Goal: Information Seeking & Learning: Learn about a topic

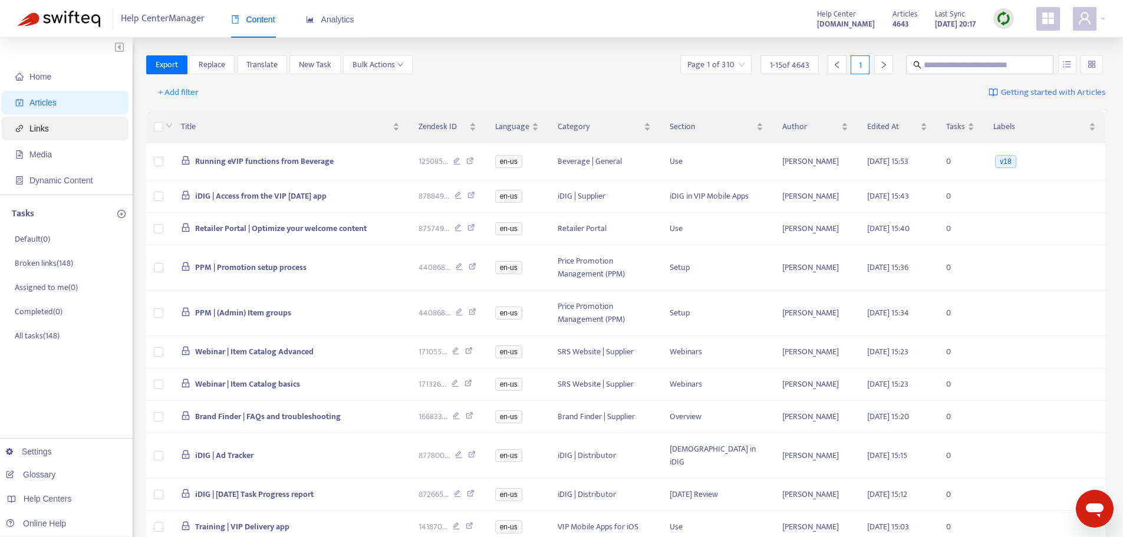
click at [75, 118] on span "Links" at bounding box center [67, 129] width 104 height 24
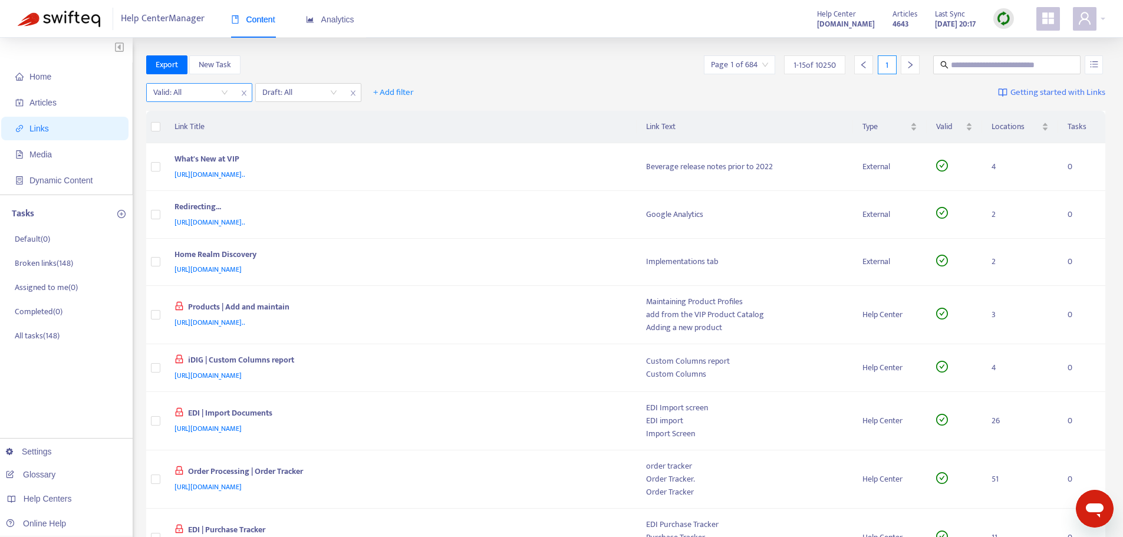
click at [223, 91] on input "search" at bounding box center [190, 93] width 75 height 18
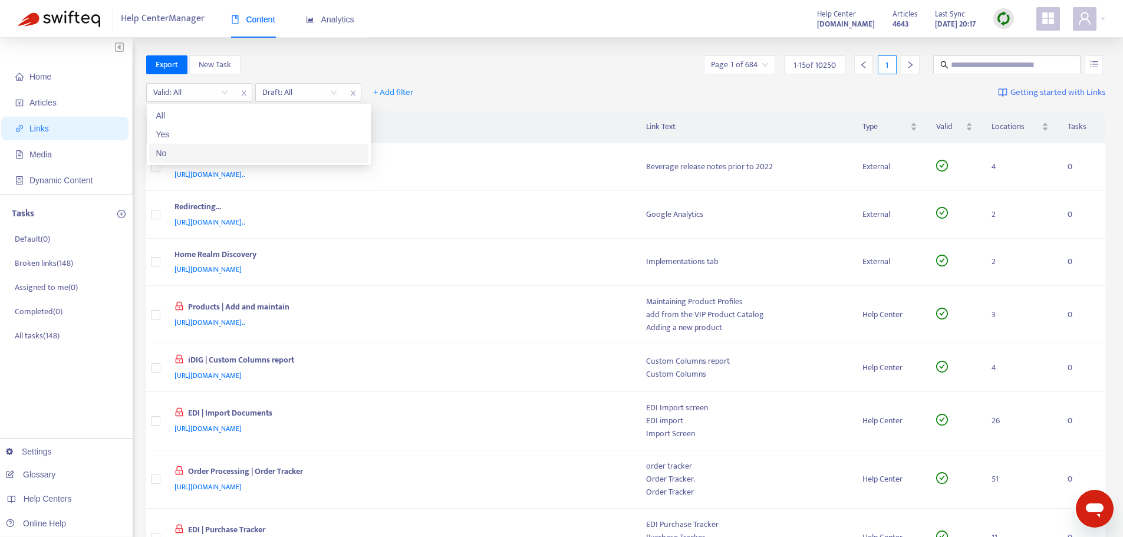
click at [217, 152] on div "No" at bounding box center [258, 153] width 205 height 13
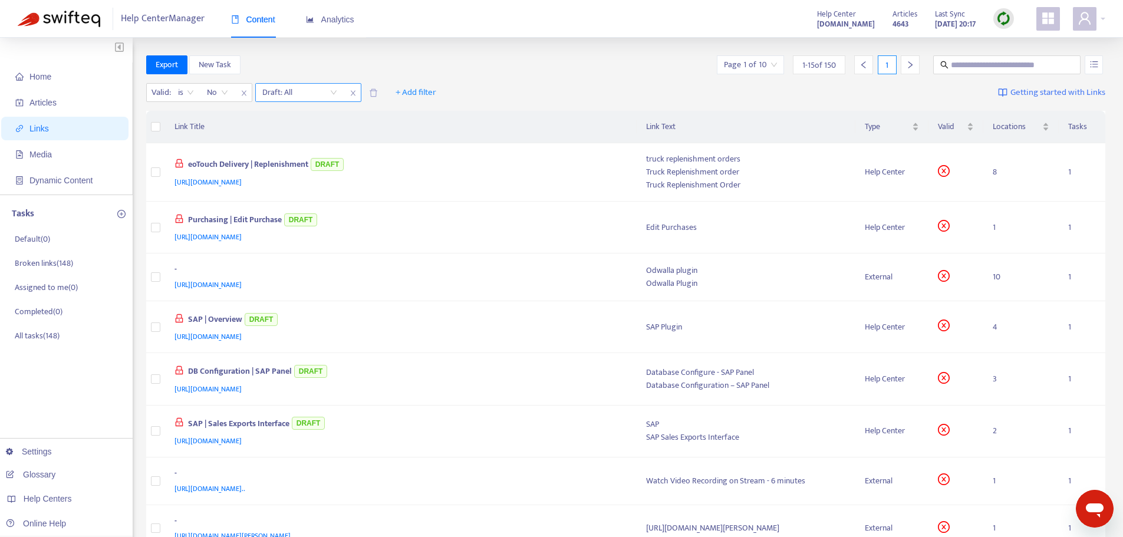
click at [337, 93] on div "Draft: All" at bounding box center [300, 93] width 88 height 18
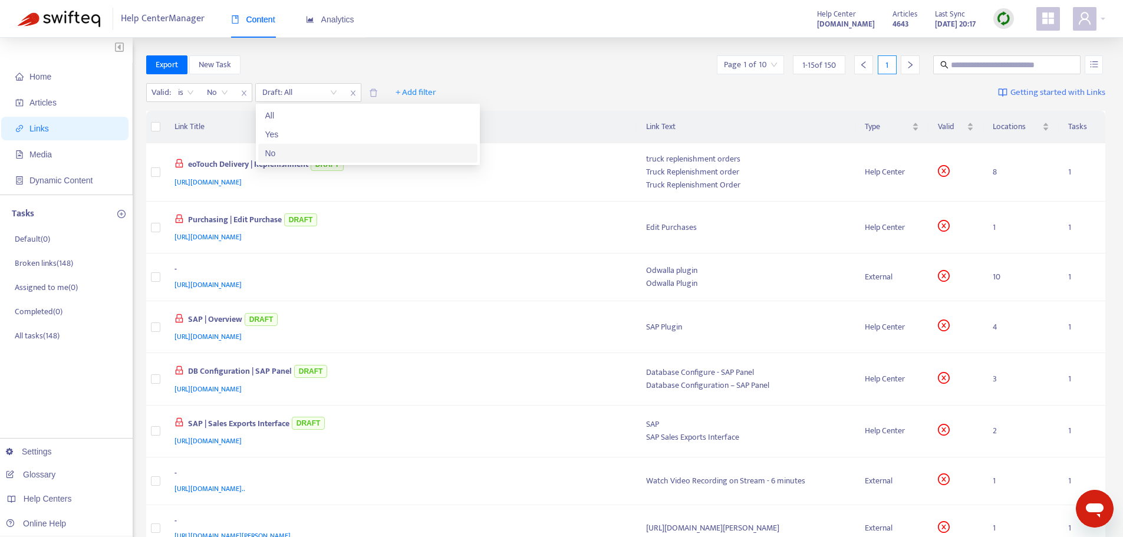
click at [314, 151] on div "No" at bounding box center [367, 153] width 205 height 13
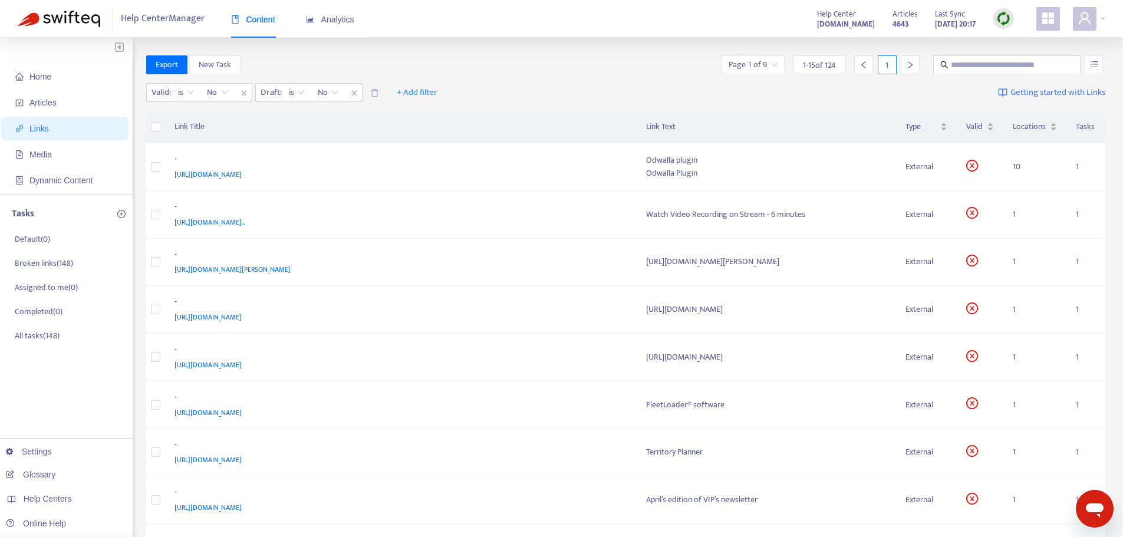
drag, startPoint x: 753, startPoint y: 62, endPoint x: 750, endPoint y: 68, distance: 7.4
click at [753, 62] on input "search" at bounding box center [752, 65] width 49 height 18
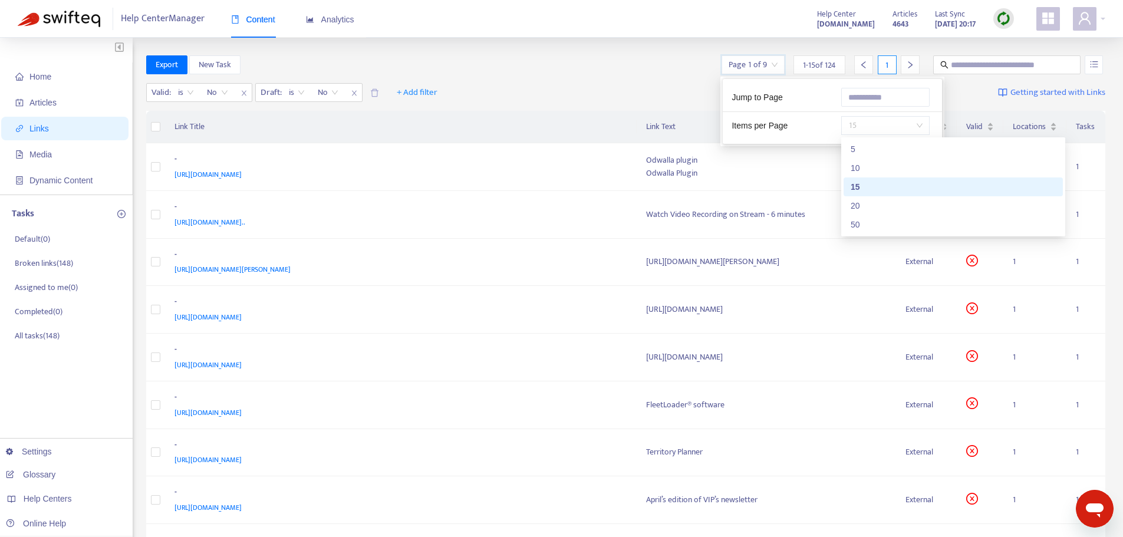
click at [886, 128] on span "15" at bounding box center [885, 126] width 74 height 18
click at [876, 225] on div "50" at bounding box center [952, 224] width 205 height 13
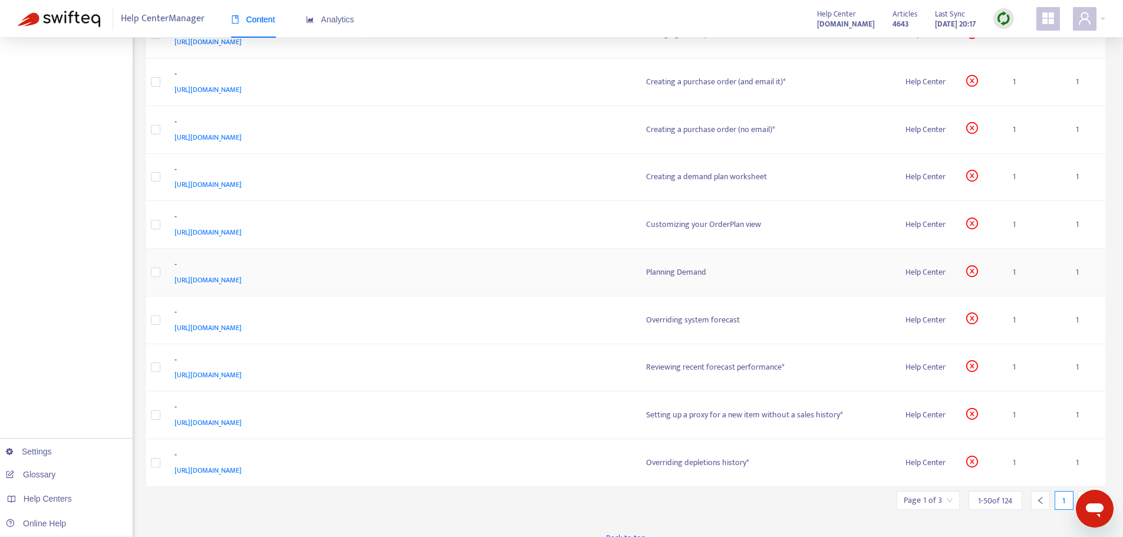
scroll to position [2063, 0]
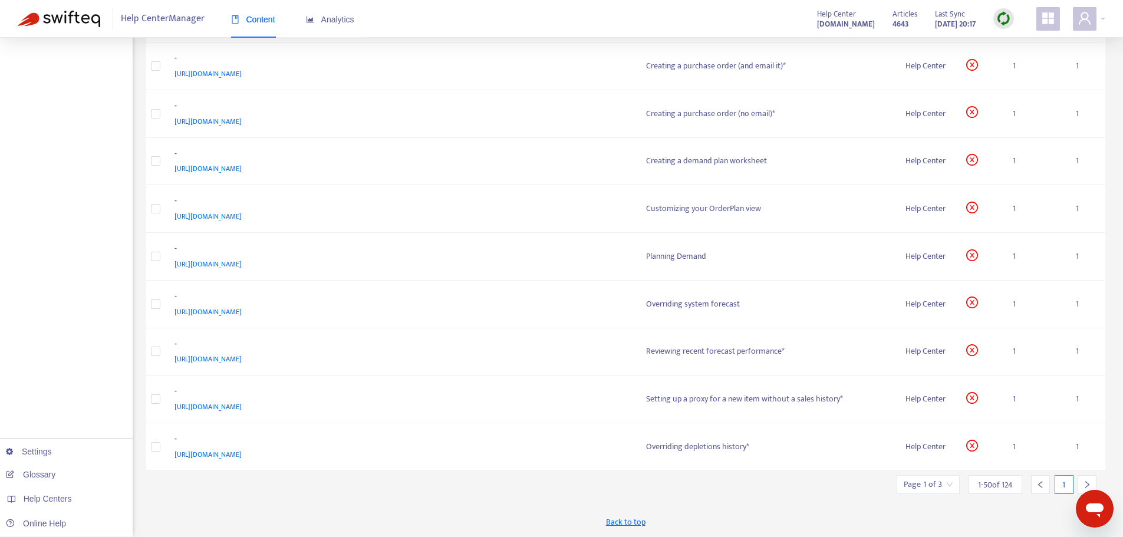
click at [1085, 479] on div at bounding box center [1086, 484] width 19 height 19
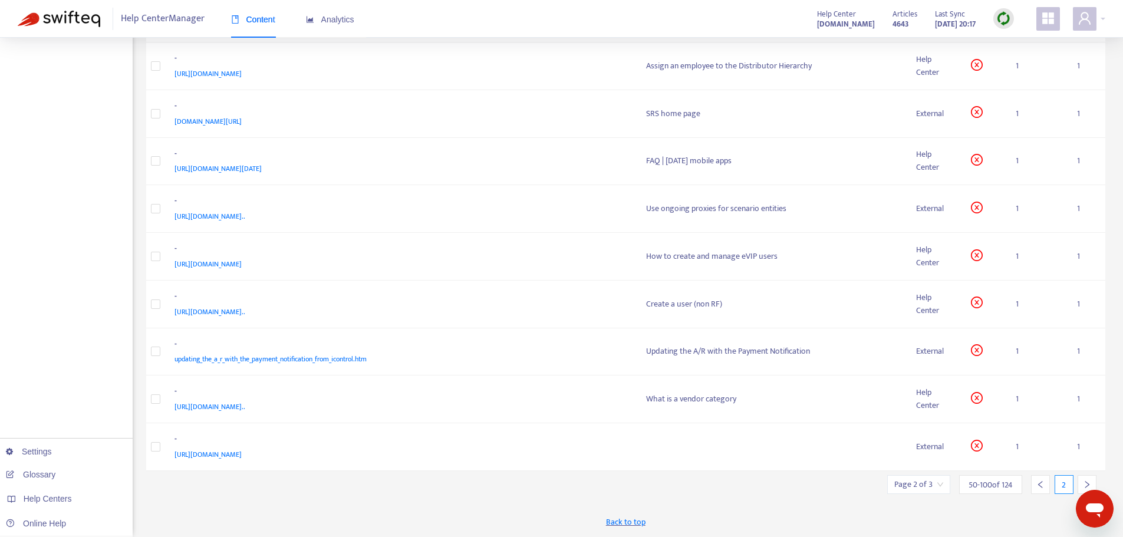
click at [1083, 480] on div at bounding box center [1086, 484] width 19 height 19
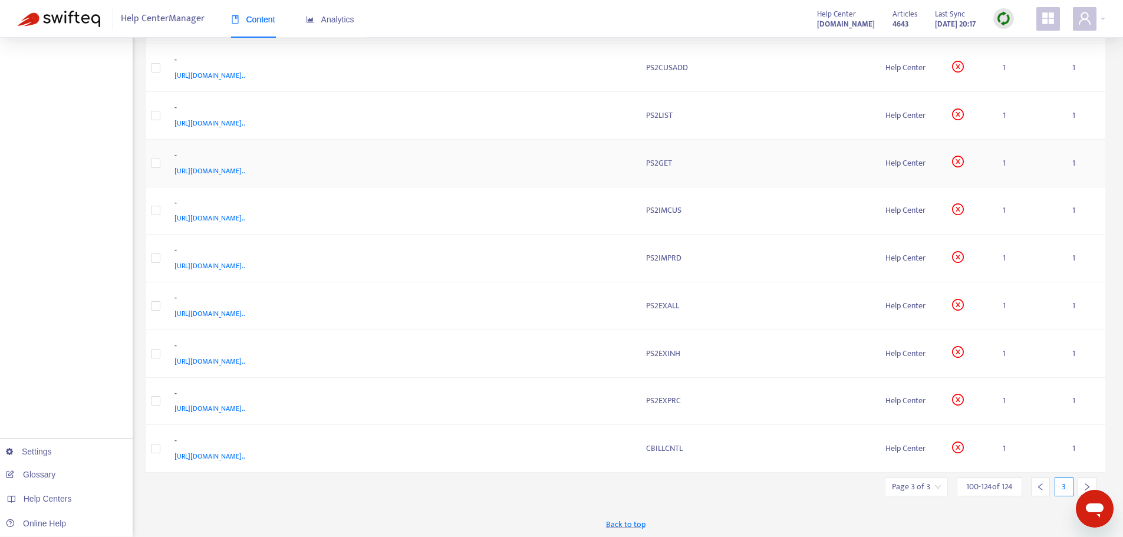
scroll to position [815, 0]
click at [1037, 489] on icon "left" at bounding box center [1040, 485] width 8 height 8
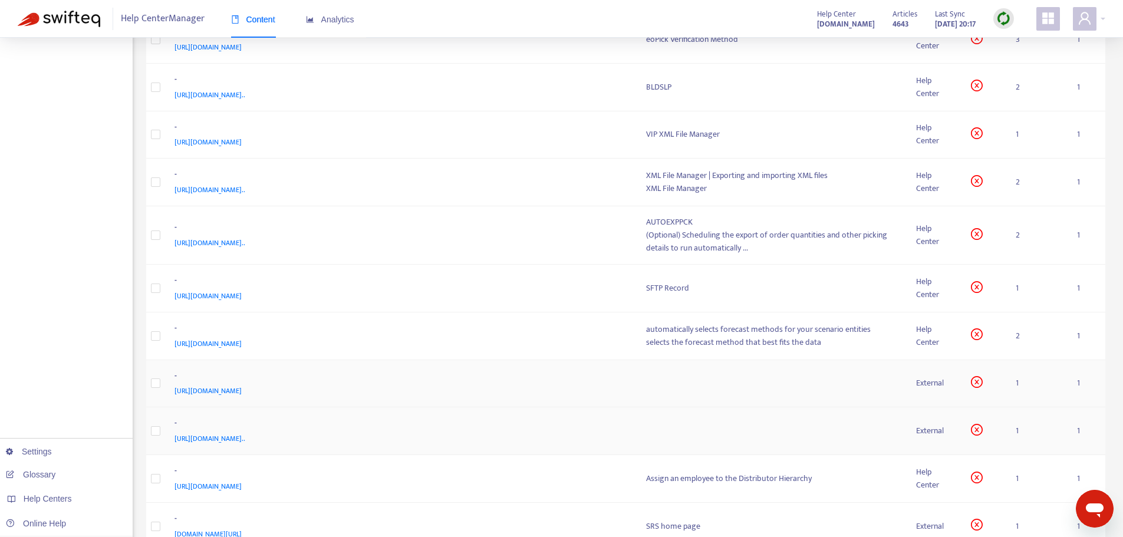
scroll to position [1827, 0]
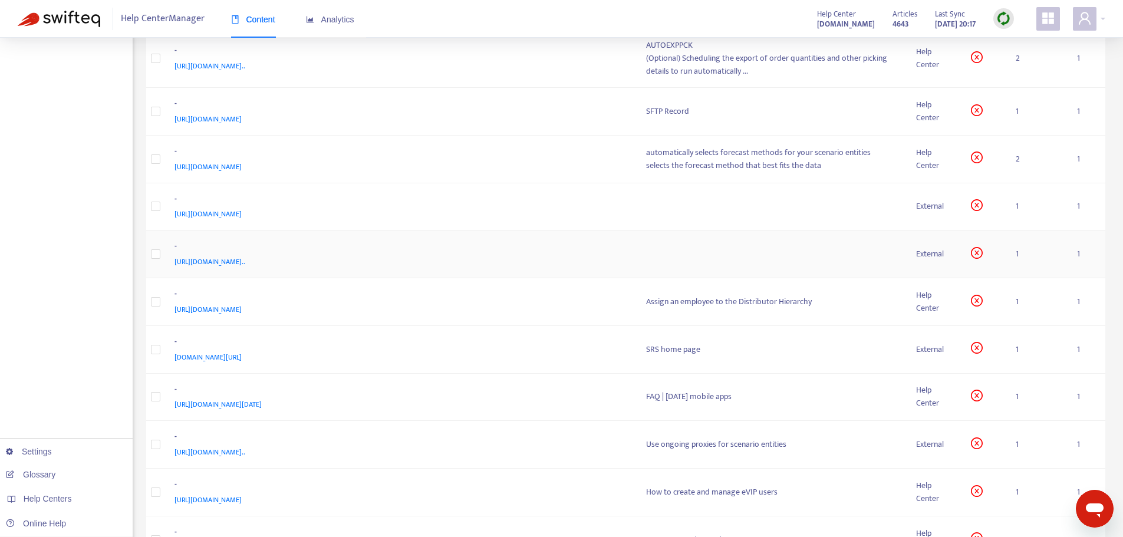
click at [599, 256] on div "[URL][DOMAIN_NAME].." at bounding box center [398, 261] width 449 height 13
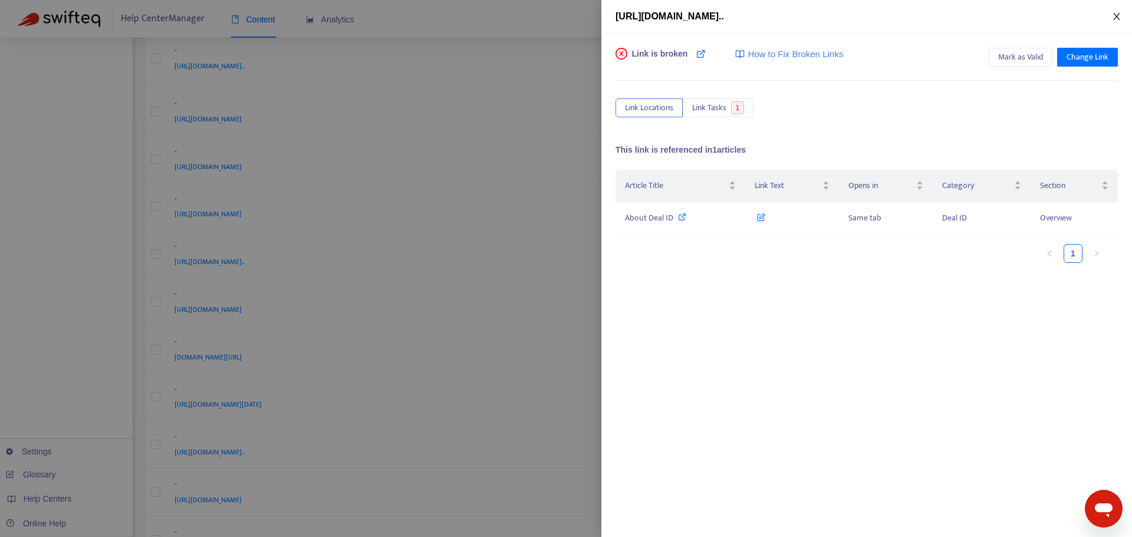
click at [1117, 18] on icon "close" at bounding box center [1116, 16] width 6 height 7
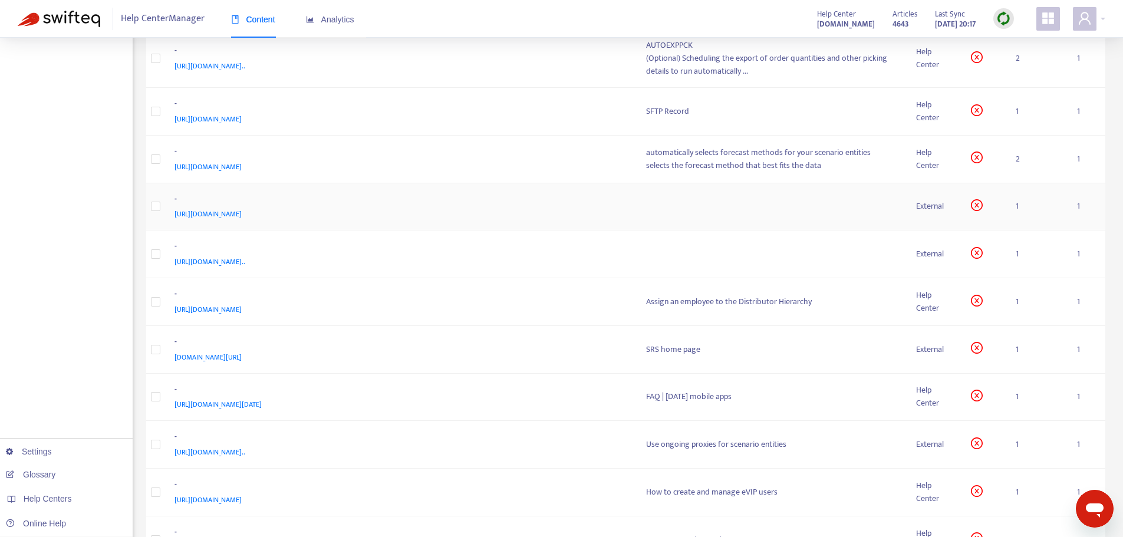
click at [652, 207] on td at bounding box center [772, 207] width 270 height 48
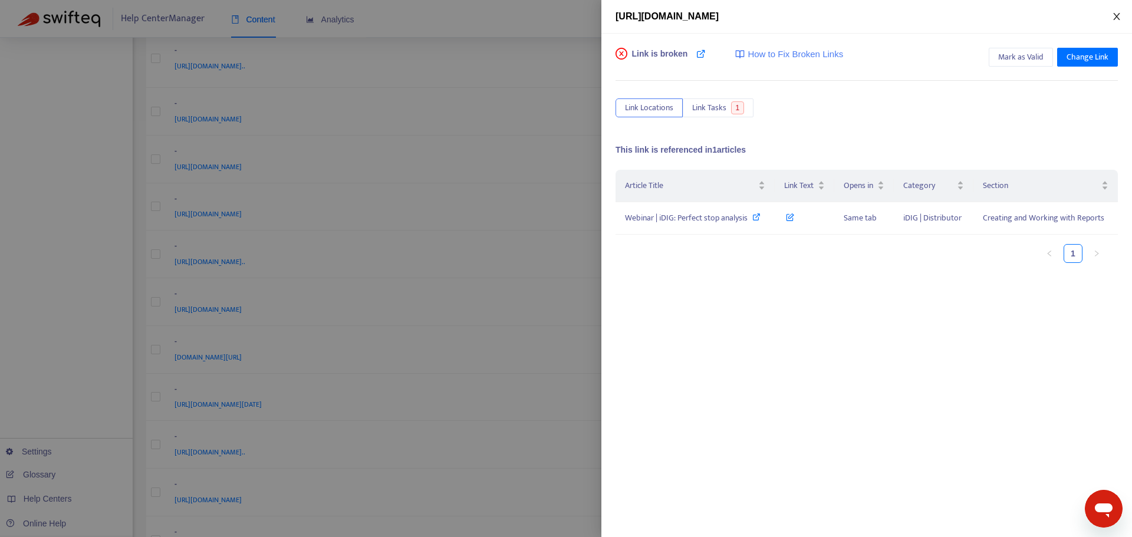
drag, startPoint x: 1117, startPoint y: 11, endPoint x: 1087, endPoint y: 47, distance: 46.4
click at [1118, 11] on button "Close" at bounding box center [1116, 16] width 17 height 11
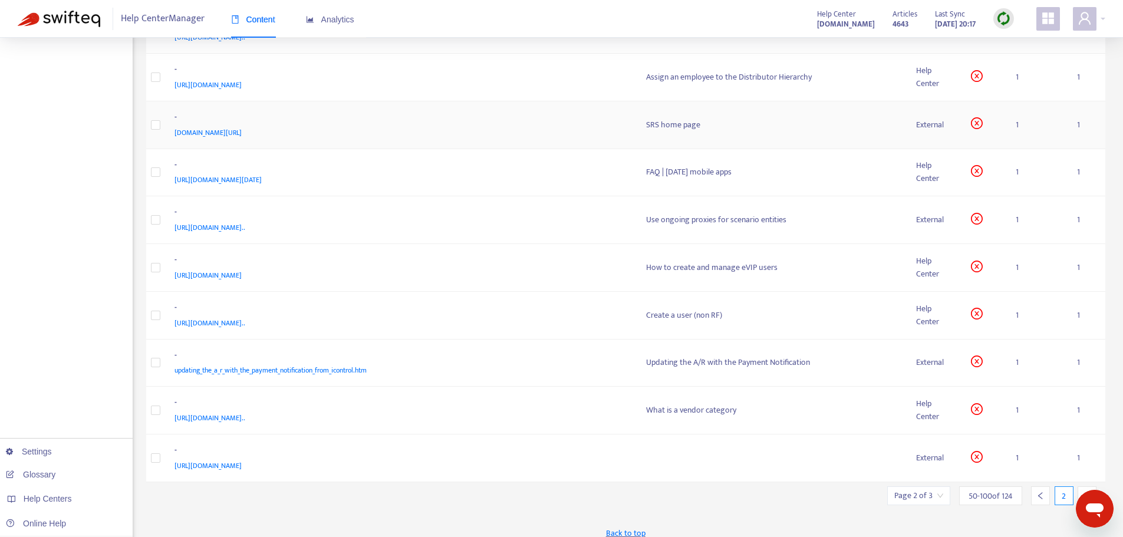
scroll to position [2063, 0]
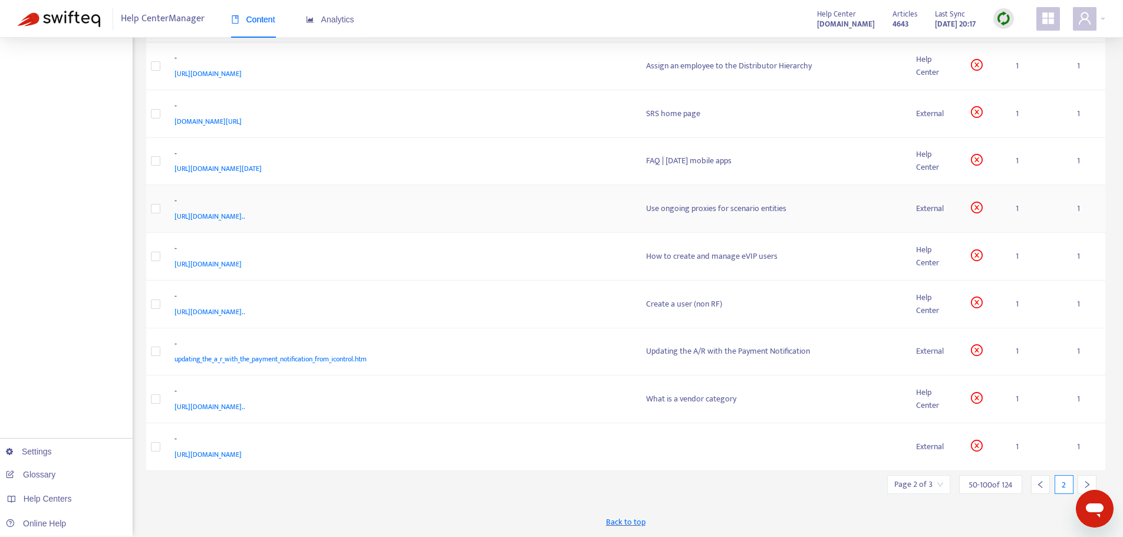
click at [245, 213] on span "[URL][DOMAIN_NAME].." at bounding box center [209, 216] width 71 height 12
click at [621, 211] on div "[URL][DOMAIN_NAME].." at bounding box center [398, 216] width 449 height 13
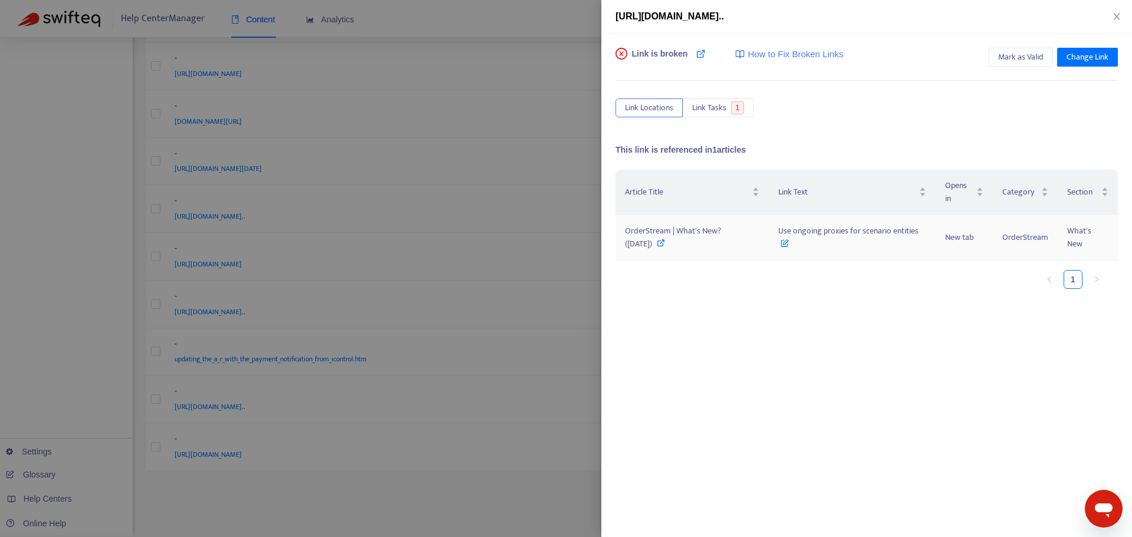
click at [664, 228] on span "OrderStream | What's New? ([DATE])" at bounding box center [673, 237] width 96 height 27
drag, startPoint x: 795, startPoint y: 225, endPoint x: 829, endPoint y: 245, distance: 39.1
click at [829, 245] on span "Use ongoing proxies for scenario entities" at bounding box center [848, 237] width 140 height 27
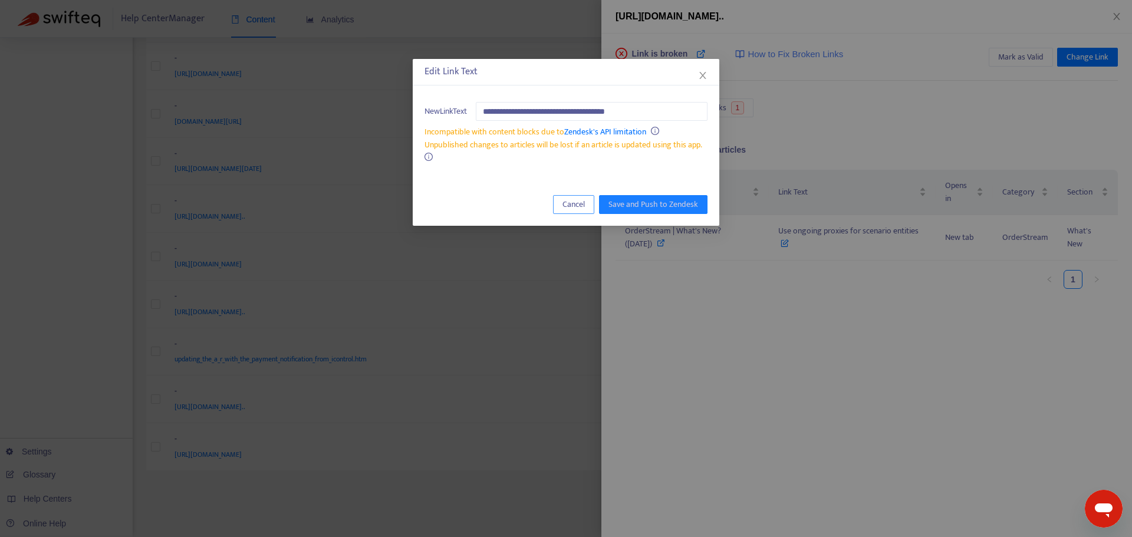
click at [572, 208] on span "Cancel" at bounding box center [573, 204] width 22 height 13
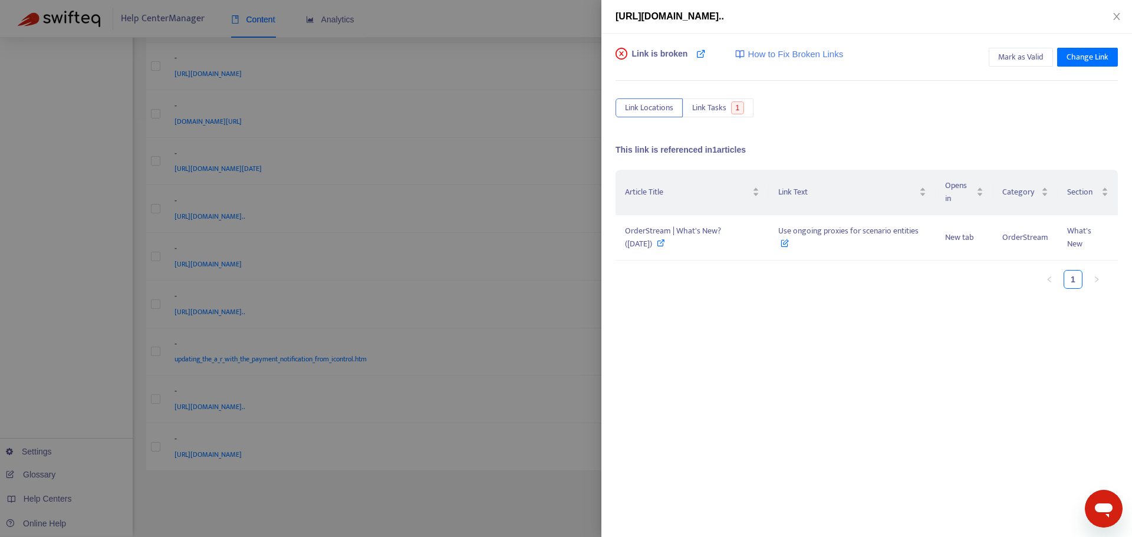
click at [570, 225] on div at bounding box center [566, 268] width 1132 height 537
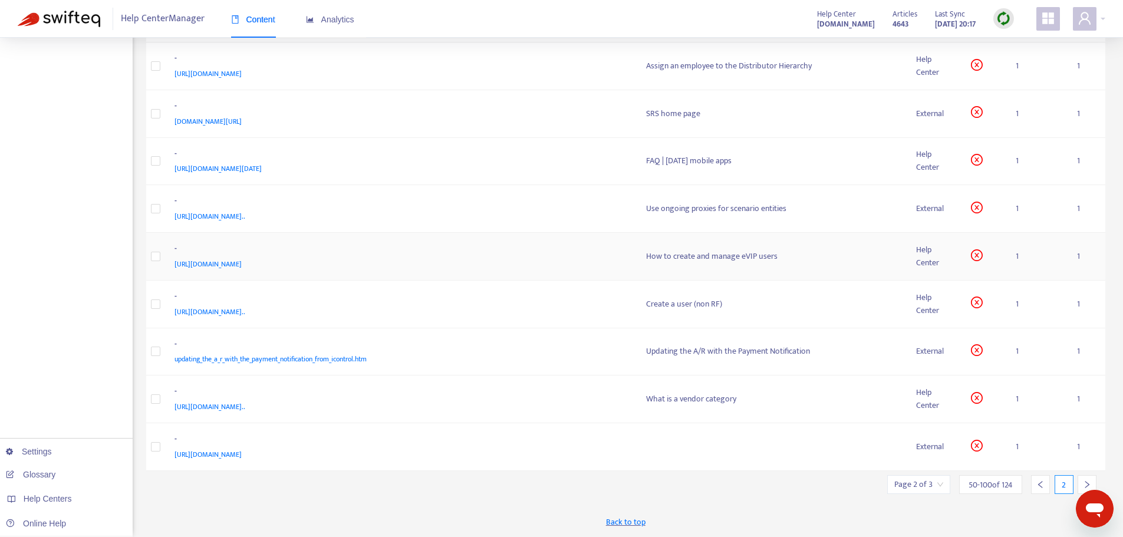
click at [568, 248] on div "-" at bounding box center [398, 249] width 449 height 15
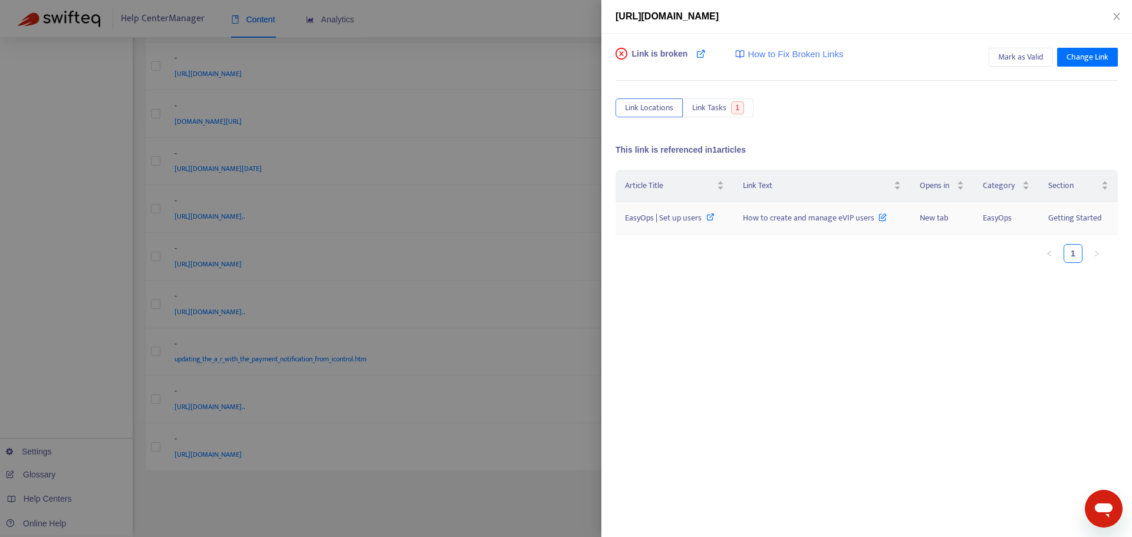
click at [653, 217] on span "EasyOps | Set up users" at bounding box center [663, 218] width 77 height 14
click at [571, 299] on div at bounding box center [566, 268] width 1132 height 537
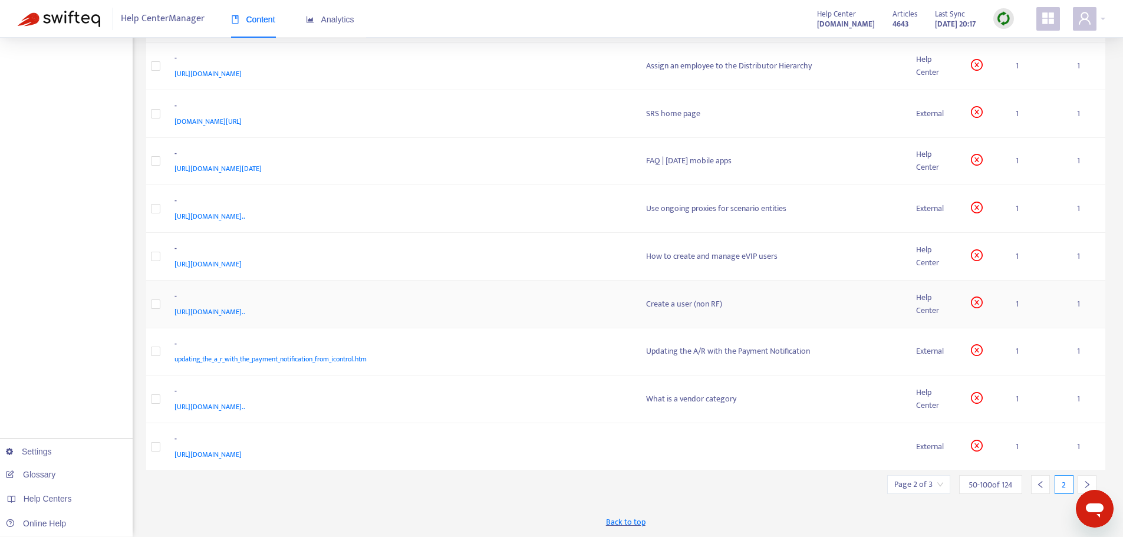
click at [543, 304] on div "-" at bounding box center [398, 297] width 449 height 15
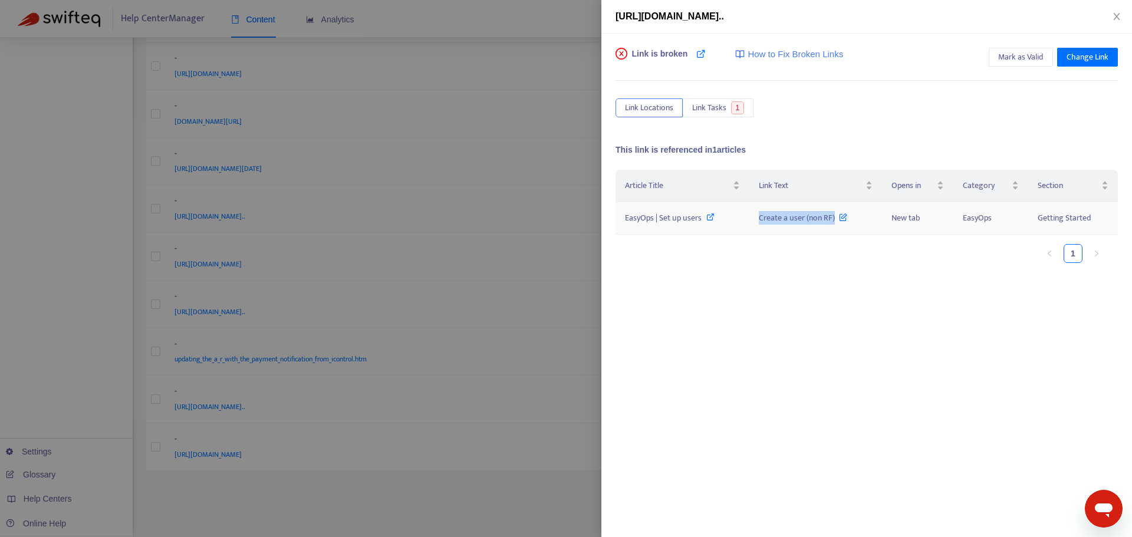
drag, startPoint x: 758, startPoint y: 217, endPoint x: 834, endPoint y: 220, distance: 76.1
click at [834, 220] on span "Create a user (non RF)" at bounding box center [803, 218] width 88 height 14
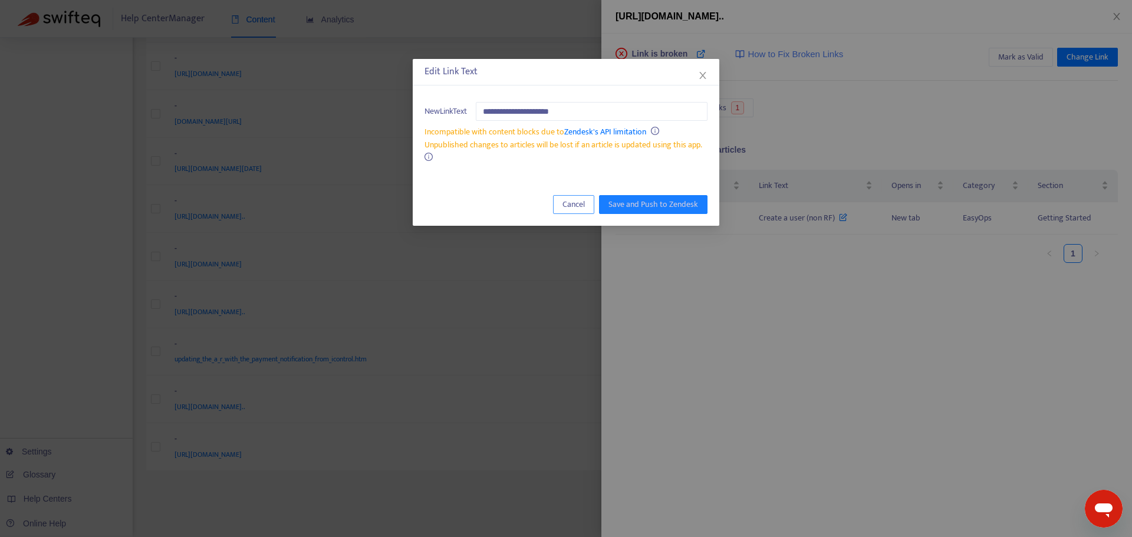
click at [586, 202] on button "Cancel" at bounding box center [573, 204] width 41 height 19
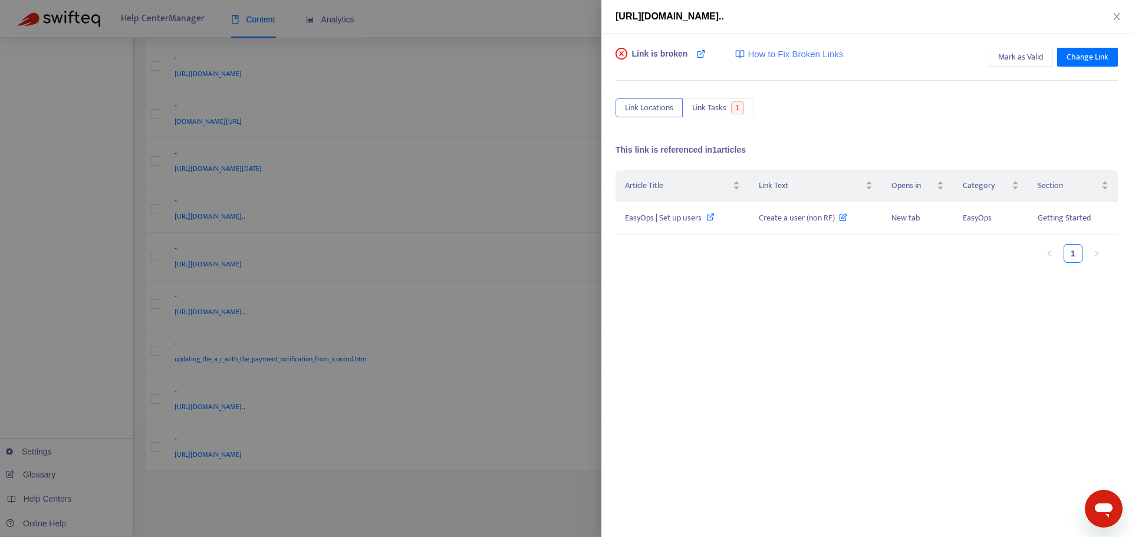
click at [532, 292] on div at bounding box center [566, 268] width 1132 height 537
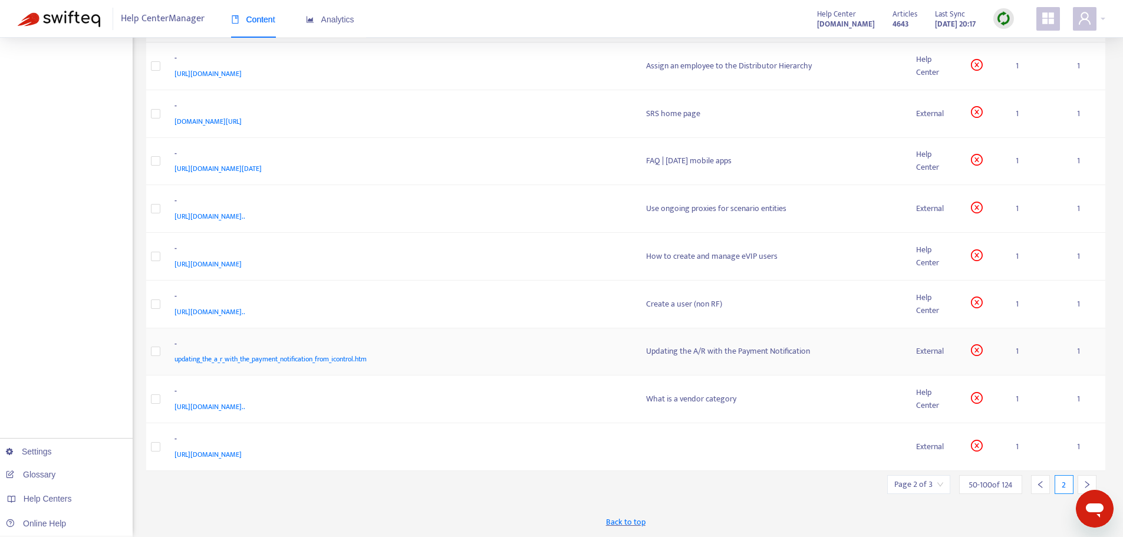
click at [591, 361] on div "updating_the_a_r_with_the_payment_notification_from_icontrol.htm" at bounding box center [398, 358] width 449 height 13
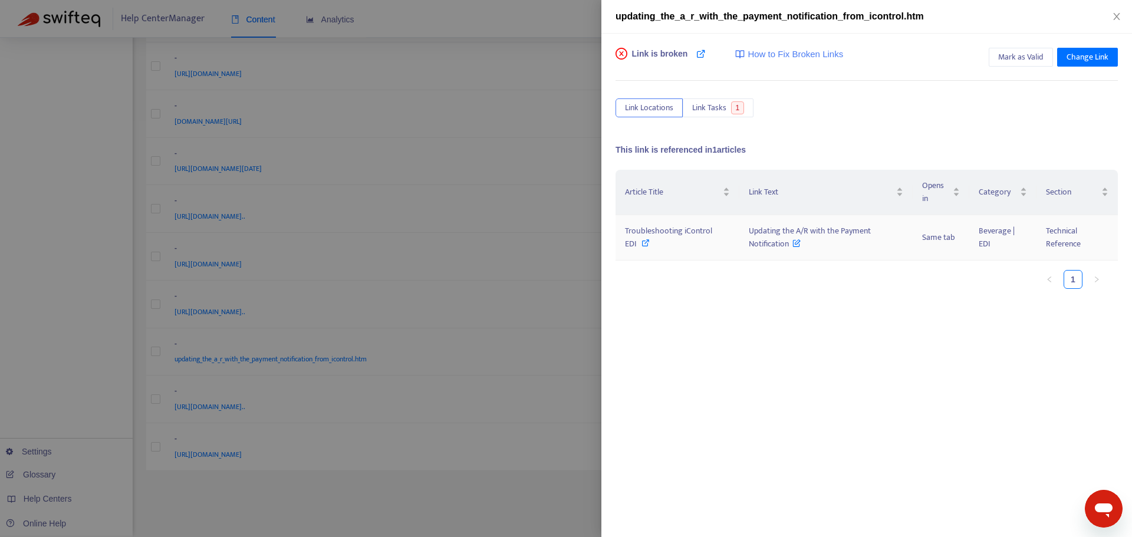
click at [665, 229] on span "Troubleshooting iControl EDI" at bounding box center [668, 237] width 87 height 27
click at [681, 232] on span "Troubleshooting iControl EDI" at bounding box center [668, 237] width 87 height 27
drag, startPoint x: 749, startPoint y: 231, endPoint x: 790, endPoint y: 248, distance: 44.1
click at [790, 248] on span "Updating the A/R with the Payment Notification" at bounding box center [809, 237] width 122 height 27
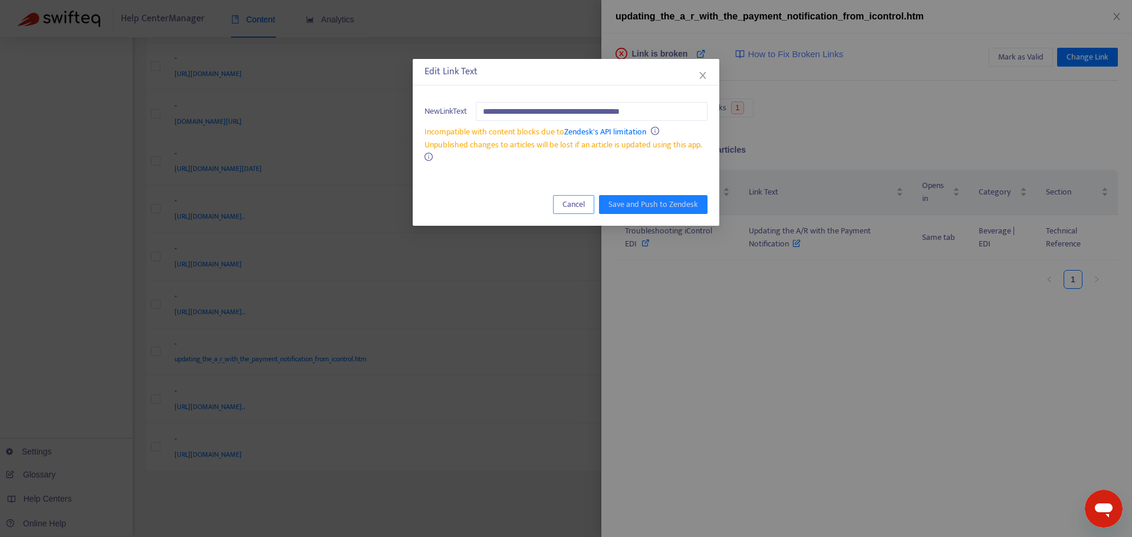
click at [574, 202] on span "Cancel" at bounding box center [573, 204] width 22 height 13
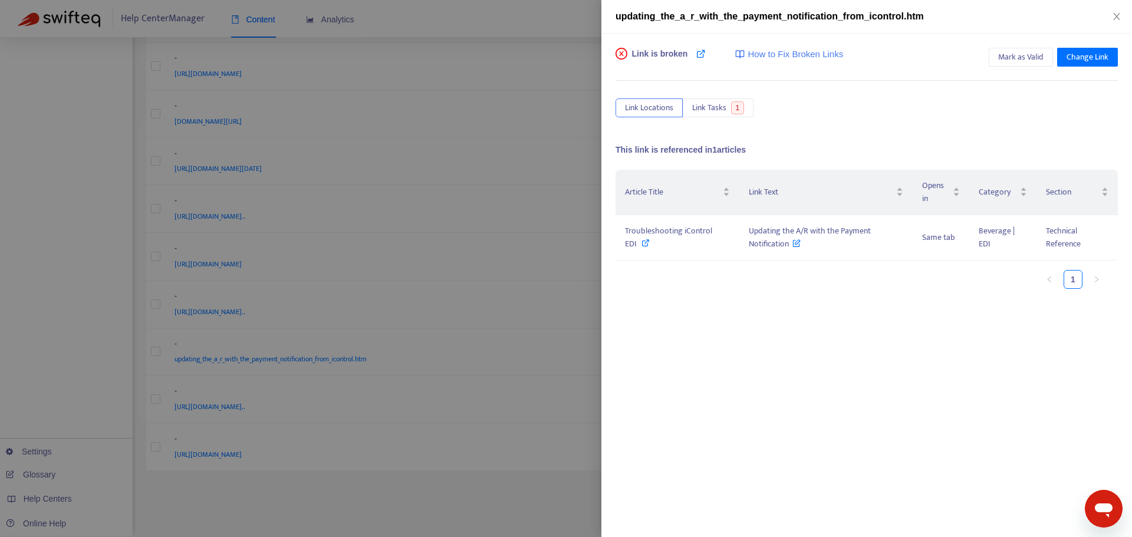
click at [568, 240] on div at bounding box center [566, 268] width 1132 height 537
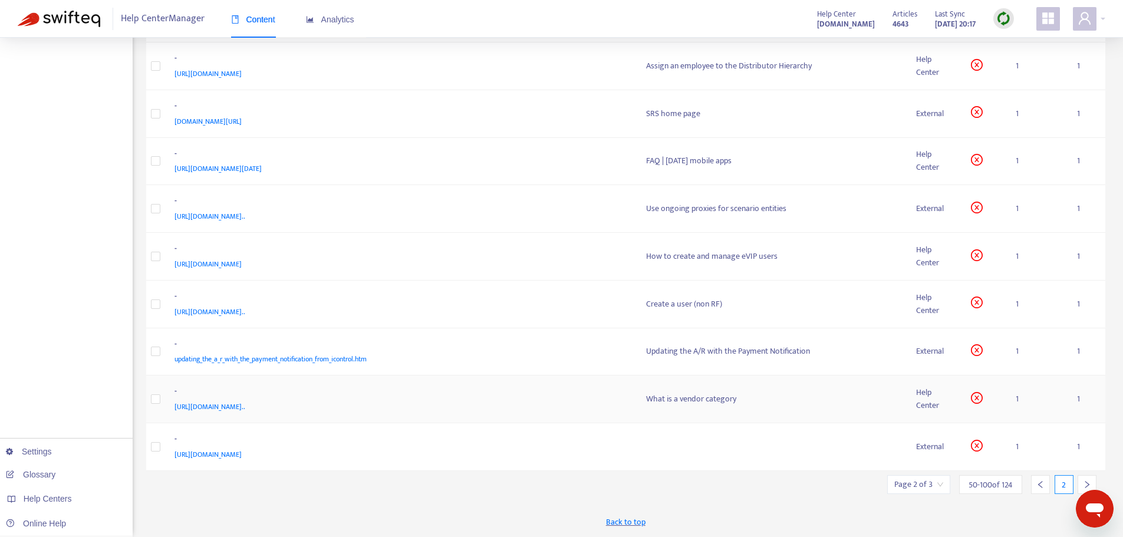
click at [611, 393] on div "-" at bounding box center [398, 392] width 449 height 15
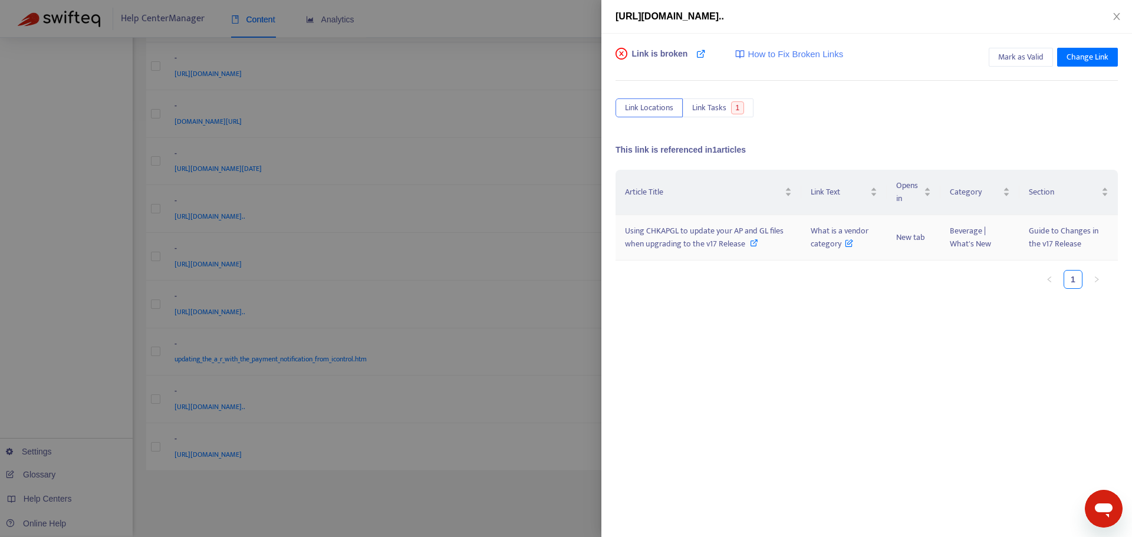
click at [681, 234] on span "Using CHKAPGL to update your AP and GL files when upgrading to the v17 Release" at bounding box center [704, 237] width 159 height 27
copy span "What is a vendor category"
drag, startPoint x: 806, startPoint y: 223, endPoint x: 842, endPoint y: 248, distance: 43.3
click at [842, 248] on td "What is a vendor category" at bounding box center [843, 237] width 85 height 45
click at [703, 226] on span "Using CHKAPGL to update your AP and GL files when upgrading to the v17 Release" at bounding box center [704, 237] width 159 height 27
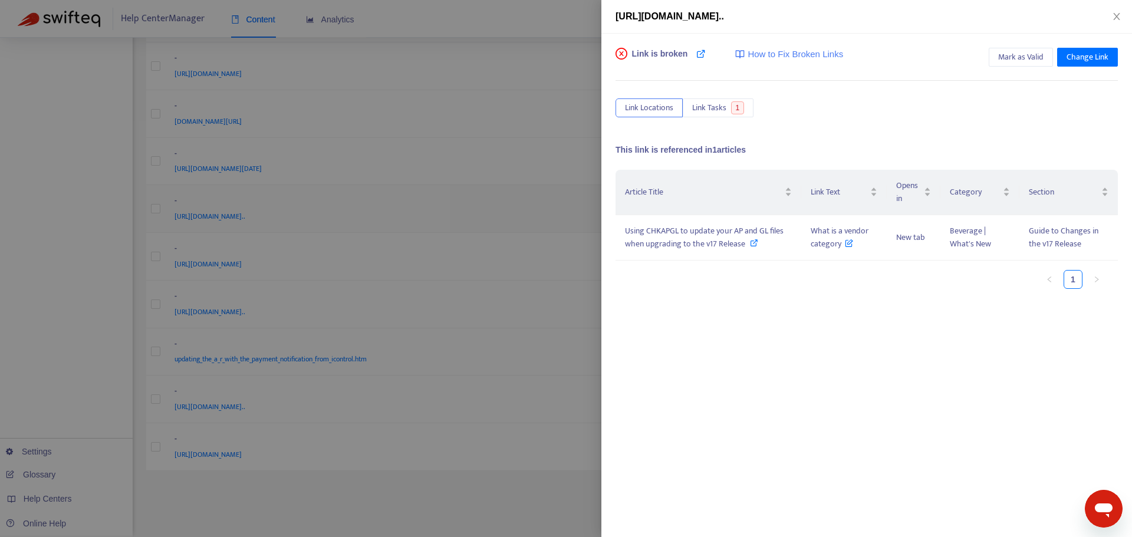
click at [569, 223] on div at bounding box center [566, 268] width 1132 height 537
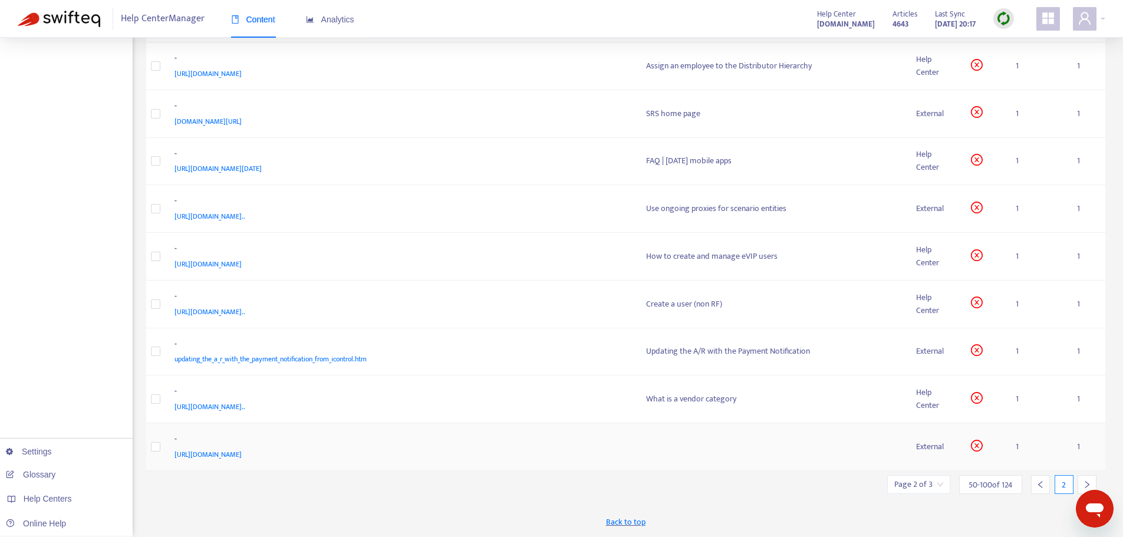
click at [572, 448] on div "[URL][DOMAIN_NAME]" at bounding box center [398, 454] width 449 height 13
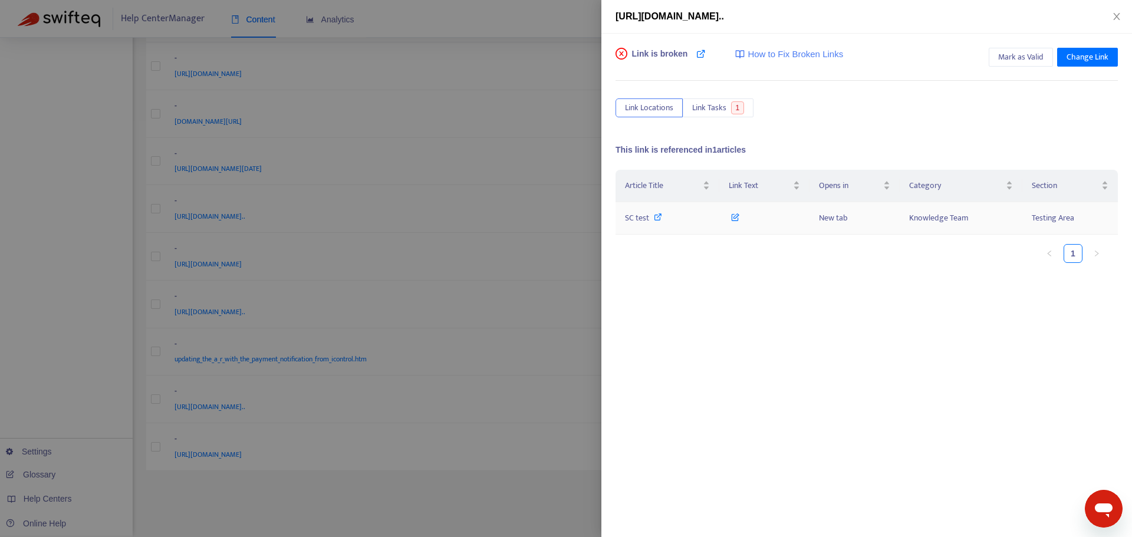
click at [636, 216] on span "SC test" at bounding box center [637, 218] width 24 height 14
click at [555, 319] on div at bounding box center [566, 268] width 1132 height 537
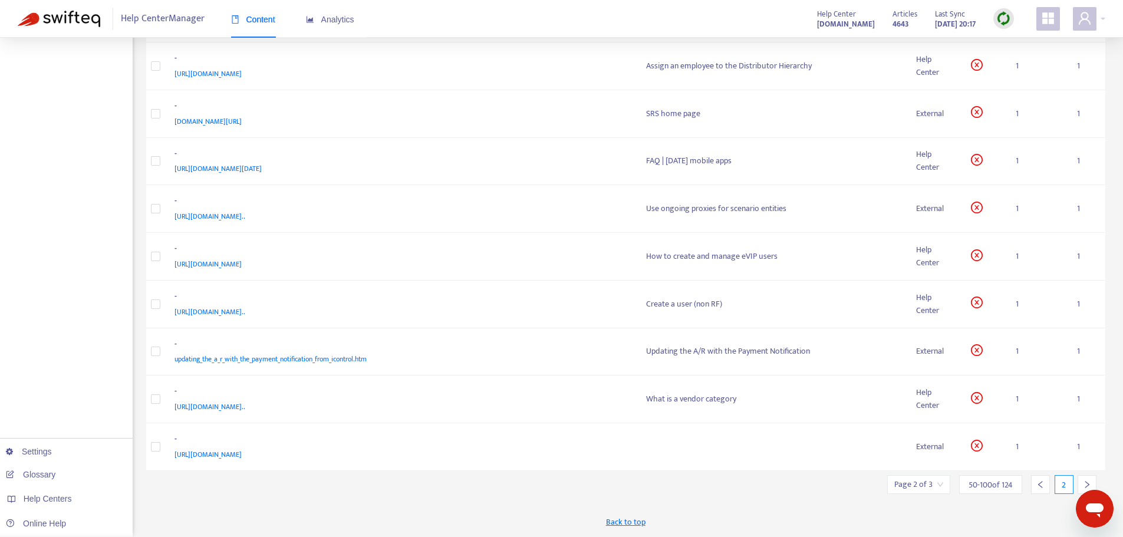
click at [1081, 485] on div at bounding box center [1086, 484] width 19 height 19
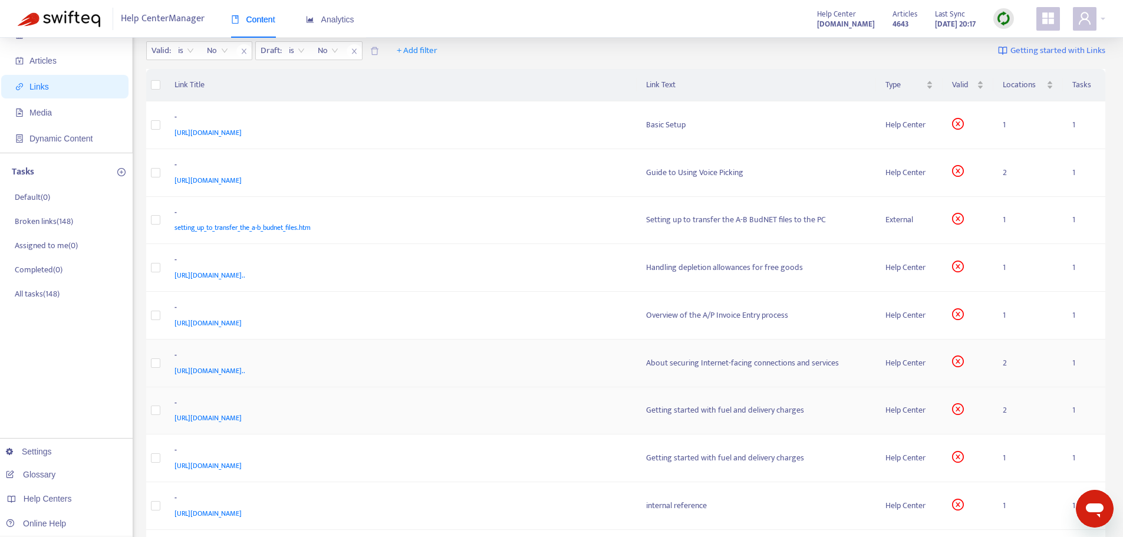
scroll to position [0, 0]
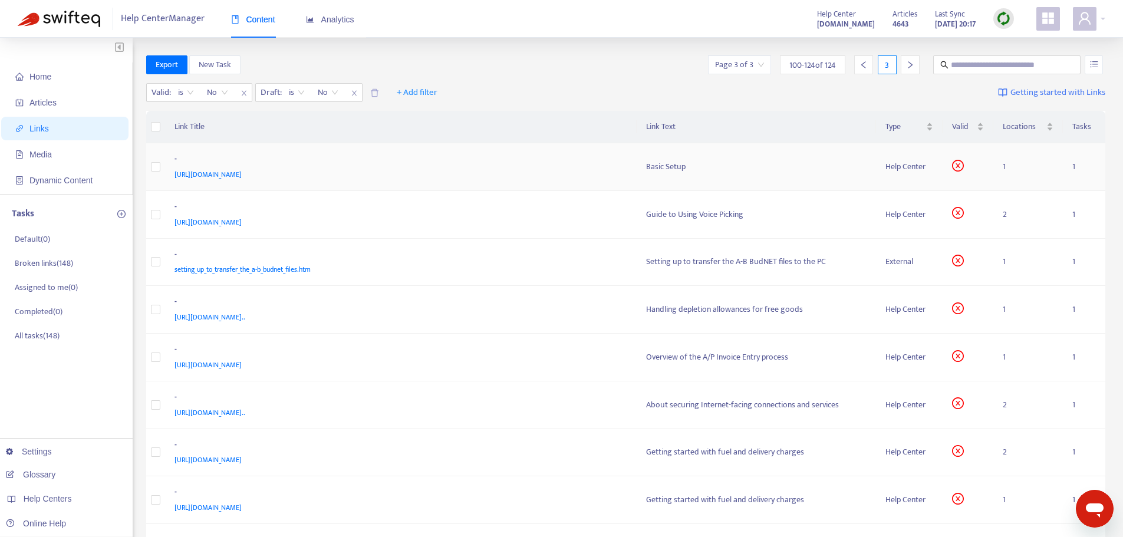
click at [587, 161] on div "-" at bounding box center [398, 160] width 449 height 15
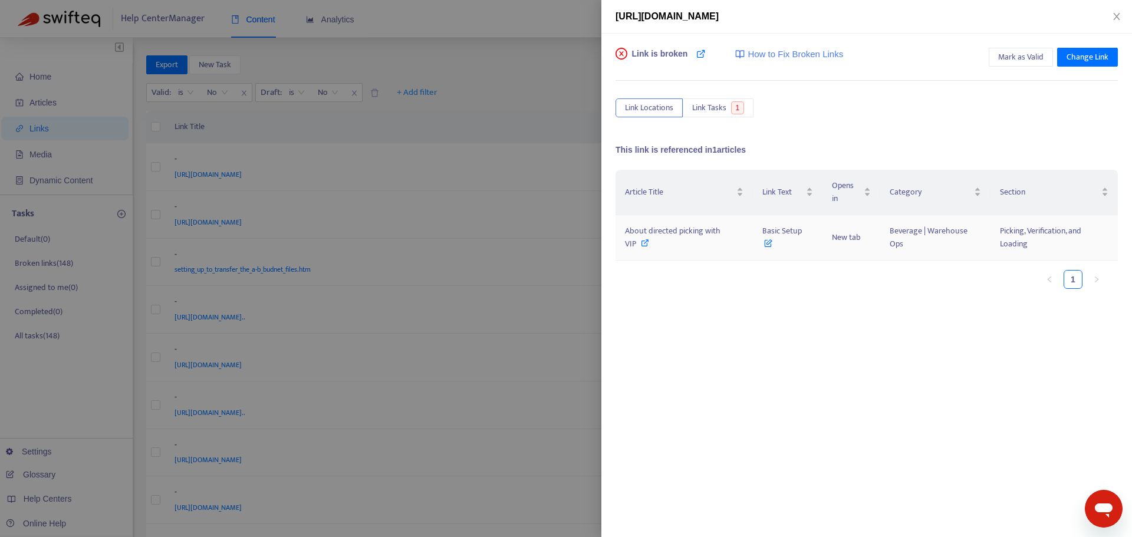
click at [664, 229] on span "About directed picking with VIP" at bounding box center [672, 237] width 95 height 27
copy span "Basic Setup"
drag, startPoint x: 761, startPoint y: 230, endPoint x: 723, endPoint y: 278, distance: 60.8
click at [744, 241] on tr "About directed picking with VIP Basic Setup New tab Beverage | Warehouse Ops Pi…" at bounding box center [866, 237] width 502 height 45
click at [784, 372] on div "Article Title Link Text Opens in Category Section About directed picking with V…" at bounding box center [866, 288] width 502 height 236
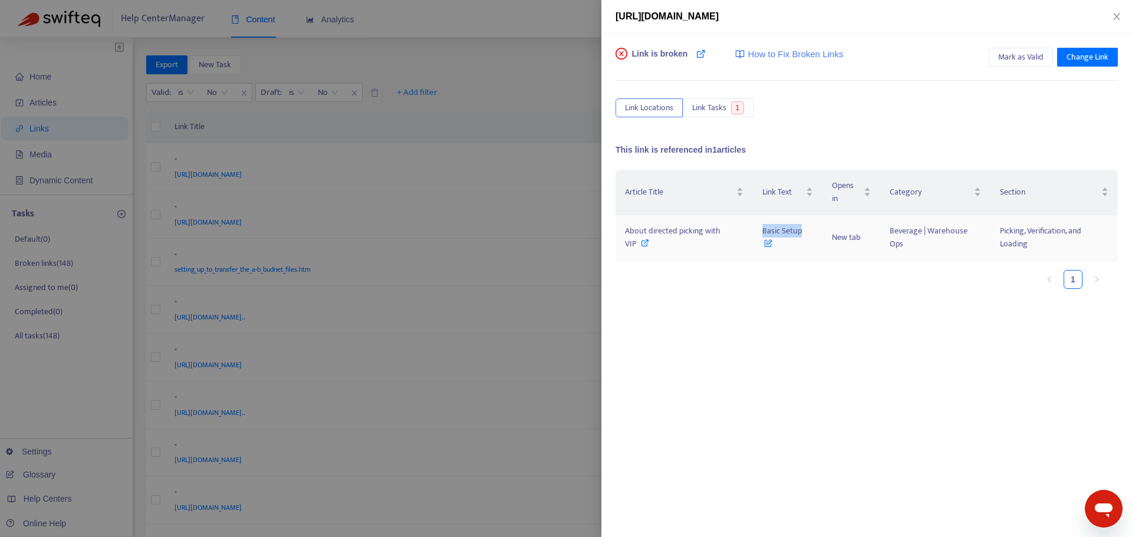
drag, startPoint x: 759, startPoint y: 228, endPoint x: 819, endPoint y: 229, distance: 60.1
click at [819, 229] on td "Basic Setup" at bounding box center [788, 237] width 70 height 45
copy span "Basic Setup"
click at [733, 345] on div "Article Title Link Text Opens in Category Section About directed picking with V…" at bounding box center [866, 288] width 502 height 236
click at [553, 270] on div at bounding box center [566, 268] width 1132 height 537
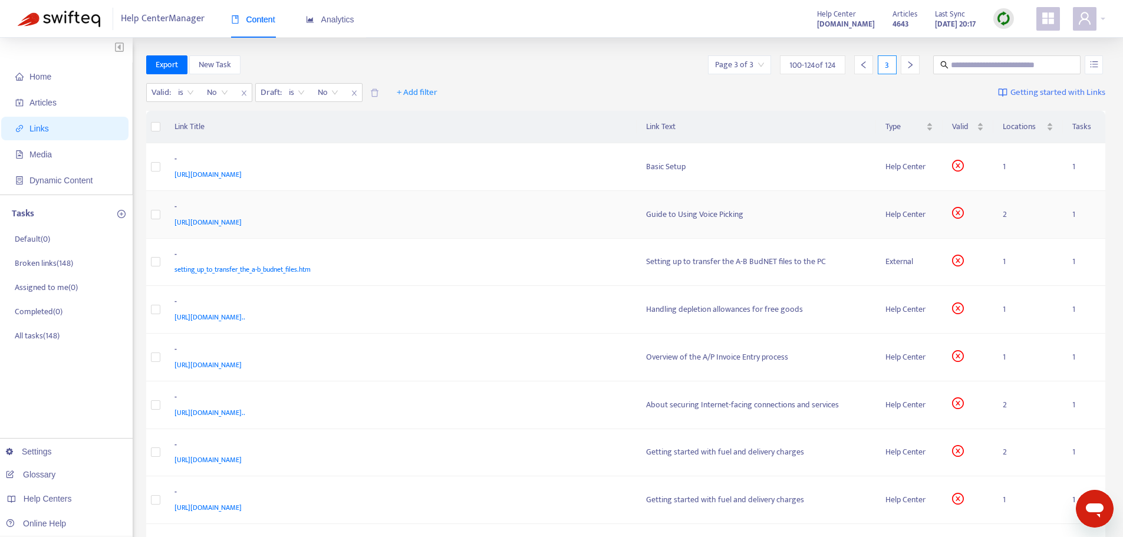
click at [553, 219] on div "[URL][DOMAIN_NAME]" at bounding box center [398, 222] width 449 height 13
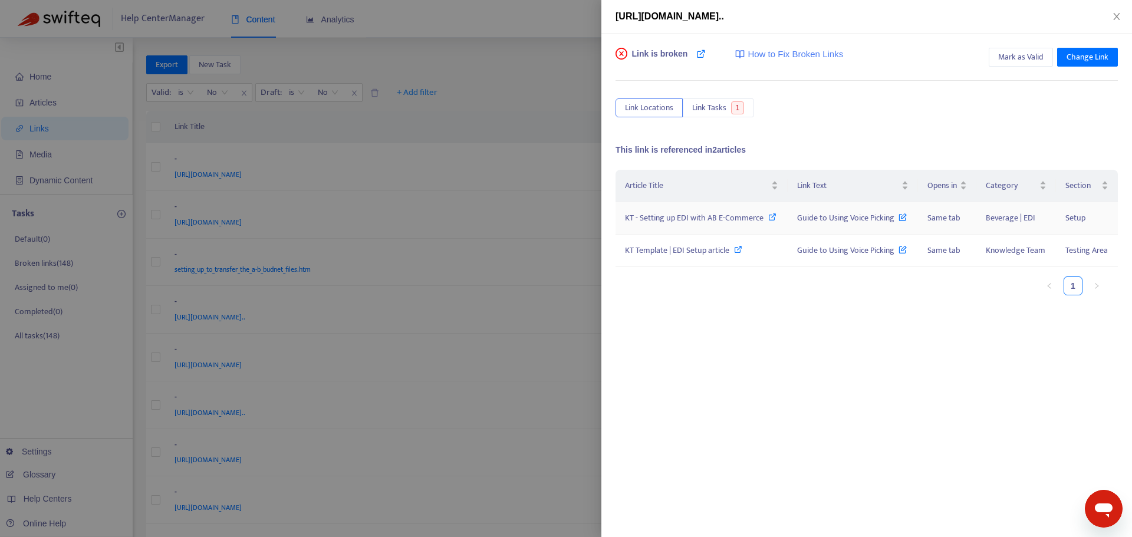
click at [689, 215] on span "KT - Setting up EDI with AB E-Commerce" at bounding box center [694, 218] width 139 height 14
click at [693, 245] on span "KT Template | EDI Setup article" at bounding box center [677, 250] width 104 height 14
drag, startPoint x: 796, startPoint y: 218, endPoint x: 895, endPoint y: 223, distance: 99.7
click at [895, 223] on td "Guide to Using Voice Picking" at bounding box center [852, 218] width 130 height 32
copy span "Guide to Using Voice Picking"
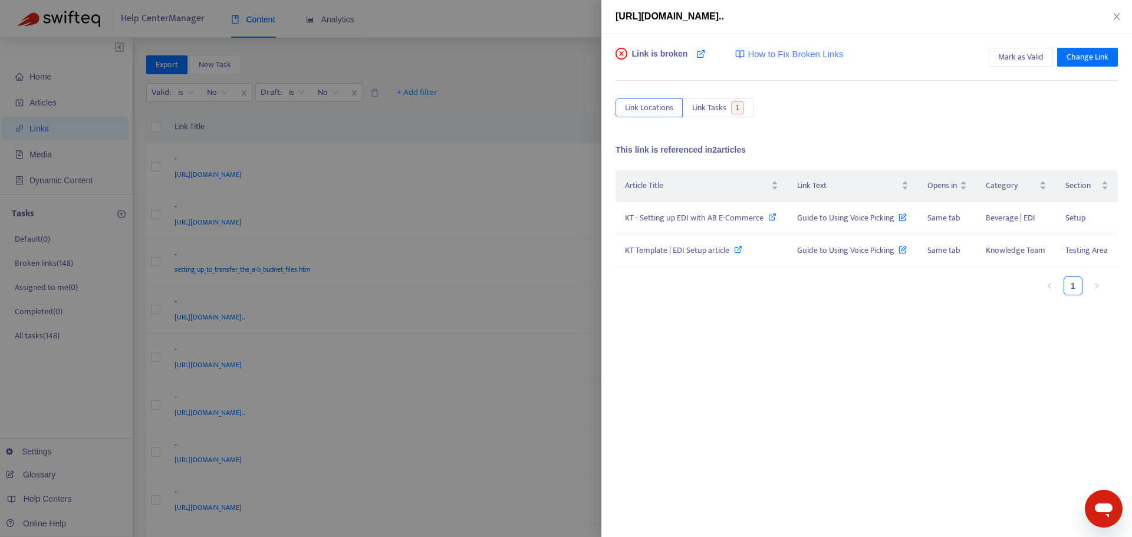
click at [586, 276] on div at bounding box center [566, 268] width 1132 height 537
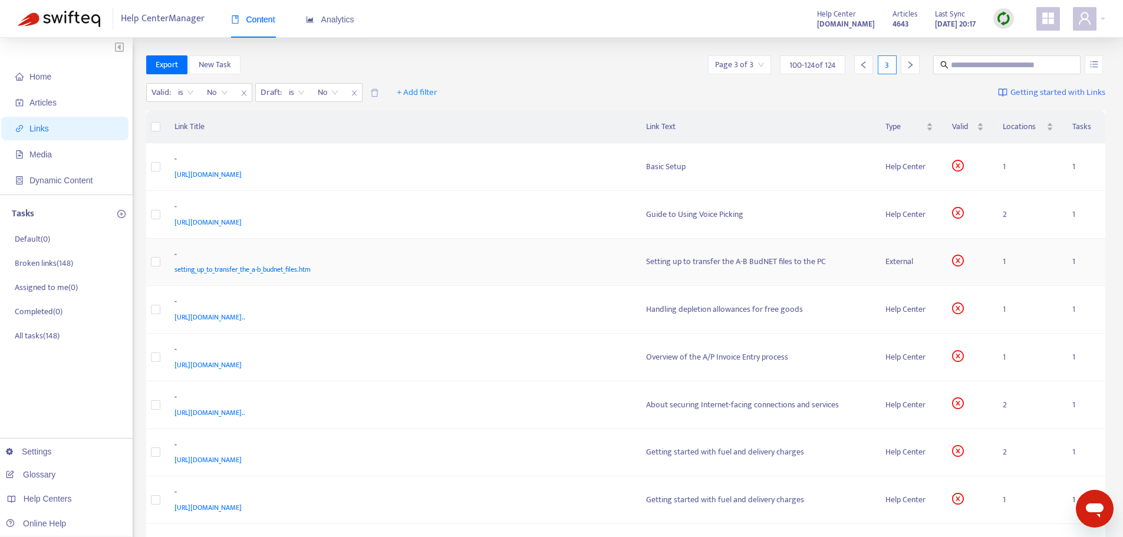
click at [581, 277] on td "- setting_up_to_transfer_the_a-b_budnet_files.htm" at bounding box center [400, 263] width 471 height 48
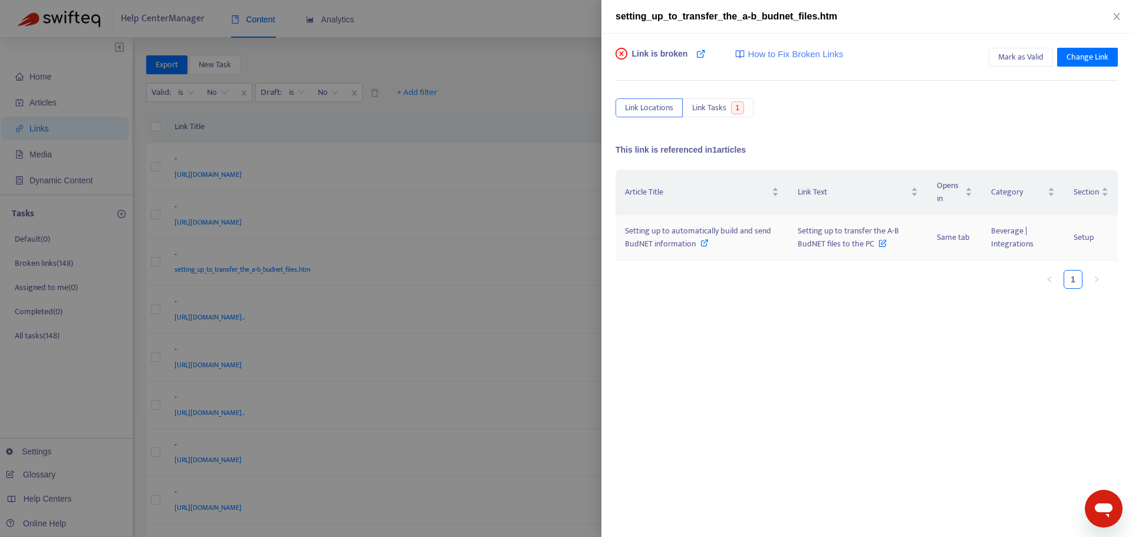
click at [650, 244] on span "Setting up to automatically build and send BudNET information" at bounding box center [698, 237] width 146 height 27
drag, startPoint x: 794, startPoint y: 229, endPoint x: 876, endPoint y: 262, distance: 88.3
click at [876, 262] on div "Article Title Link Text Opens in Category Section Setting up to automatically b…" at bounding box center [866, 229] width 502 height 119
copy table "Article Title Link Text Opens in Category Section Setting up to automatically b…"
click at [846, 297] on div "Article Title Link Text Opens in Category Section Setting up to automatically b…" at bounding box center [866, 234] width 502 height 128
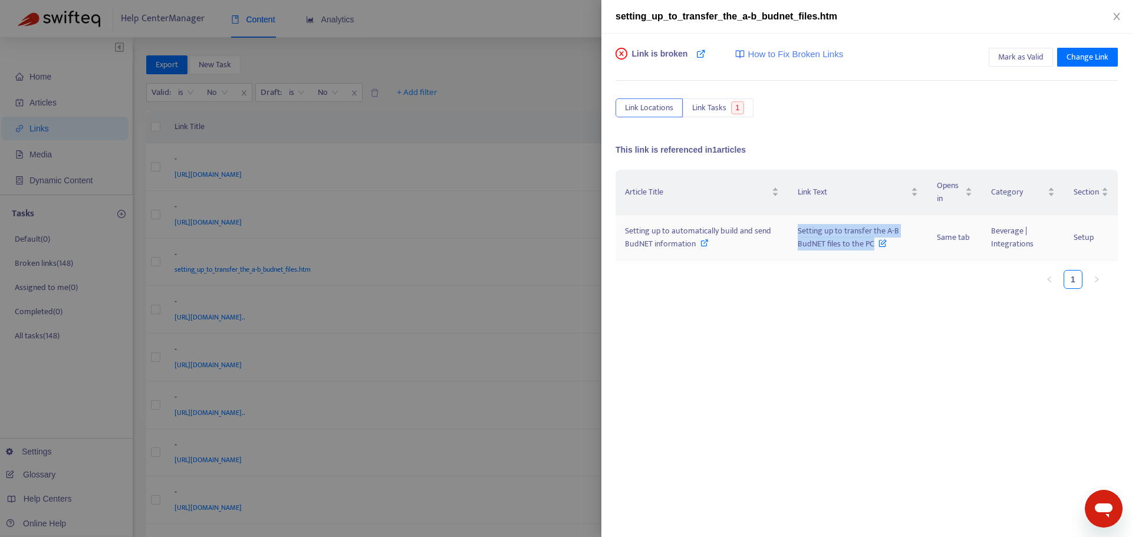
drag, startPoint x: 797, startPoint y: 228, endPoint x: 872, endPoint y: 251, distance: 77.7
click at [872, 251] on td "Setting up to transfer the A-B BudNET files to the PC" at bounding box center [857, 237] width 139 height 45
copy span "Setting up to transfer the A-B BudNET files to the PC"
click at [845, 317] on div "Article Title Link Text Opens in Category Section Setting up to automatically b…" at bounding box center [866, 288] width 502 height 236
click at [575, 255] on div at bounding box center [566, 268] width 1132 height 537
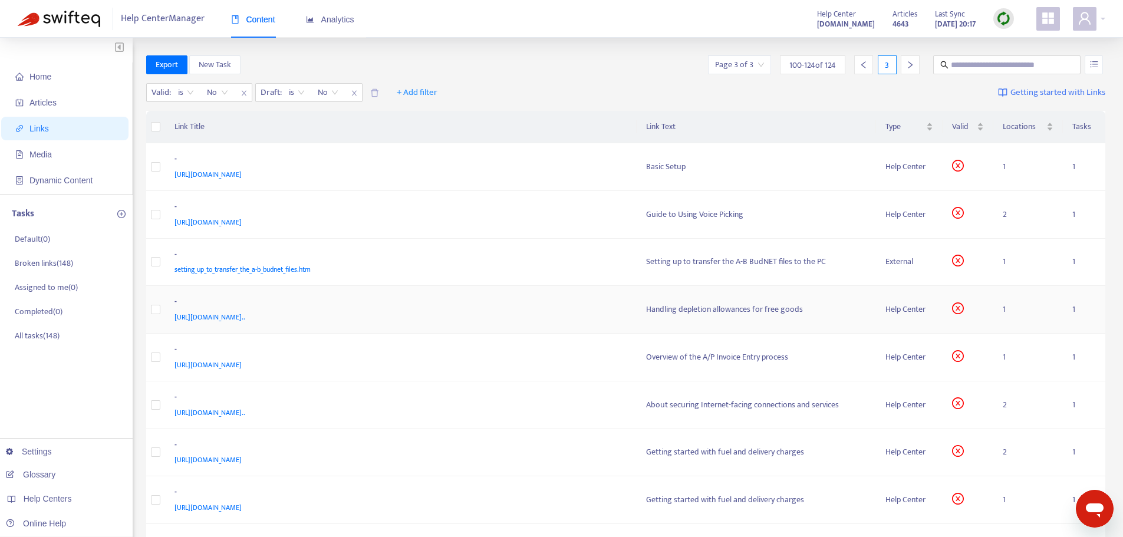
click at [562, 315] on div "[URL][DOMAIN_NAME].." at bounding box center [398, 317] width 449 height 13
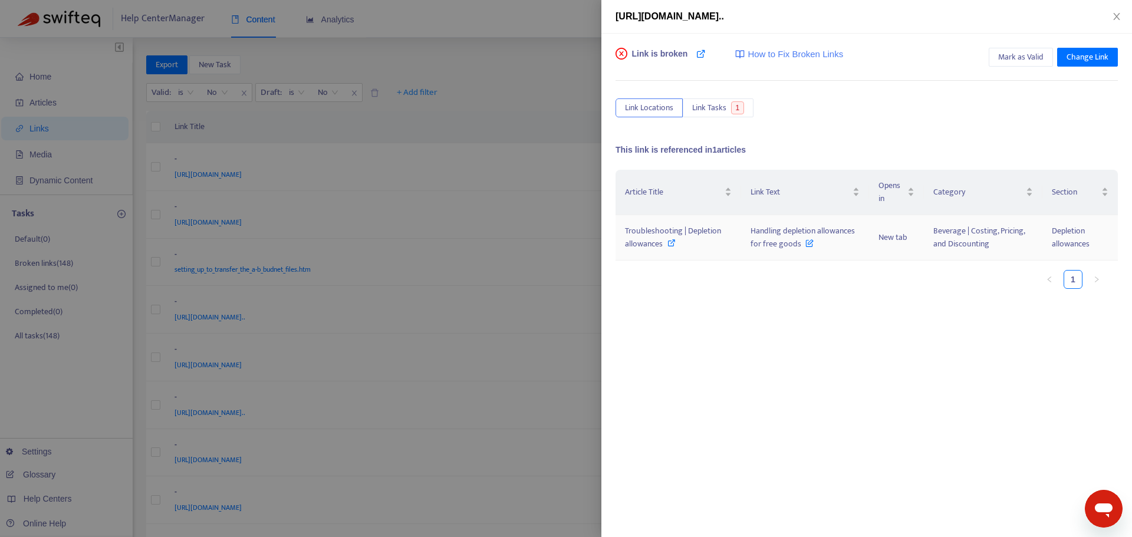
click at [647, 242] on span "Troubleshooting | Depletion allowances" at bounding box center [673, 237] width 96 height 27
drag, startPoint x: 752, startPoint y: 227, endPoint x: 798, endPoint y: 248, distance: 50.6
click at [798, 248] on span "Handling depletion allowances for free goods" at bounding box center [802, 237] width 104 height 27
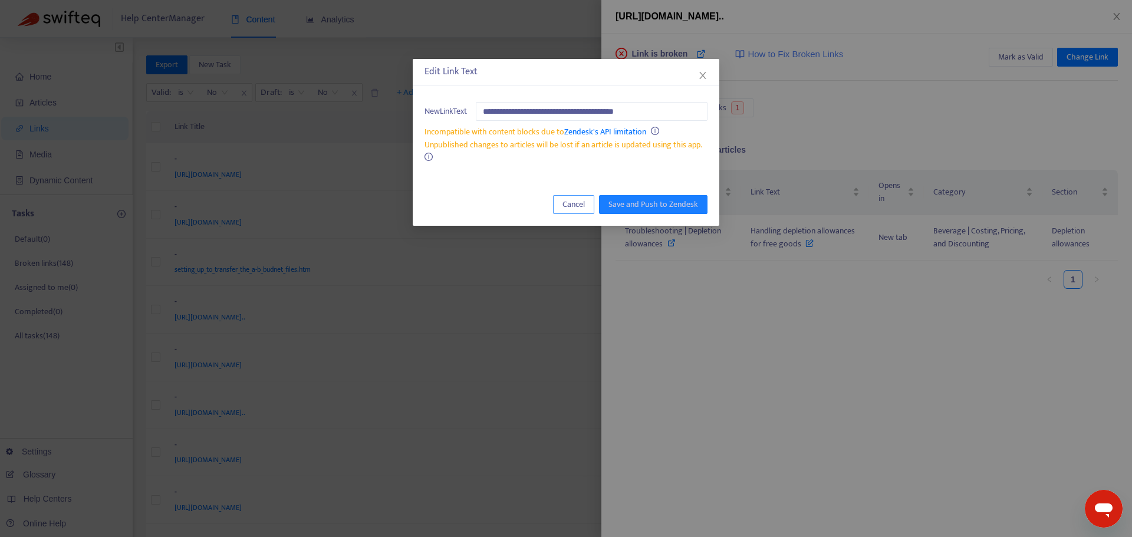
click at [566, 205] on span "Cancel" at bounding box center [573, 204] width 22 height 13
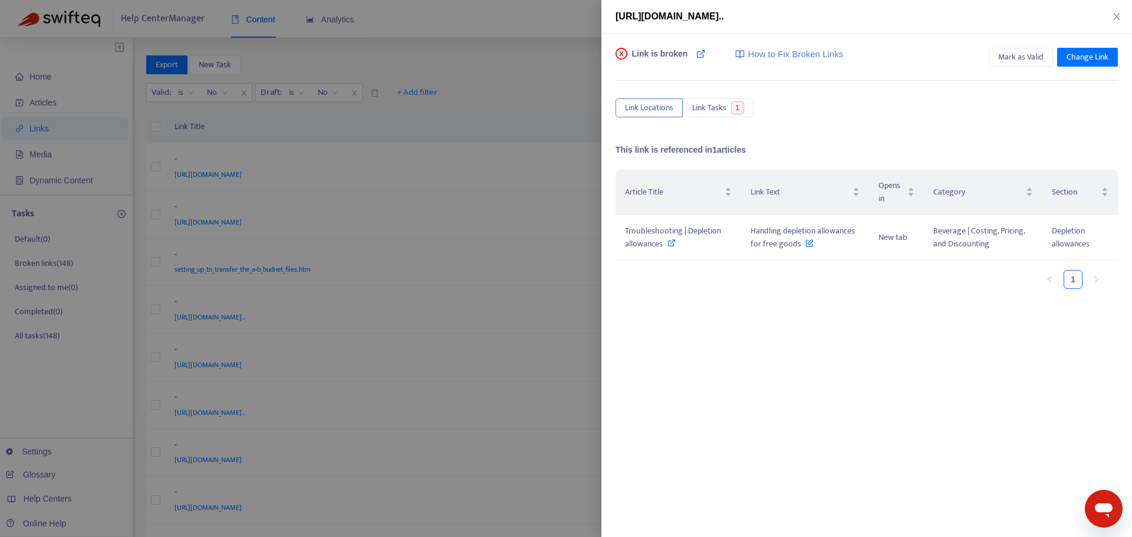
click at [576, 307] on div at bounding box center [566, 268] width 1132 height 537
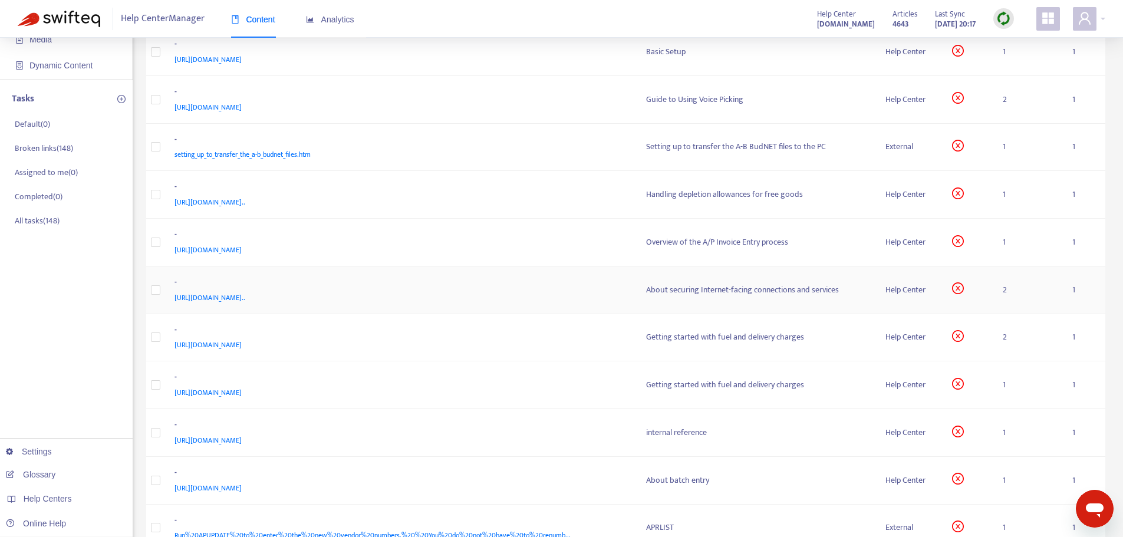
scroll to position [118, 0]
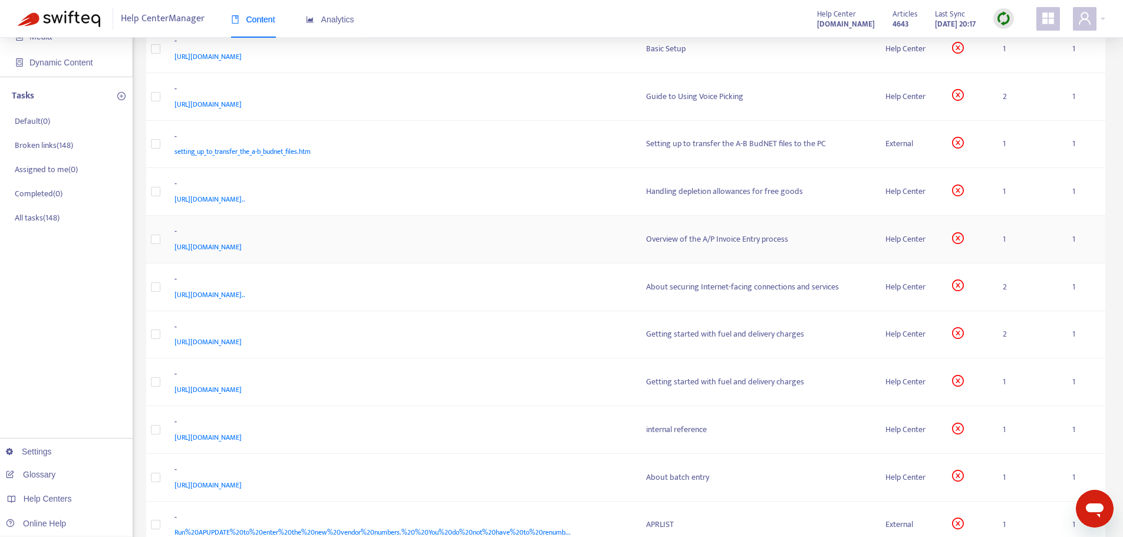
click at [558, 242] on div "[URL][DOMAIN_NAME]" at bounding box center [398, 246] width 449 height 13
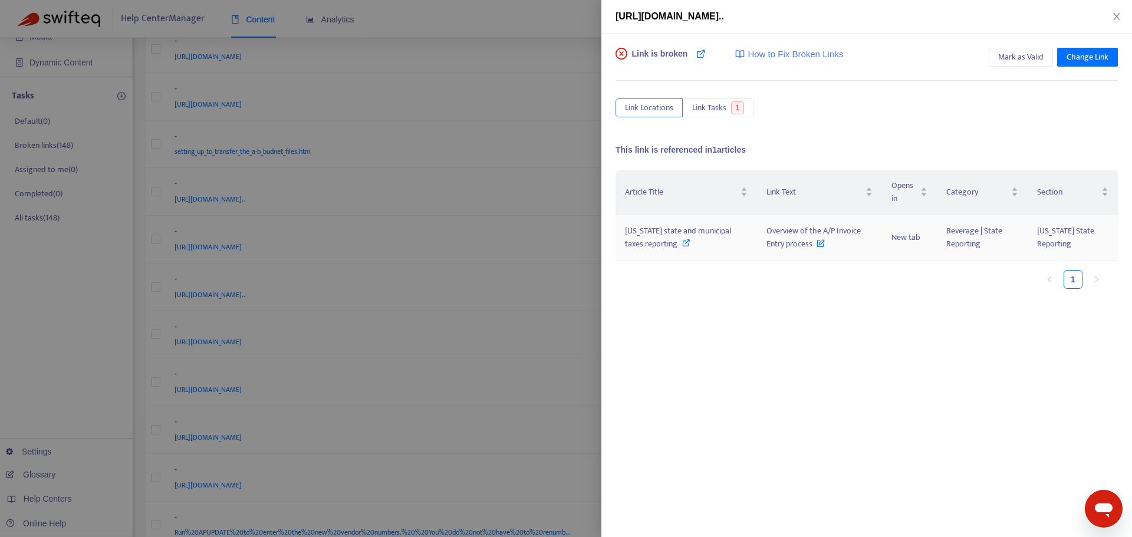
click at [674, 228] on span "[US_STATE] state and municipal taxes reporting" at bounding box center [678, 237] width 106 height 27
drag, startPoint x: 766, startPoint y: 229, endPoint x: 815, endPoint y: 250, distance: 53.3
click at [815, 250] on span "Overview of the A/P Invoice Entry process" at bounding box center [813, 237] width 94 height 27
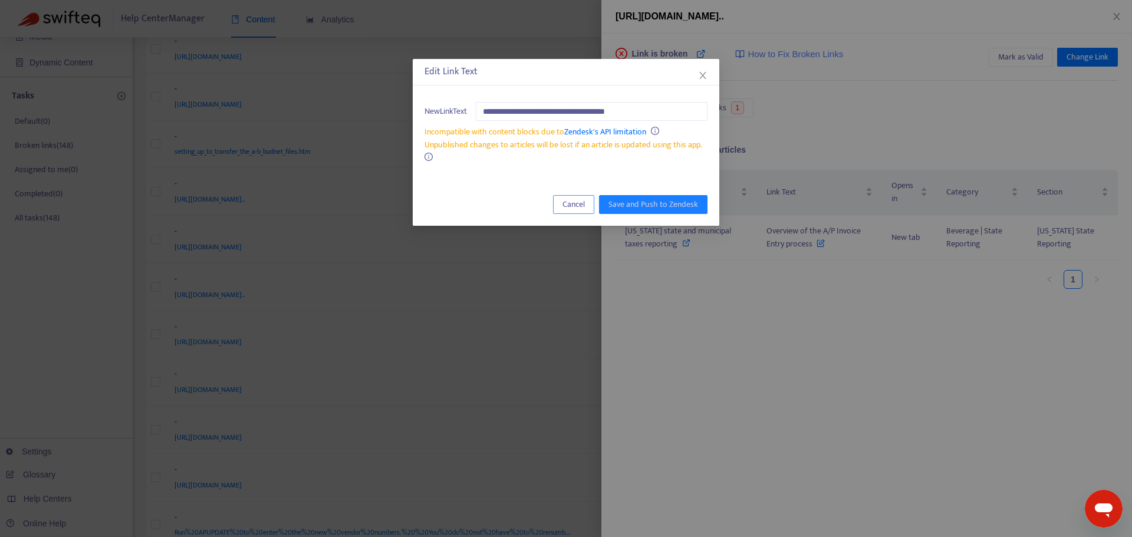
click at [572, 204] on span "Cancel" at bounding box center [573, 204] width 22 height 13
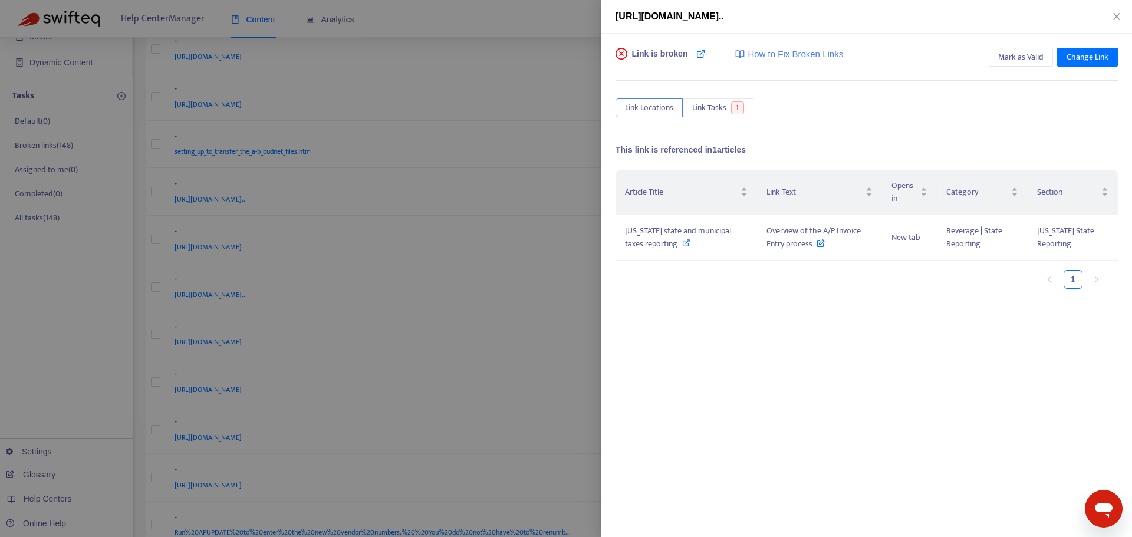
click at [593, 266] on div at bounding box center [566, 268] width 1132 height 537
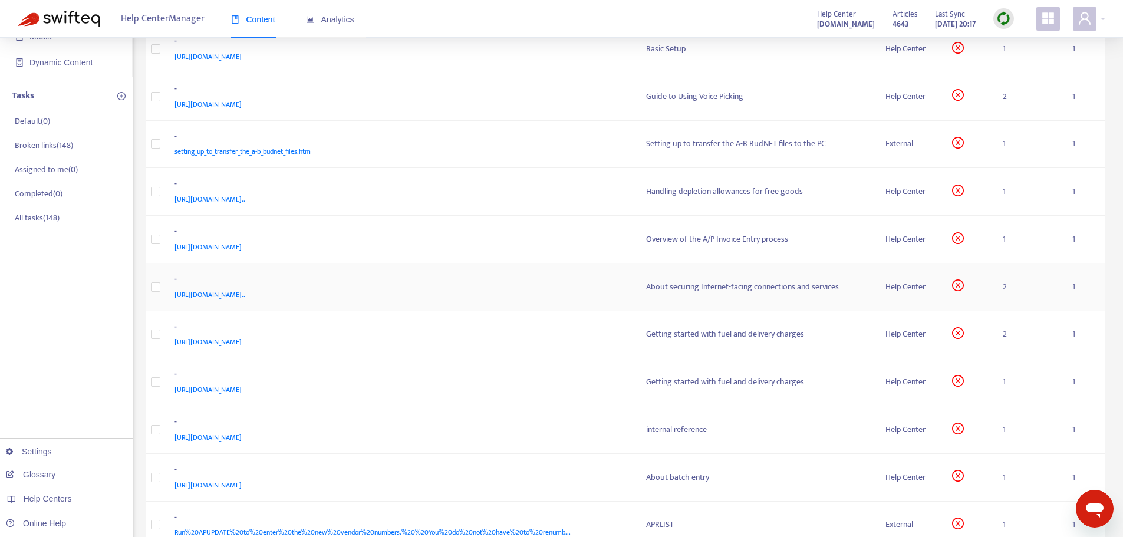
click at [596, 304] on td "- [URL][DOMAIN_NAME].." at bounding box center [400, 287] width 471 height 48
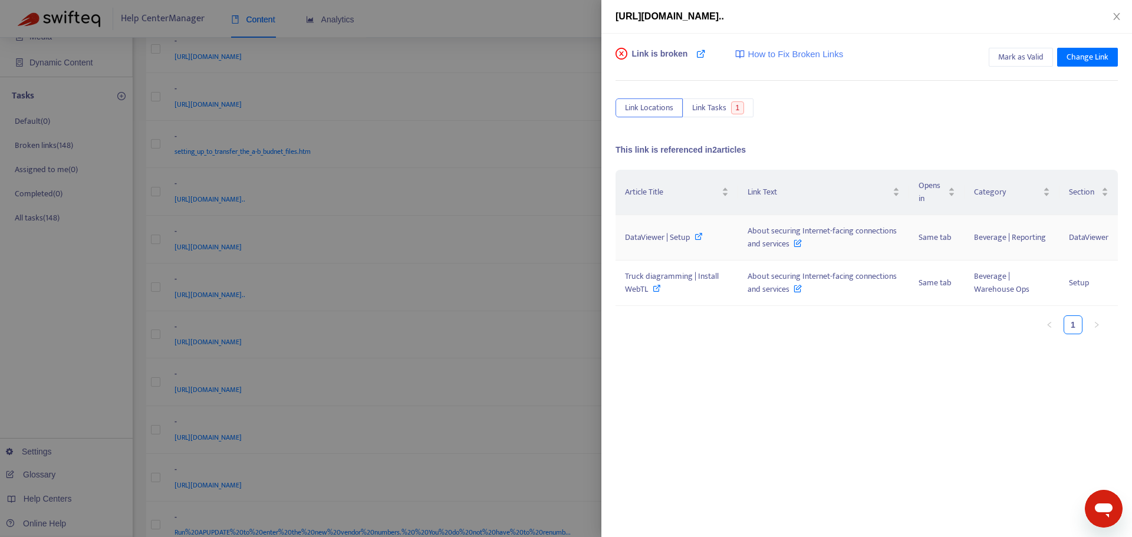
click at [668, 234] on span "DataViewer | Setup" at bounding box center [657, 237] width 65 height 14
click at [654, 236] on span "DataViewer | Setup" at bounding box center [657, 237] width 65 height 14
click at [688, 271] on span "Truck diagramming | Install WebTL" at bounding box center [672, 282] width 94 height 27
click at [517, 325] on div at bounding box center [566, 268] width 1132 height 537
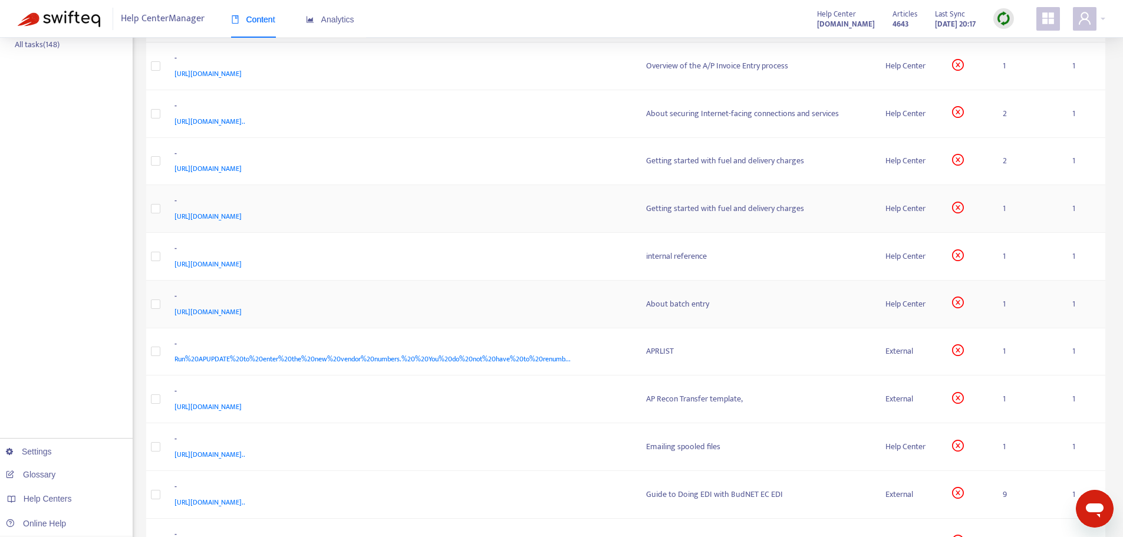
scroll to position [295, 0]
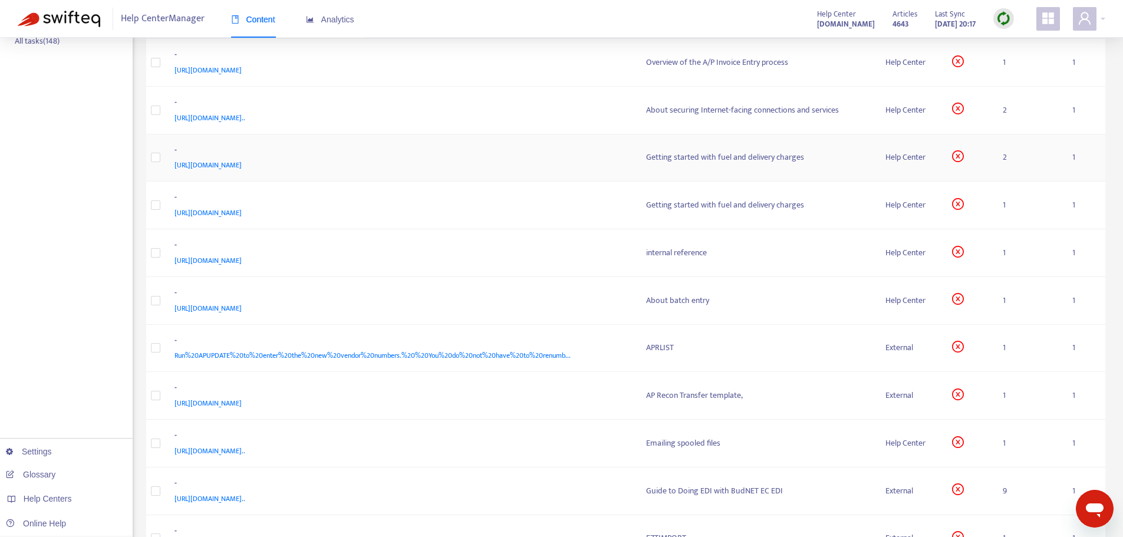
click at [568, 156] on div "-" at bounding box center [398, 151] width 449 height 15
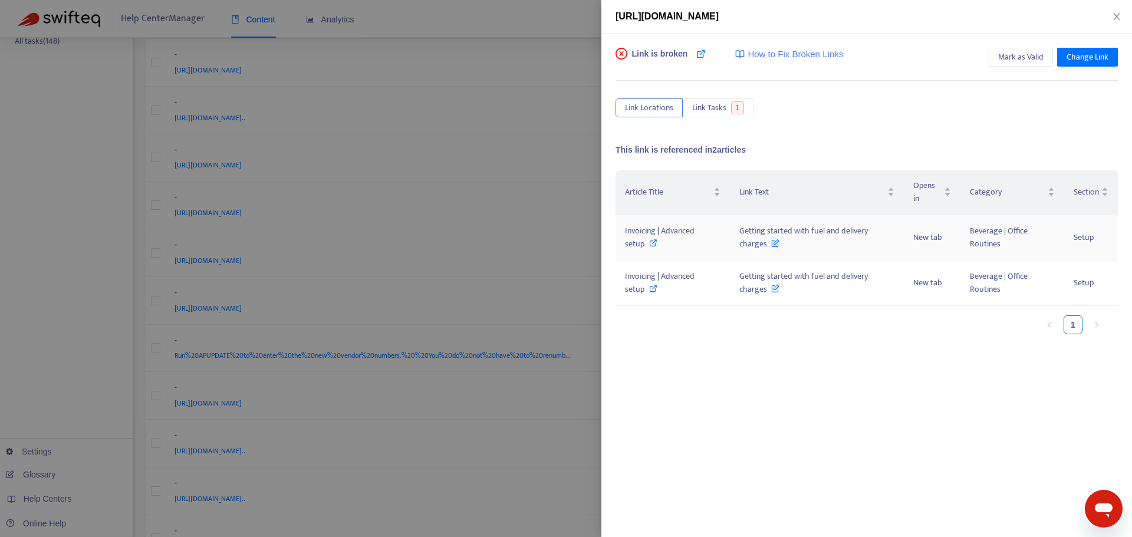
click at [648, 228] on span "Invoicing | Advanced setup" at bounding box center [660, 237] width 70 height 27
drag, startPoint x: 739, startPoint y: 229, endPoint x: 769, endPoint y: 243, distance: 33.2
click at [769, 243] on td "Getting started with fuel and delivery charges" at bounding box center [816, 237] width 173 height 45
copy span "Getting started with fuel and delivery charges"
click at [634, 227] on span "Invoicing | Advanced setup" at bounding box center [660, 237] width 70 height 27
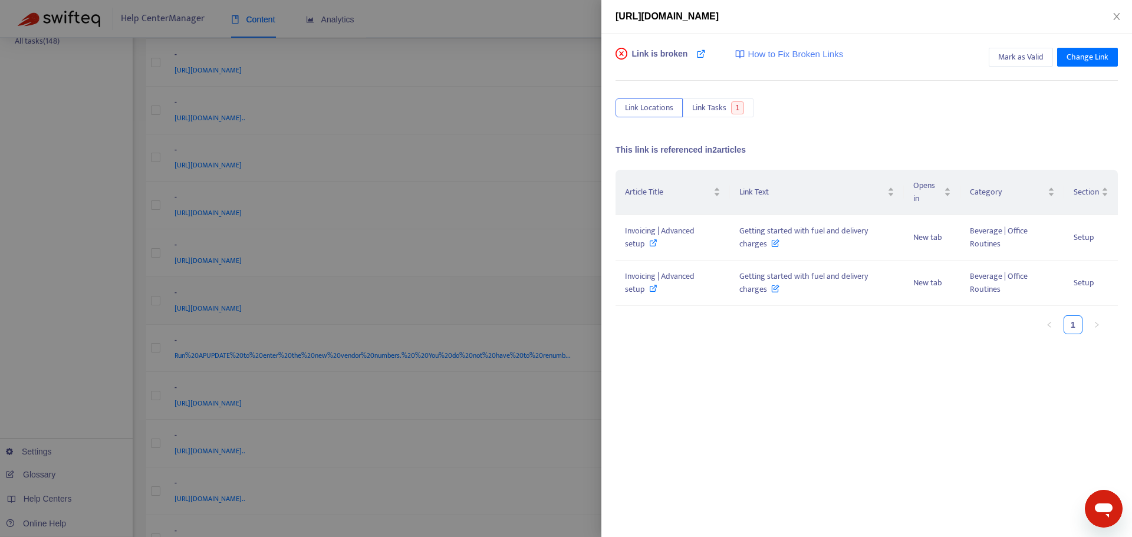
click at [568, 305] on div at bounding box center [566, 268] width 1132 height 537
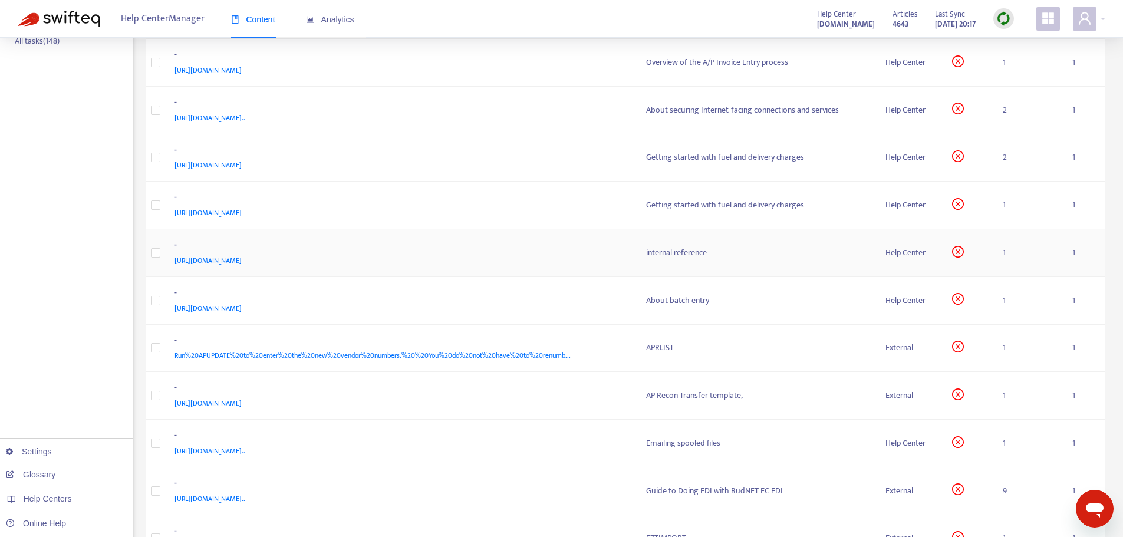
click at [536, 238] on td "- [URL][DOMAIN_NAME]" at bounding box center [400, 253] width 471 height 48
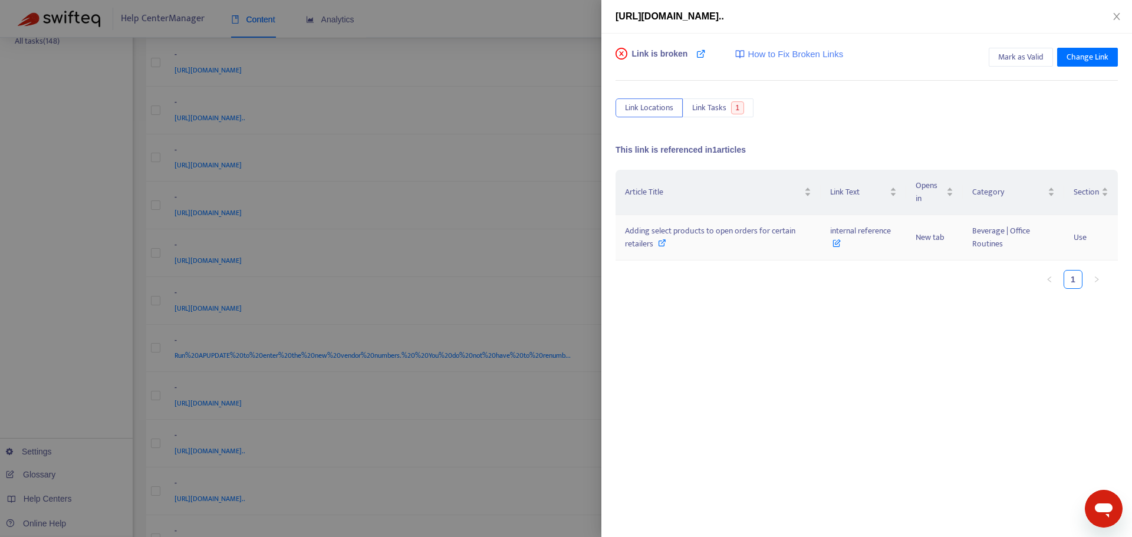
click at [641, 239] on span "Adding select products to open orders for certain retailers" at bounding box center [710, 237] width 170 height 27
drag, startPoint x: 823, startPoint y: 228, endPoint x: 896, endPoint y: 233, distance: 73.2
click at [896, 233] on td "internal reference" at bounding box center [862, 237] width 85 height 45
copy span "internal reference"
click at [565, 202] on div at bounding box center [566, 268] width 1132 height 537
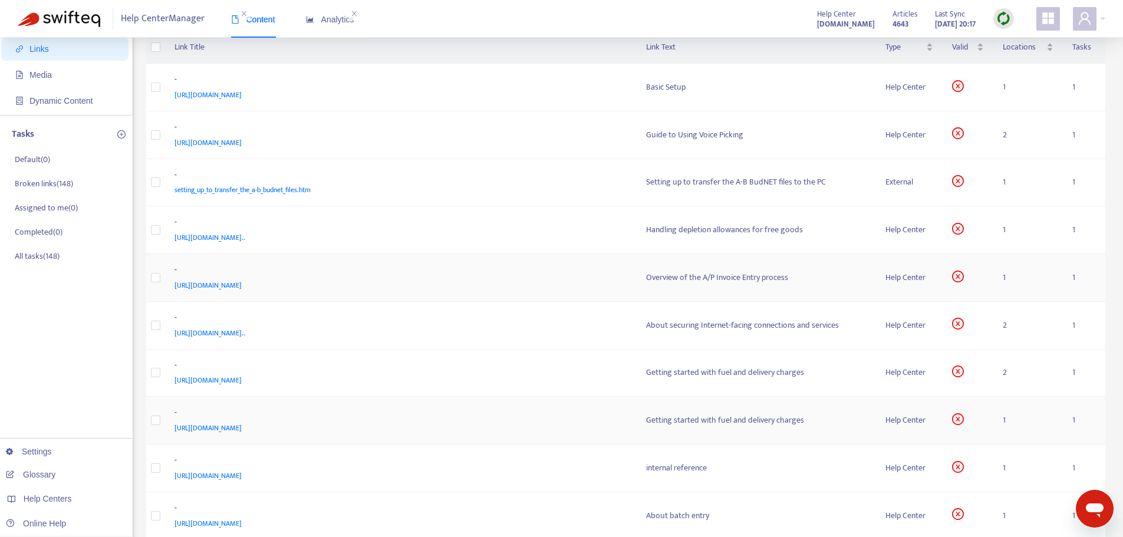
scroll to position [59, 0]
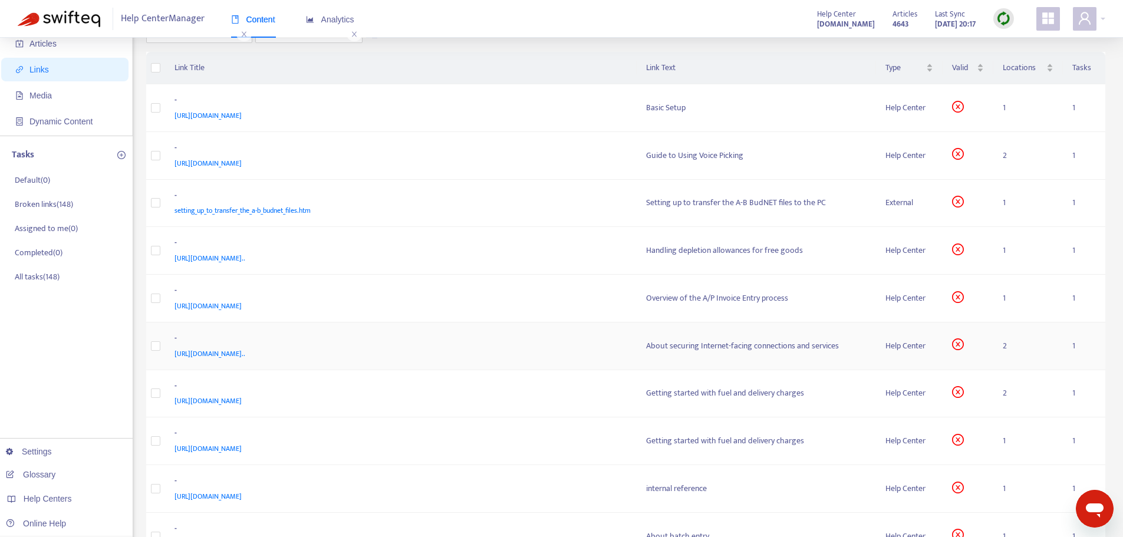
click at [585, 347] on div "[URL][DOMAIN_NAME].." at bounding box center [398, 353] width 449 height 13
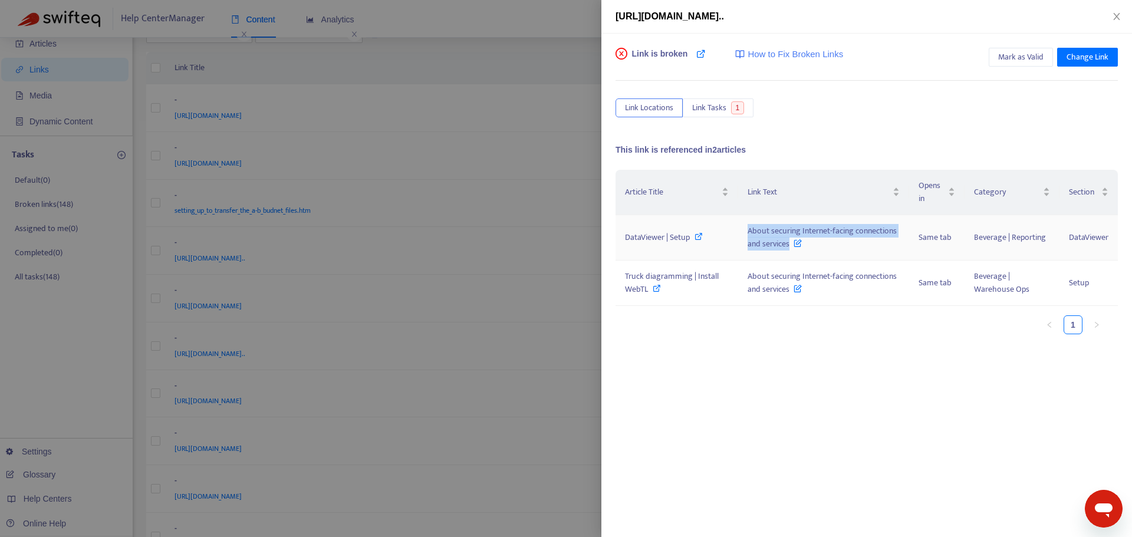
drag, startPoint x: 744, startPoint y: 229, endPoint x: 789, endPoint y: 252, distance: 50.1
click at [789, 252] on td "About securing Internet-facing connections and services" at bounding box center [823, 237] width 171 height 45
copy span "About securing Internet-facing connections and services"
click at [665, 236] on span "DataViewer | Setup" at bounding box center [657, 237] width 65 height 14
click at [645, 236] on span "DataViewer | Setup" at bounding box center [657, 237] width 65 height 14
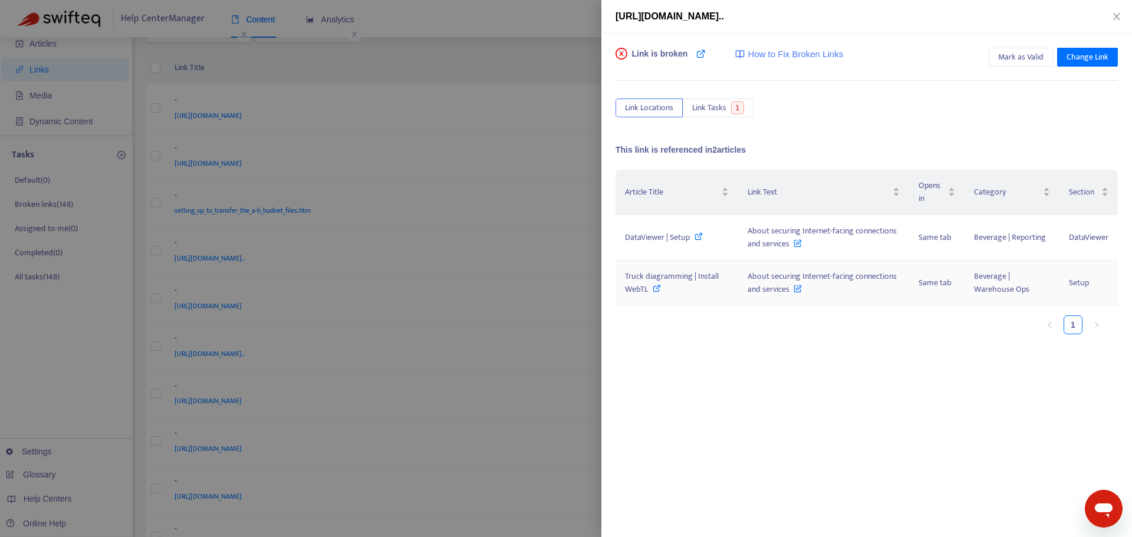
click at [699, 265] on td "Truck diagramming | Install WebTL" at bounding box center [676, 283] width 123 height 45
click at [699, 274] on span "Truck diagramming | Install WebTL" at bounding box center [672, 282] width 94 height 27
click at [552, 261] on div at bounding box center [566, 268] width 1132 height 537
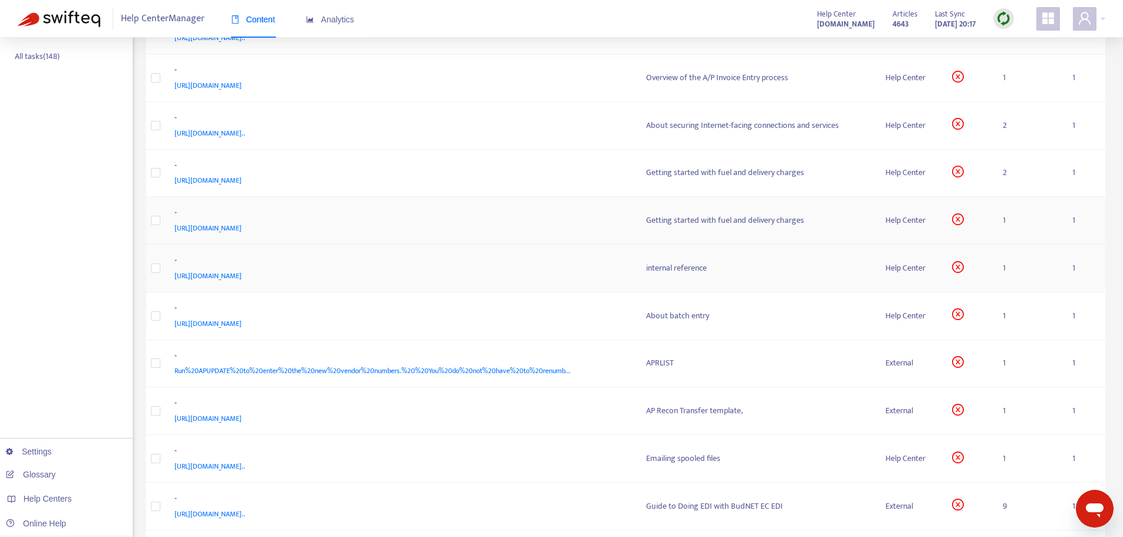
scroll to position [295, 0]
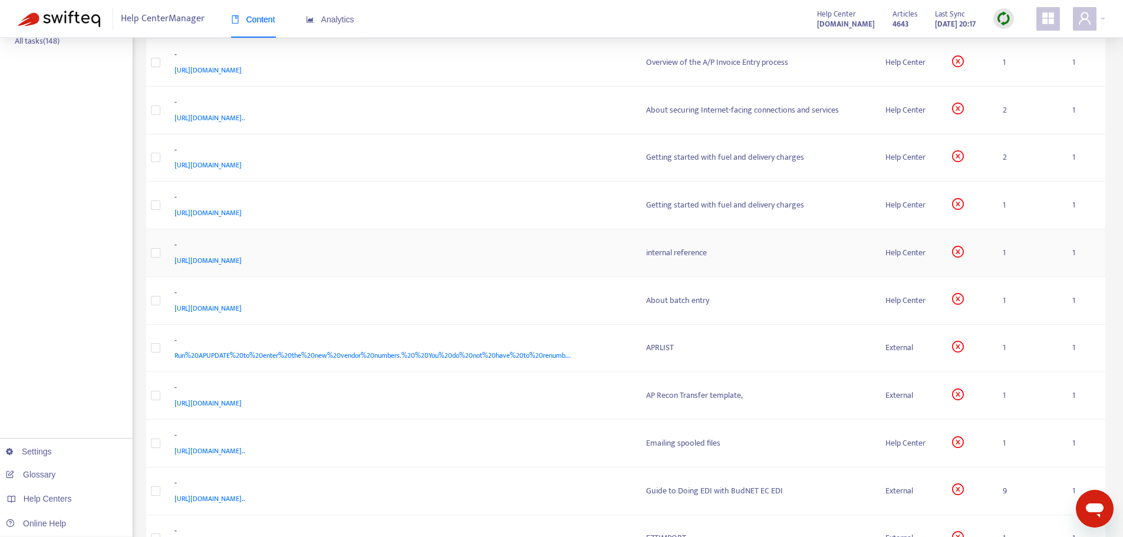
click at [581, 253] on div "-" at bounding box center [398, 246] width 449 height 15
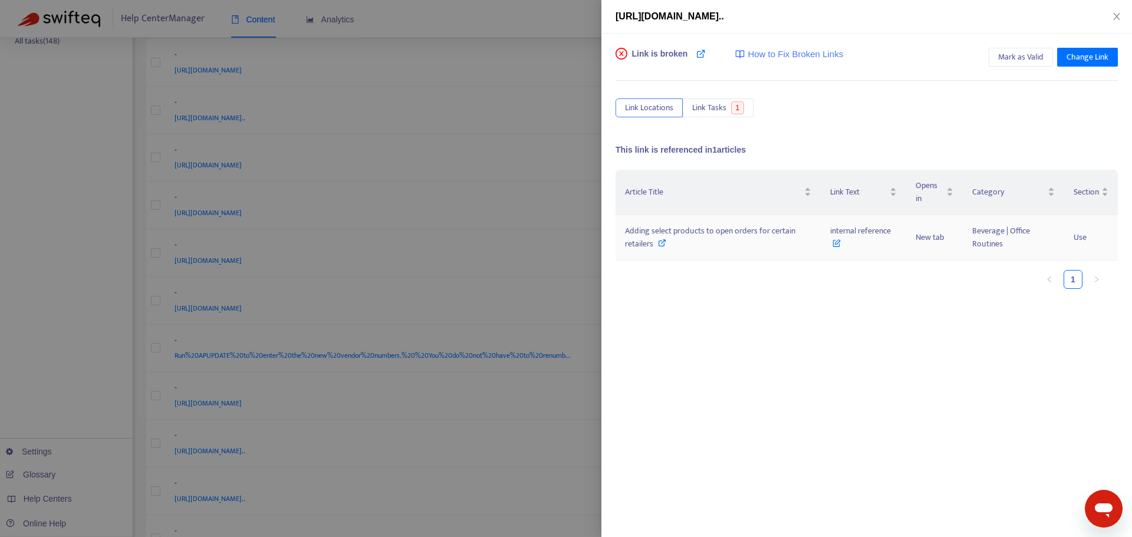
click at [674, 232] on span "Adding select products to open orders for certain retailers" at bounding box center [710, 237] width 170 height 27
click at [596, 289] on div at bounding box center [566, 268] width 1132 height 537
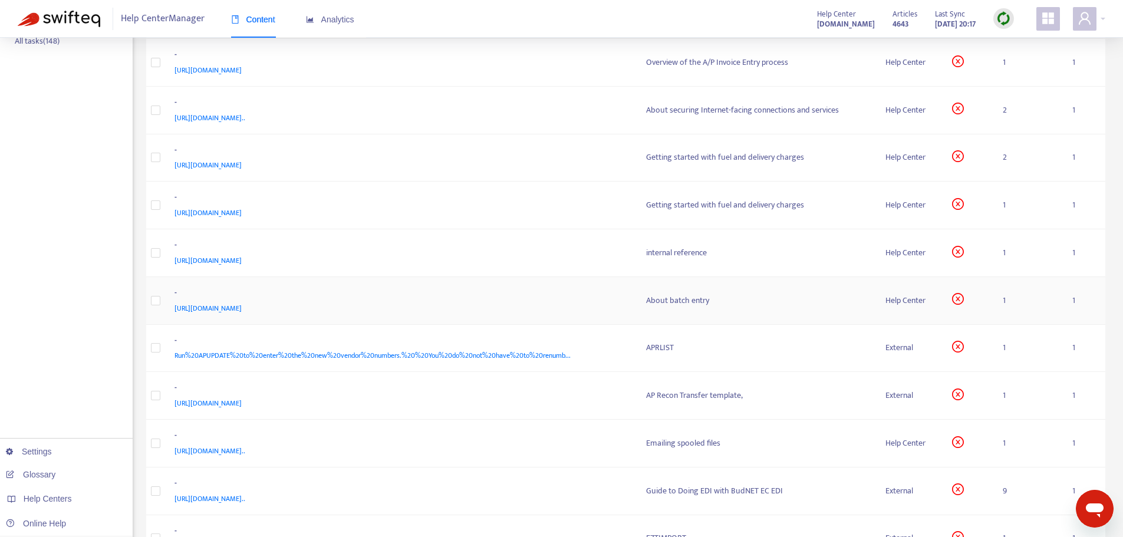
click at [585, 292] on div "-" at bounding box center [398, 293] width 449 height 15
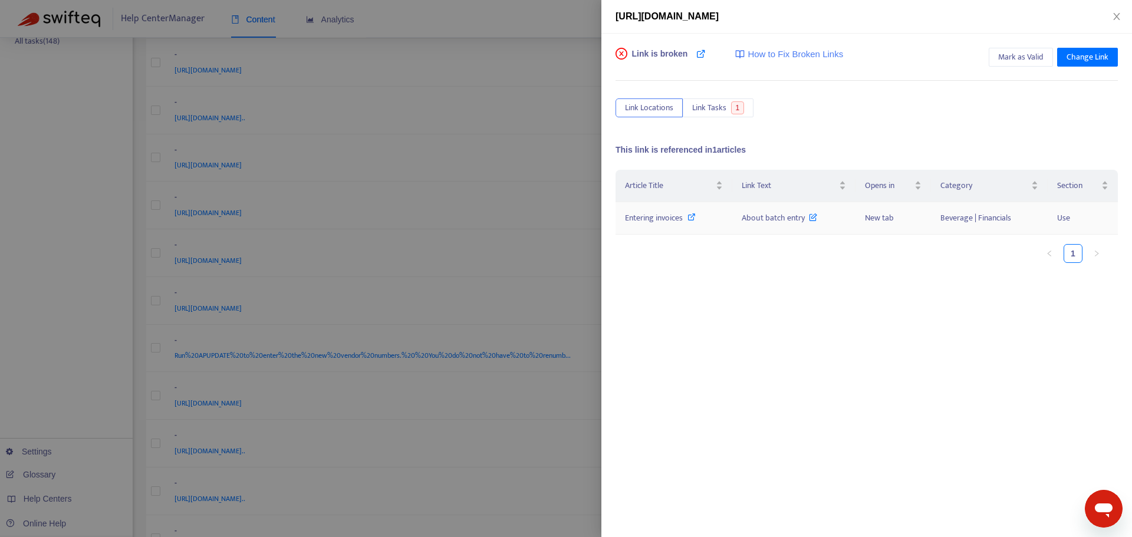
click at [655, 213] on span "Entering invoices" at bounding box center [654, 218] width 58 height 14
copy span "About batch entry"
drag, startPoint x: 741, startPoint y: 216, endPoint x: 809, endPoint y: 223, distance: 68.1
click at [809, 223] on td "About batch entry" at bounding box center [793, 218] width 123 height 32
click at [552, 211] on div at bounding box center [566, 268] width 1132 height 537
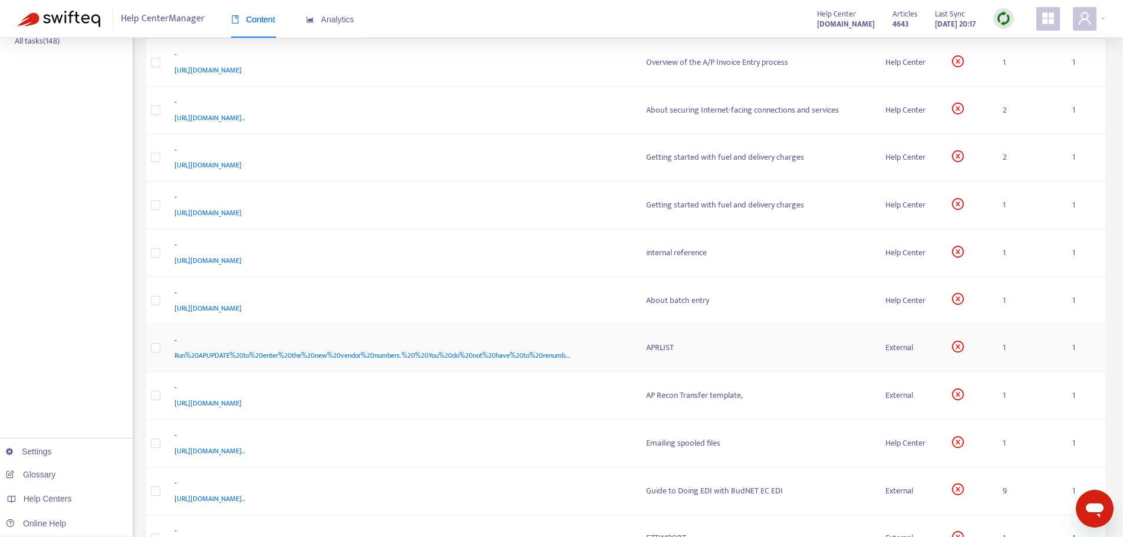
click at [625, 355] on div "- Run%20APUPDATE%20to%20enter%20the%20new%20vendor%20numbers.%20%20You%20do%20n…" at bounding box center [400, 348] width 453 height 28
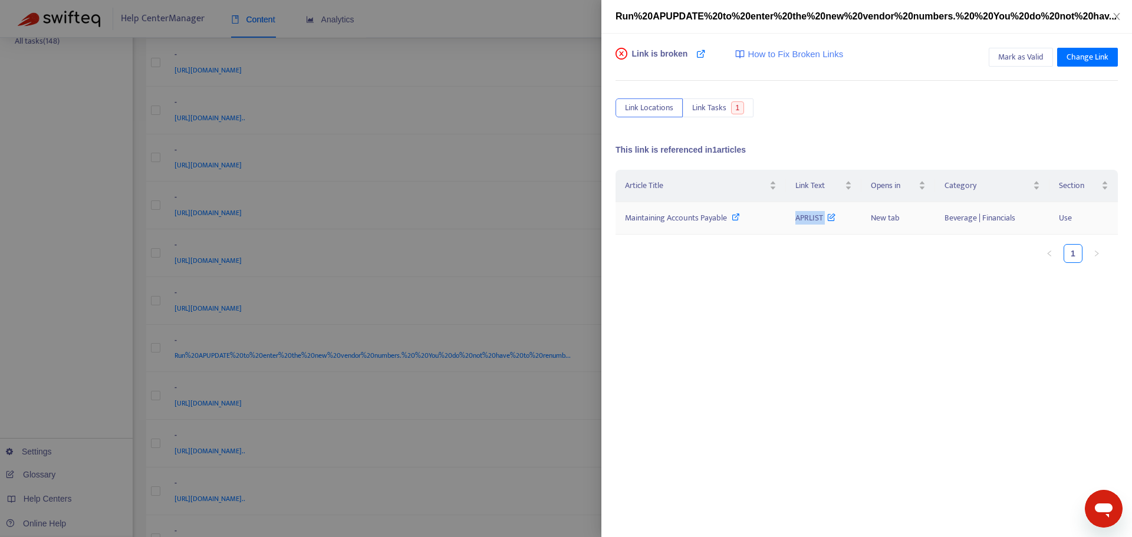
drag, startPoint x: 788, startPoint y: 220, endPoint x: 824, endPoint y: 224, distance: 36.2
click at [824, 224] on td "APRLIST" at bounding box center [823, 218] width 75 height 32
click at [812, 389] on div "Article Title Link Text Opens in Category Section Maintaining Accounts Payable …" at bounding box center [866, 288] width 502 height 236
click at [701, 217] on span "Maintaining Accounts Payable" at bounding box center [676, 218] width 102 height 14
click at [654, 223] on span "Maintaining Accounts Payable" at bounding box center [676, 218] width 102 height 14
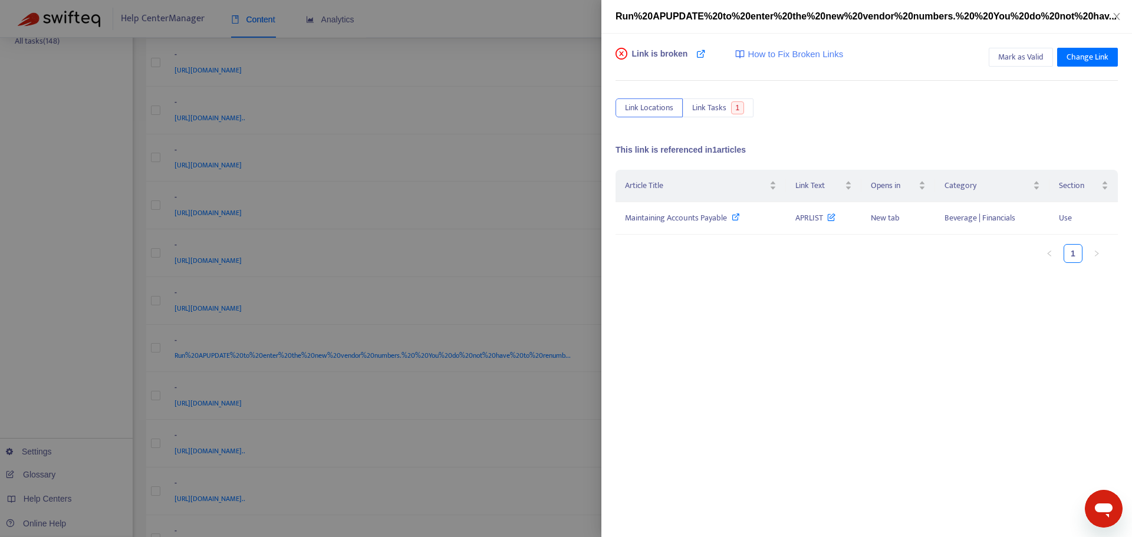
click at [553, 280] on div at bounding box center [566, 268] width 1132 height 537
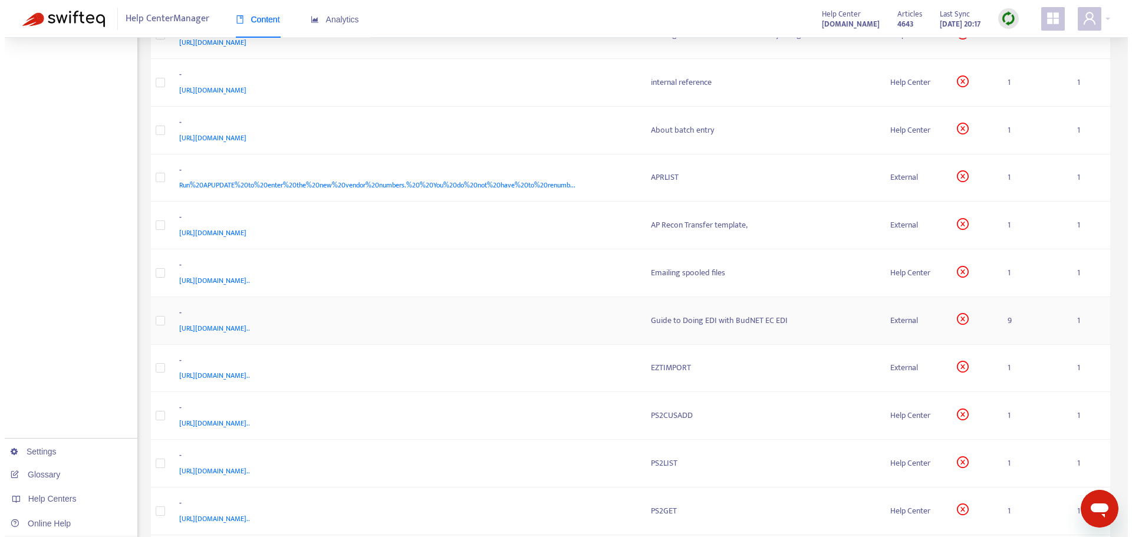
scroll to position [471, 0]
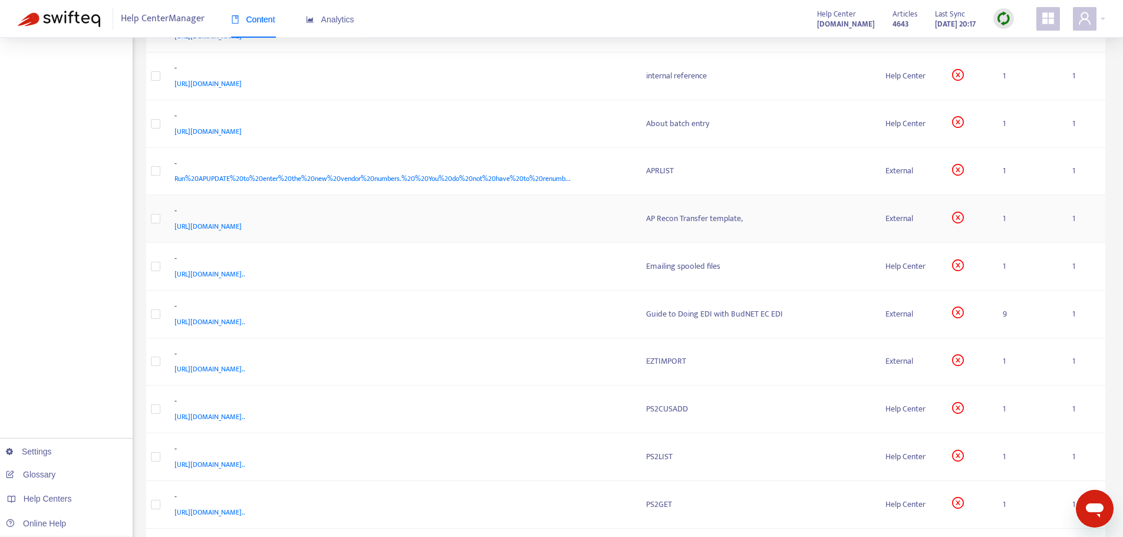
click at [552, 210] on div "-" at bounding box center [398, 212] width 449 height 15
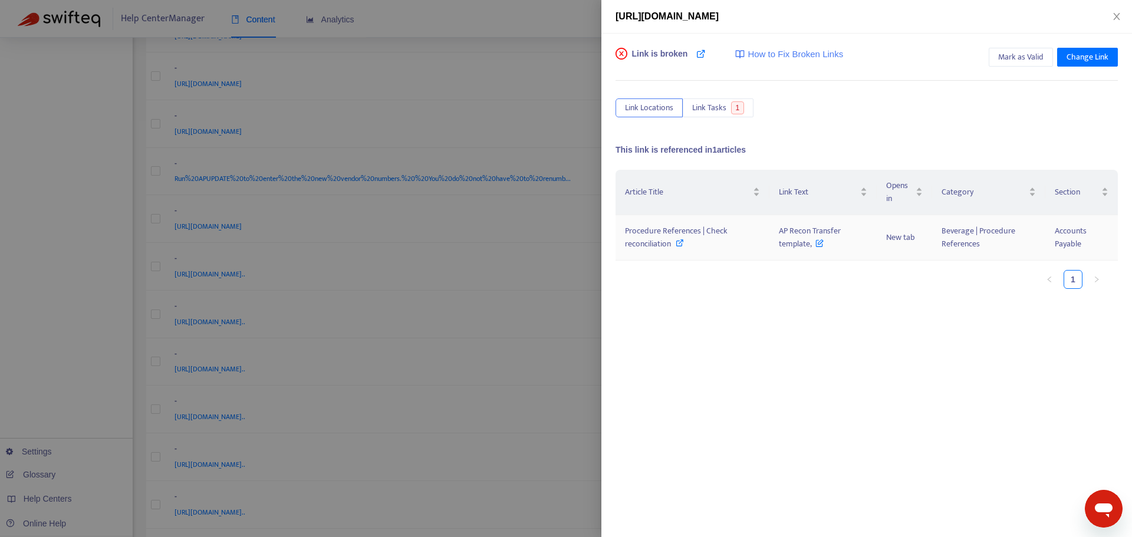
click at [646, 234] on span "Procedure References | Check reconciliation" at bounding box center [676, 237] width 103 height 27
drag, startPoint x: 776, startPoint y: 230, endPoint x: 813, endPoint y: 252, distance: 43.4
click at [813, 252] on td "AP Recon Transfer template," at bounding box center [822, 237] width 107 height 45
click at [571, 296] on div at bounding box center [566, 268] width 1132 height 537
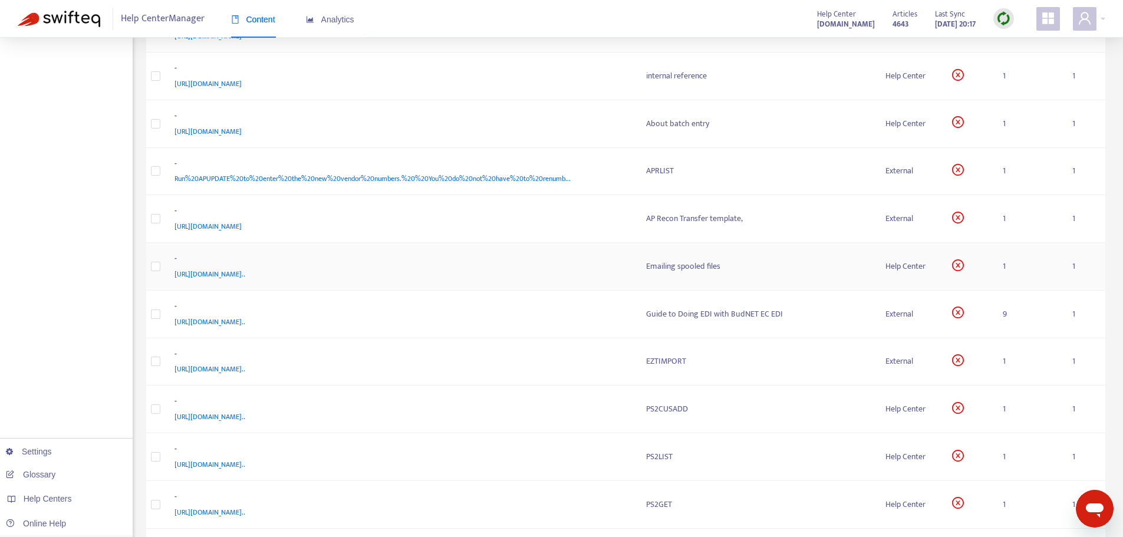
click at [570, 272] on div "[URL][DOMAIN_NAME].." at bounding box center [398, 274] width 449 height 13
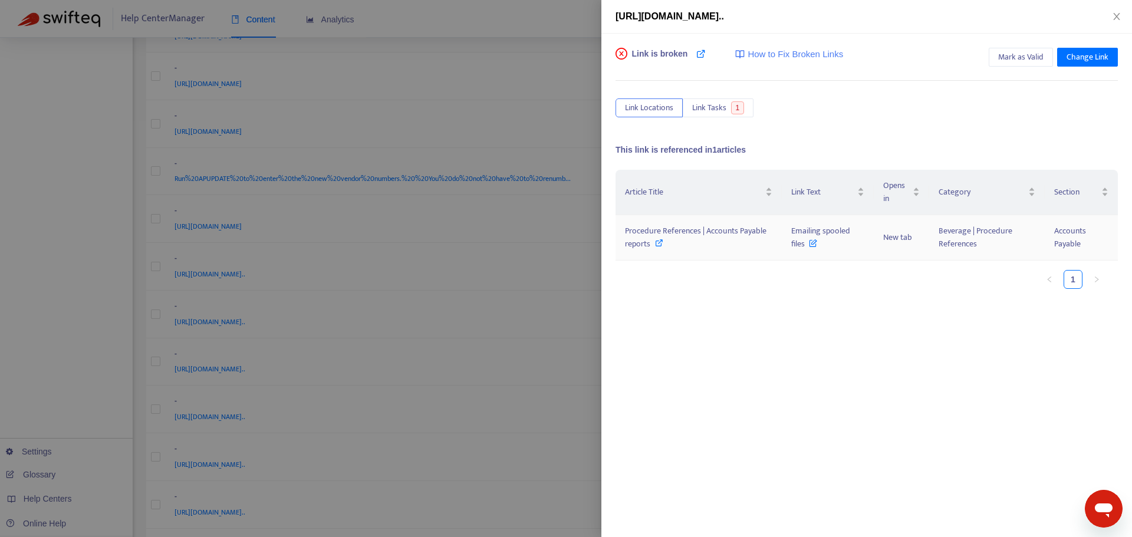
click at [657, 232] on span "Procedure References | Accounts Payable reports" at bounding box center [695, 237] width 141 height 27
drag, startPoint x: 789, startPoint y: 224, endPoint x: 804, endPoint y: 249, distance: 29.4
click at [804, 249] on td "Emailing spooled files" at bounding box center [828, 237] width 92 height 45
click at [550, 328] on div at bounding box center [566, 268] width 1132 height 537
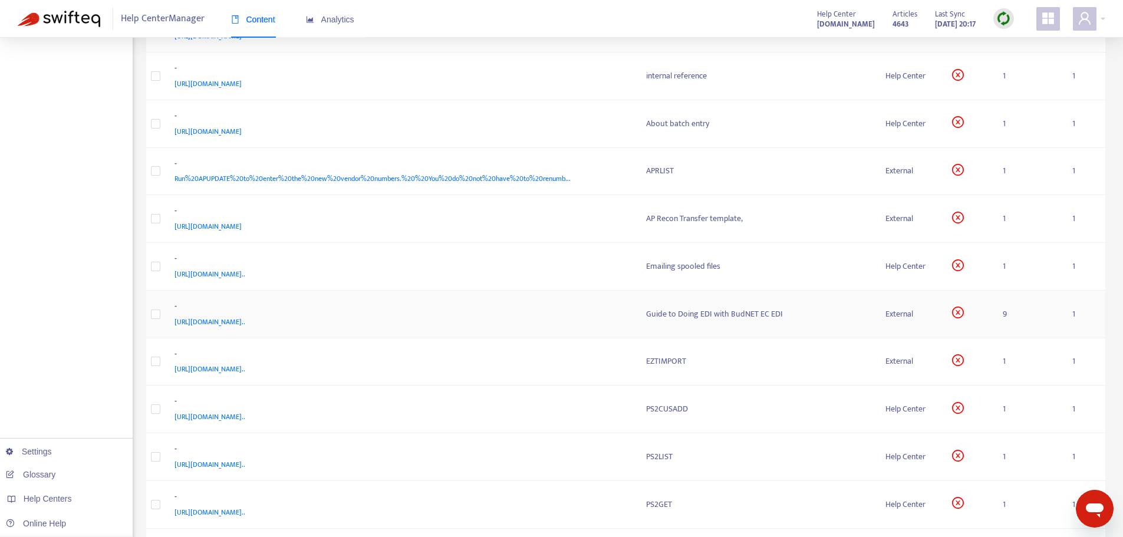
click at [568, 323] on div "[URL][DOMAIN_NAME].." at bounding box center [398, 321] width 449 height 13
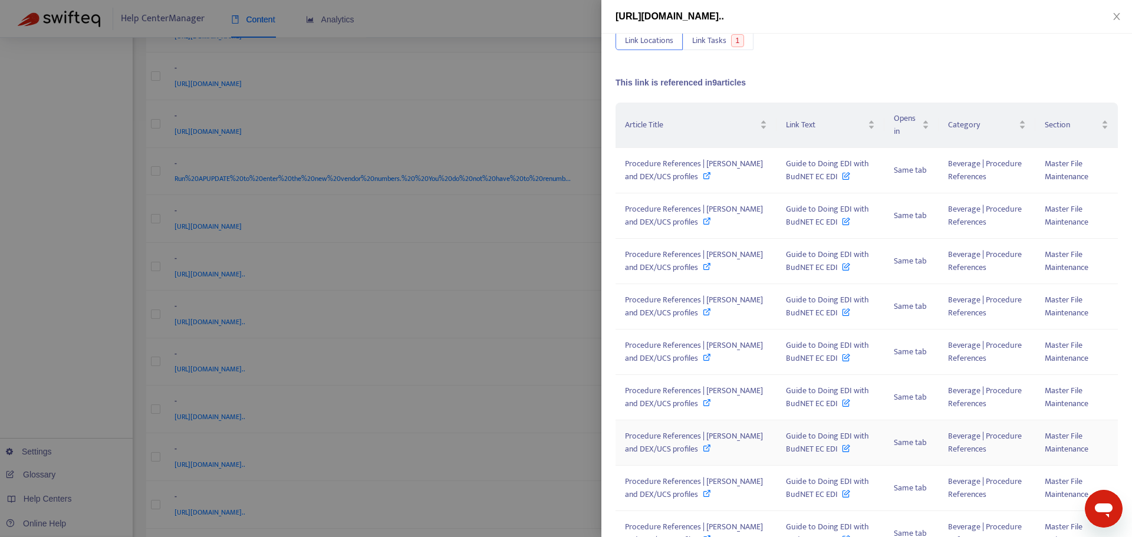
scroll to position [0, 0]
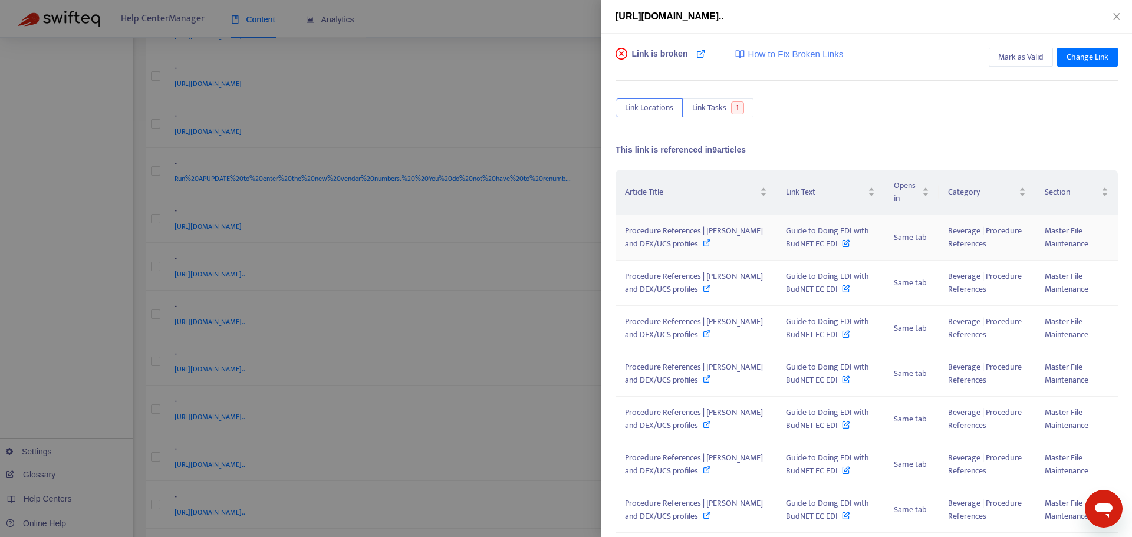
click at [638, 233] on span "Procedure References | ﻿[PERSON_NAME] and DEX/UCS profiles" at bounding box center [694, 237] width 138 height 27
drag, startPoint x: 762, startPoint y: 229, endPoint x: 816, endPoint y: 243, distance: 55.3
click at [816, 243] on span "Guide to Doing EDI with BudNET EC EDI" at bounding box center [827, 237] width 83 height 27
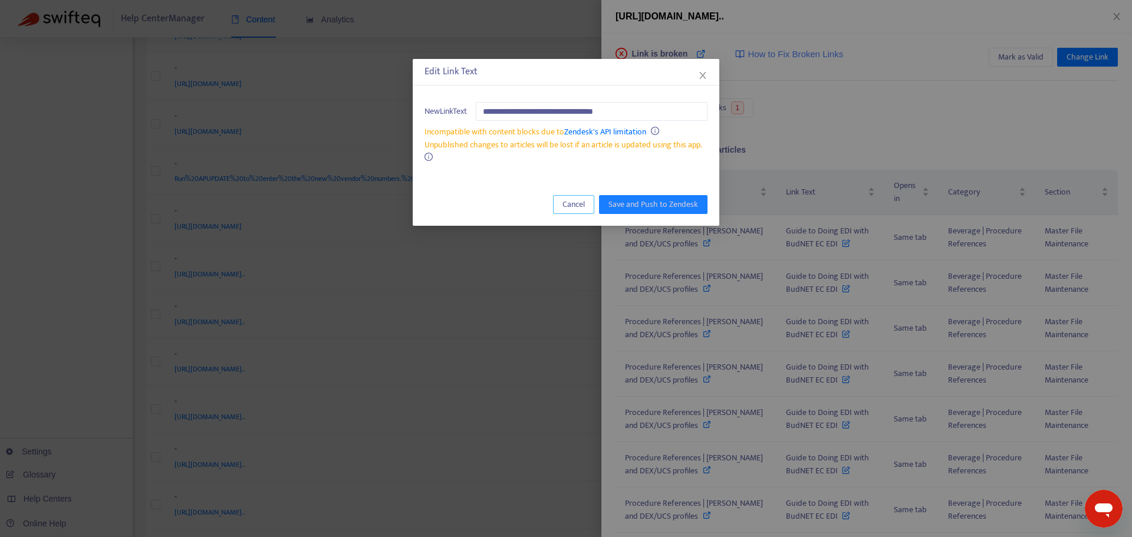
drag, startPoint x: 565, startPoint y: 205, endPoint x: 506, endPoint y: 172, distance: 67.0
click at [566, 205] on span "Cancel" at bounding box center [573, 204] width 22 height 13
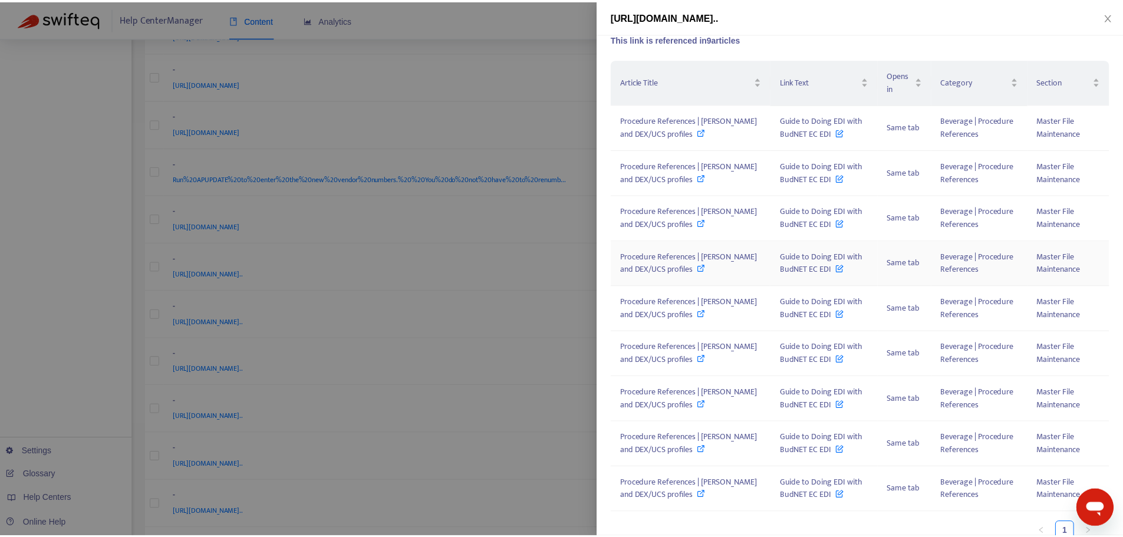
scroll to position [125, 0]
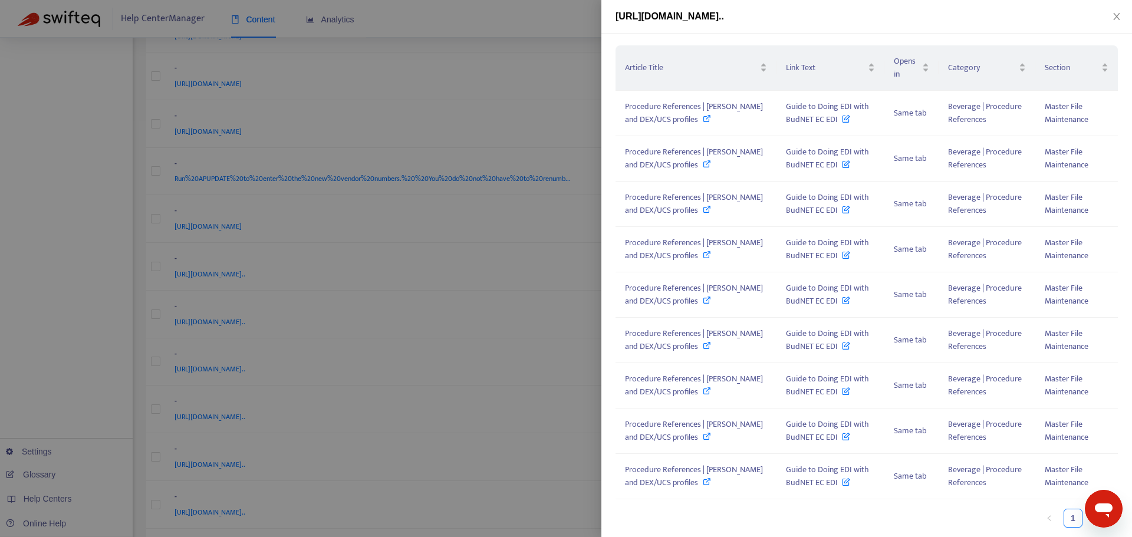
click at [531, 315] on div at bounding box center [566, 268] width 1132 height 537
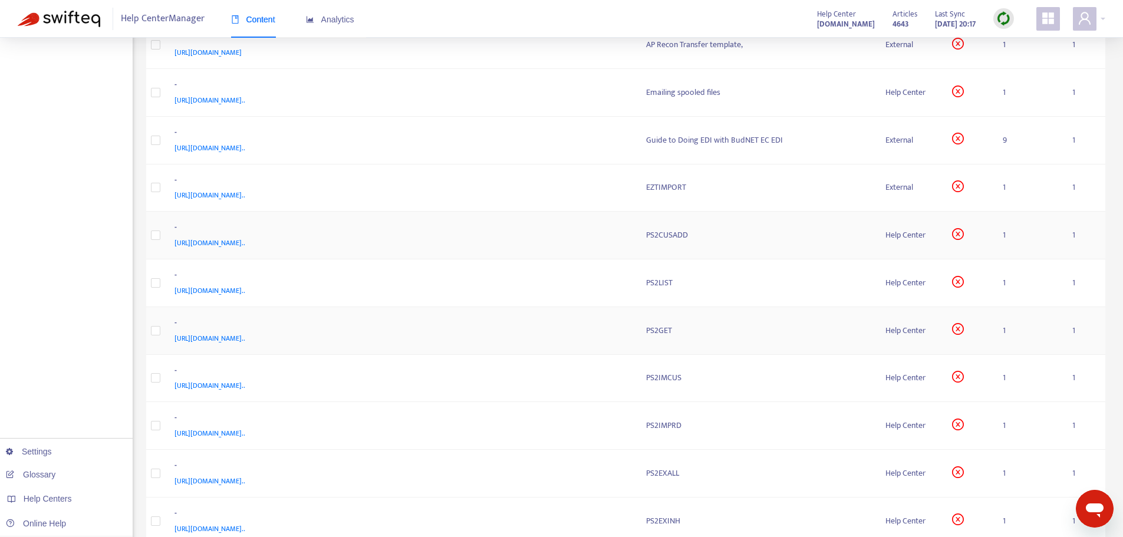
scroll to position [648, 0]
click at [568, 183] on div "-" at bounding box center [398, 178] width 449 height 15
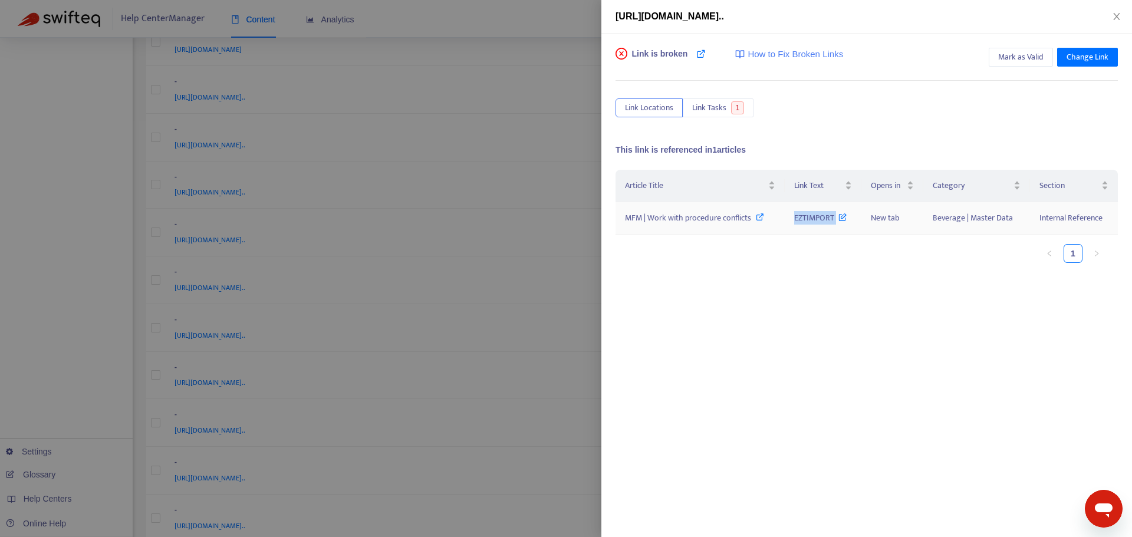
drag, startPoint x: 793, startPoint y: 215, endPoint x: 838, endPoint y: 216, distance: 44.8
click at [838, 216] on td "EZTIMPORT" at bounding box center [822, 218] width 77 height 32
click at [702, 219] on span "MFM | Work with procedure conflicts" at bounding box center [688, 218] width 126 height 14
click at [583, 266] on div at bounding box center [566, 268] width 1132 height 537
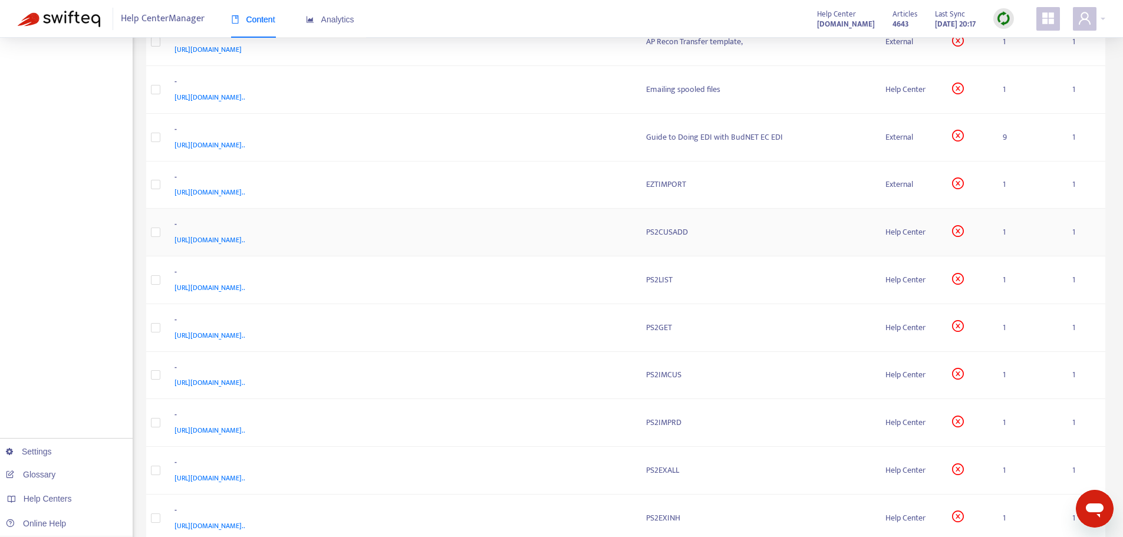
click at [616, 235] on div "[URL][DOMAIN_NAME].." at bounding box center [398, 239] width 449 height 13
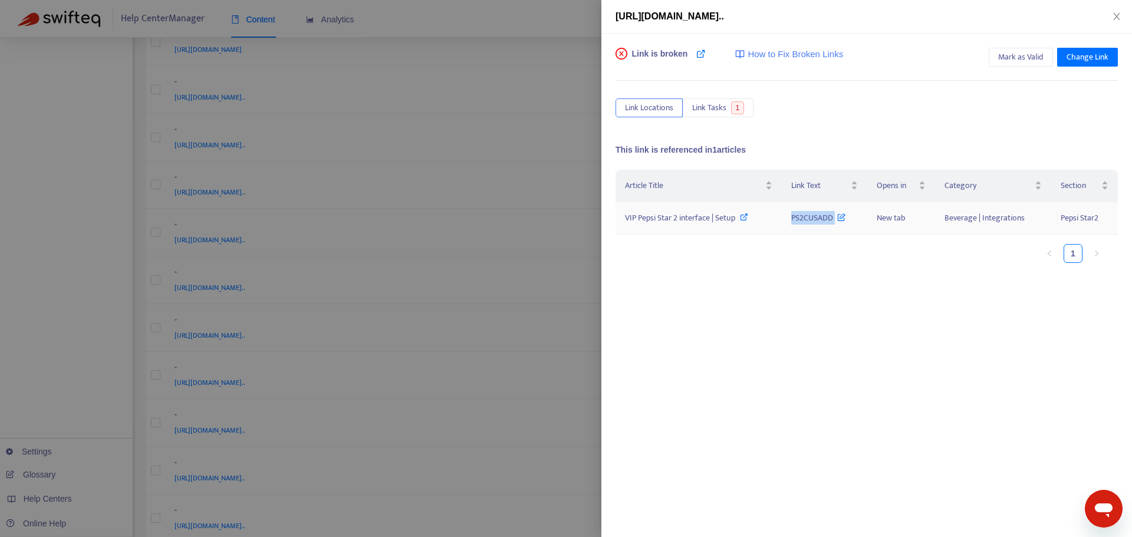
drag, startPoint x: 787, startPoint y: 215, endPoint x: 835, endPoint y: 223, distance: 48.3
click at [835, 223] on td "PS2CUSADD" at bounding box center [824, 218] width 85 height 32
click at [713, 215] on span "VIP Pepsi Star 2 interface | Setup" at bounding box center [680, 218] width 110 height 14
click at [563, 265] on div at bounding box center [566, 268] width 1132 height 537
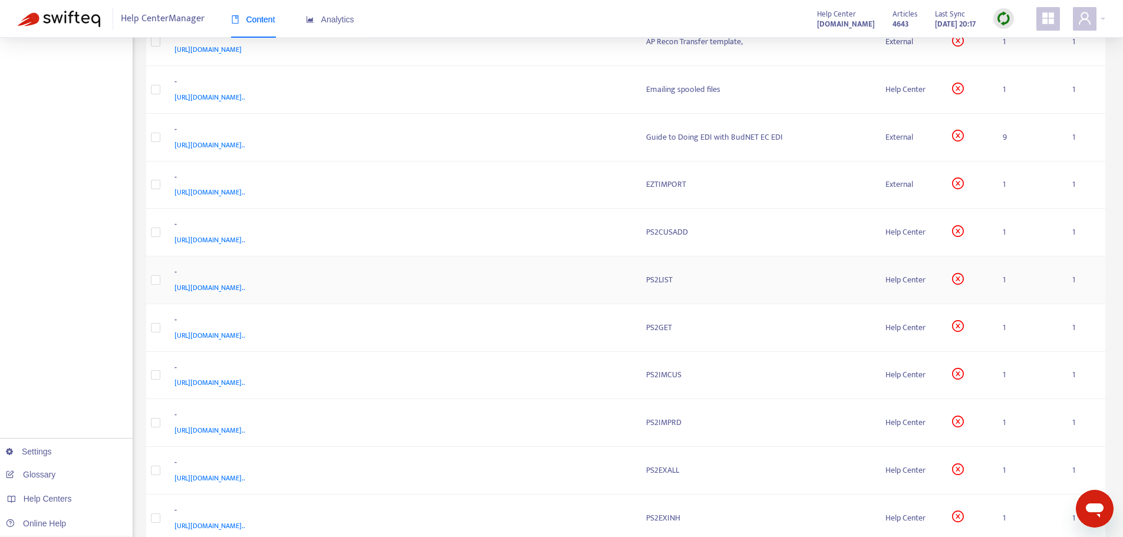
click at [569, 273] on div "-" at bounding box center [398, 273] width 449 height 15
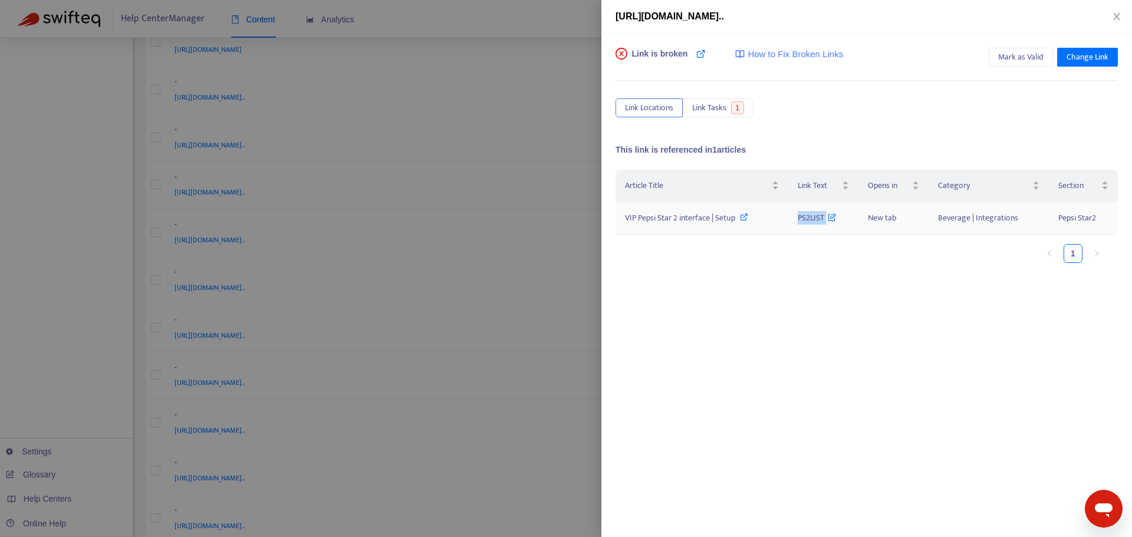
drag, startPoint x: 793, startPoint y: 217, endPoint x: 832, endPoint y: 218, distance: 39.5
click at [832, 218] on td "PS2LIST" at bounding box center [823, 218] width 70 height 32
click at [671, 222] on span "VIP Pepsi Star 2 interface | Setup" at bounding box center [680, 218] width 110 height 14
click at [660, 217] on span "VIP Pepsi Star 2 interface | Setup" at bounding box center [680, 218] width 110 height 14
click at [546, 337] on div at bounding box center [566, 268] width 1132 height 537
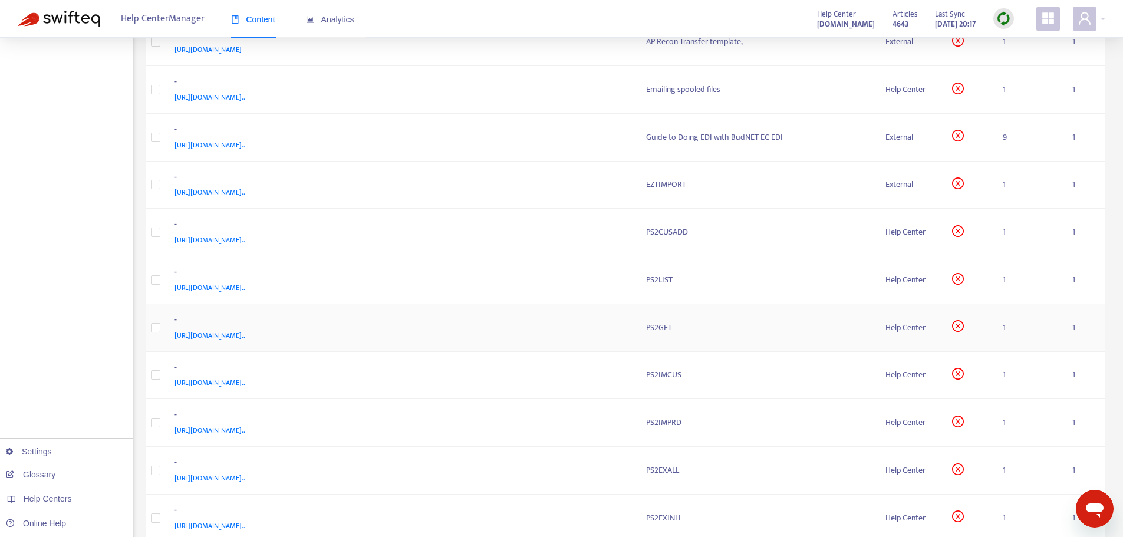
click at [582, 330] on div "[URL][DOMAIN_NAME].." at bounding box center [398, 335] width 449 height 13
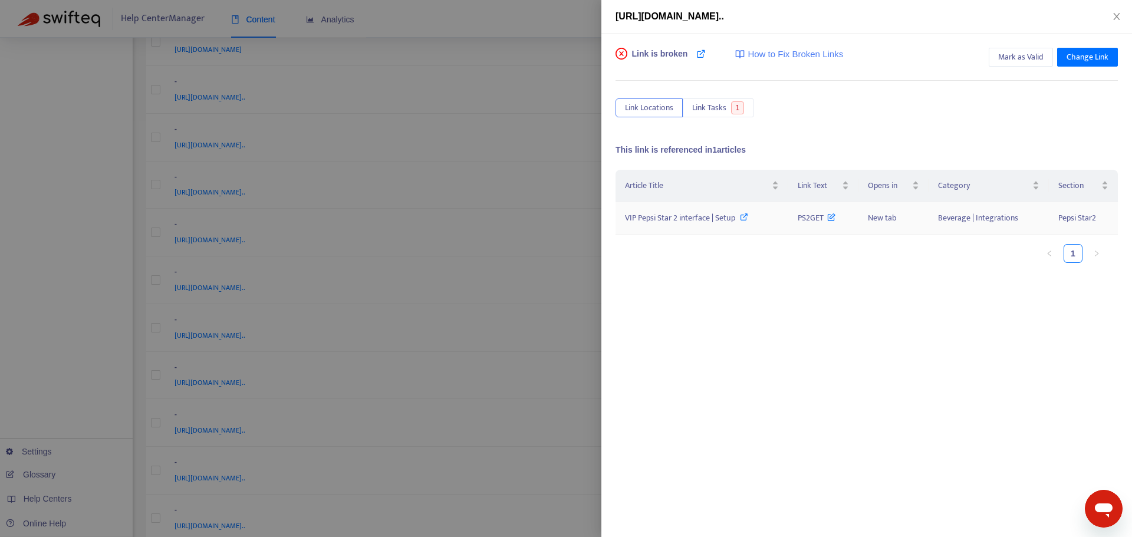
drag, startPoint x: 794, startPoint y: 212, endPoint x: 825, endPoint y: 216, distance: 30.9
click at [812, 215] on td "PS2GET" at bounding box center [823, 218] width 70 height 32
click at [799, 245] on ul "1" at bounding box center [860, 253] width 490 height 19
drag, startPoint x: 789, startPoint y: 222, endPoint x: 822, endPoint y: 225, distance: 33.1
click at [822, 225] on td "PS2GET" at bounding box center [823, 218] width 70 height 32
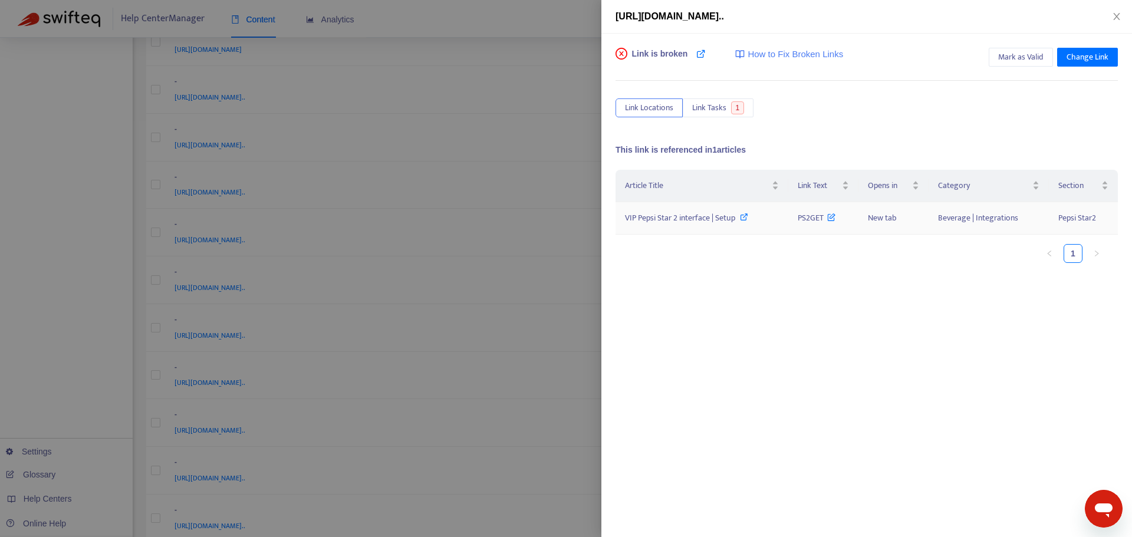
click at [691, 224] on span "VIP Pepsi Star 2 interface | Setup" at bounding box center [680, 218] width 110 height 14
click at [660, 218] on span "VIP Pepsi Star 2 interface | Setup" at bounding box center [680, 218] width 110 height 14
click at [566, 262] on div at bounding box center [566, 268] width 1132 height 537
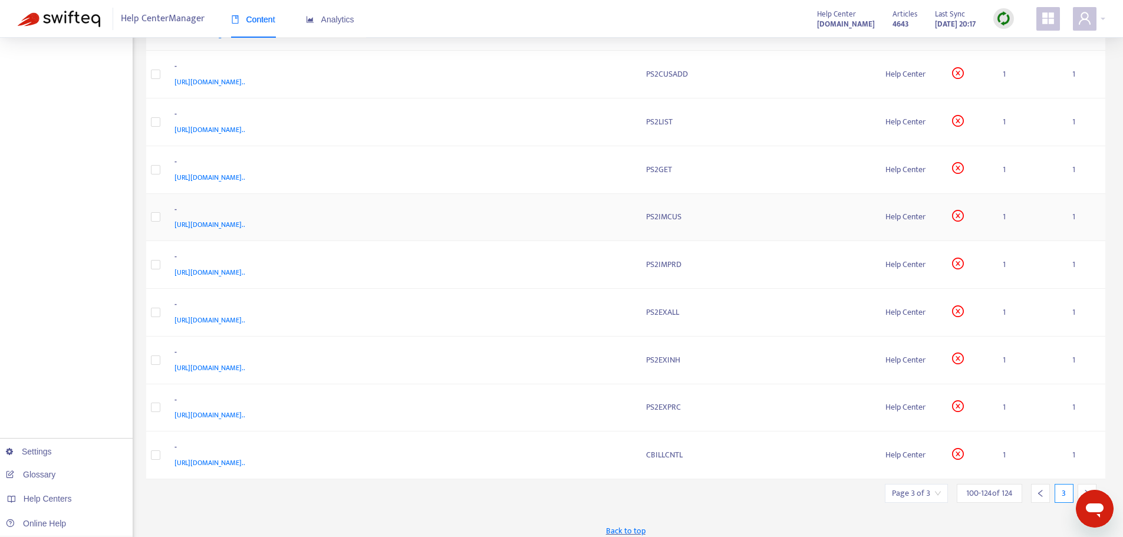
scroll to position [815, 0]
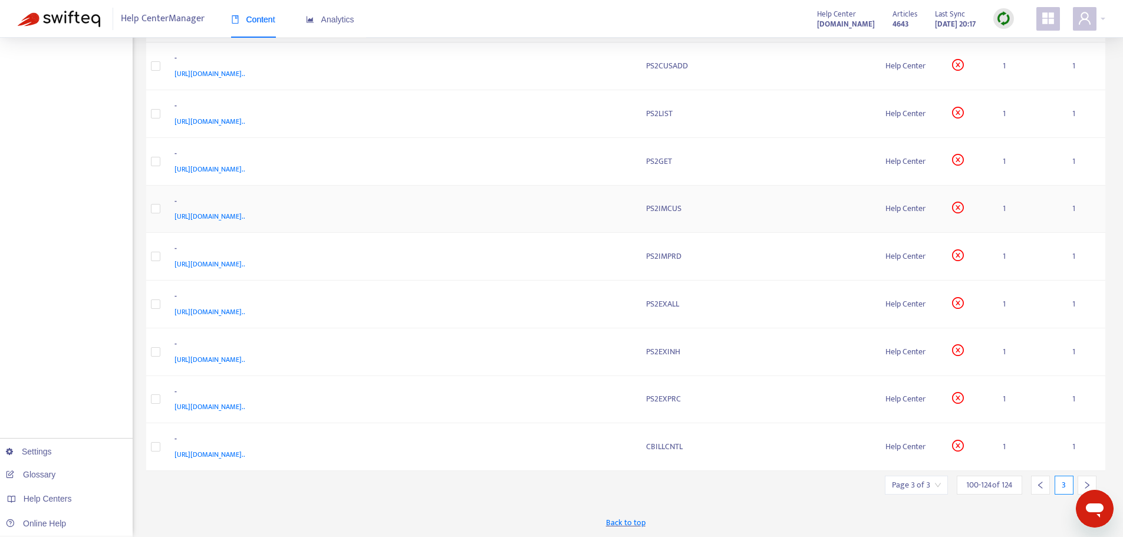
click at [619, 211] on div "[URL][DOMAIN_NAME].." at bounding box center [398, 216] width 449 height 13
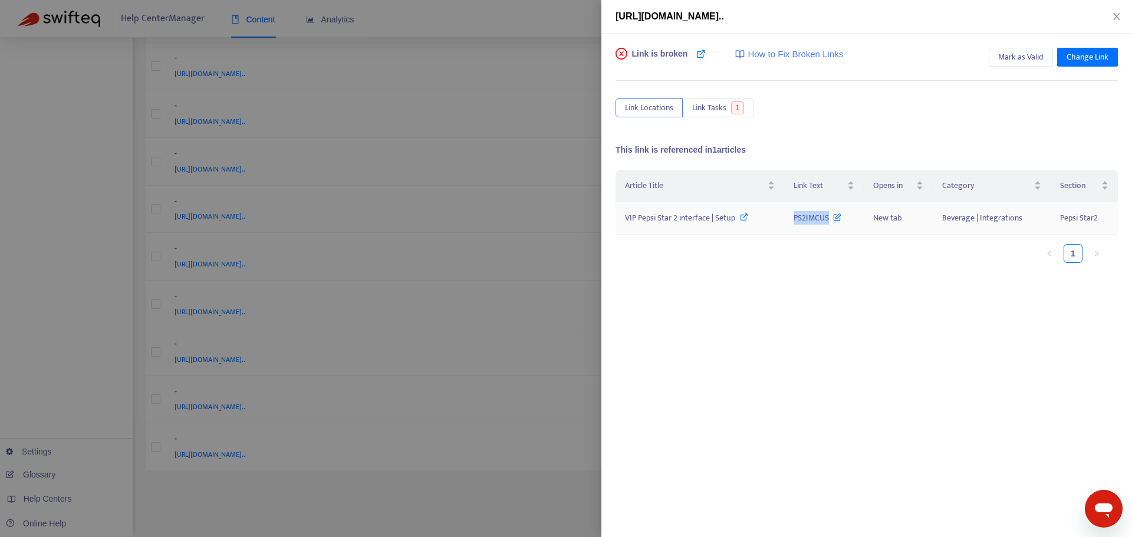
drag, startPoint x: 790, startPoint y: 215, endPoint x: 828, endPoint y: 220, distance: 38.7
click at [828, 220] on td "PS2IMCUS" at bounding box center [823, 218] width 79 height 32
click at [677, 215] on span "VIP Pepsi Star 2 interface | Setup" at bounding box center [680, 218] width 110 height 14
drag, startPoint x: 789, startPoint y: 219, endPoint x: 833, endPoint y: 222, distance: 44.9
click at [833, 222] on td "PS2IMCUS" at bounding box center [823, 218] width 79 height 32
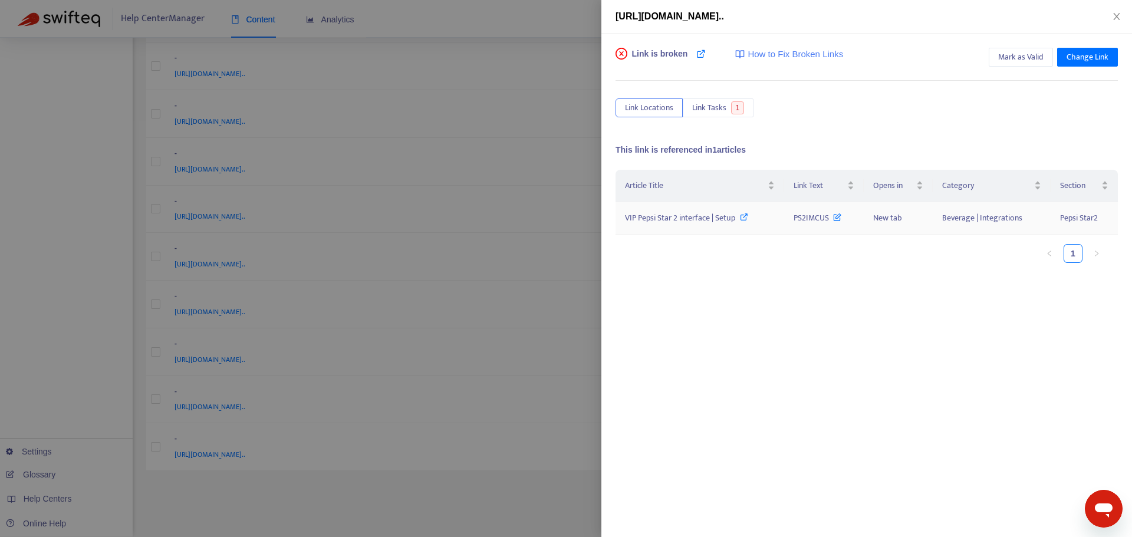
click at [665, 213] on span "VIP Pepsi Star 2 interface | Setup" at bounding box center [680, 218] width 110 height 14
click at [578, 335] on div at bounding box center [566, 268] width 1132 height 537
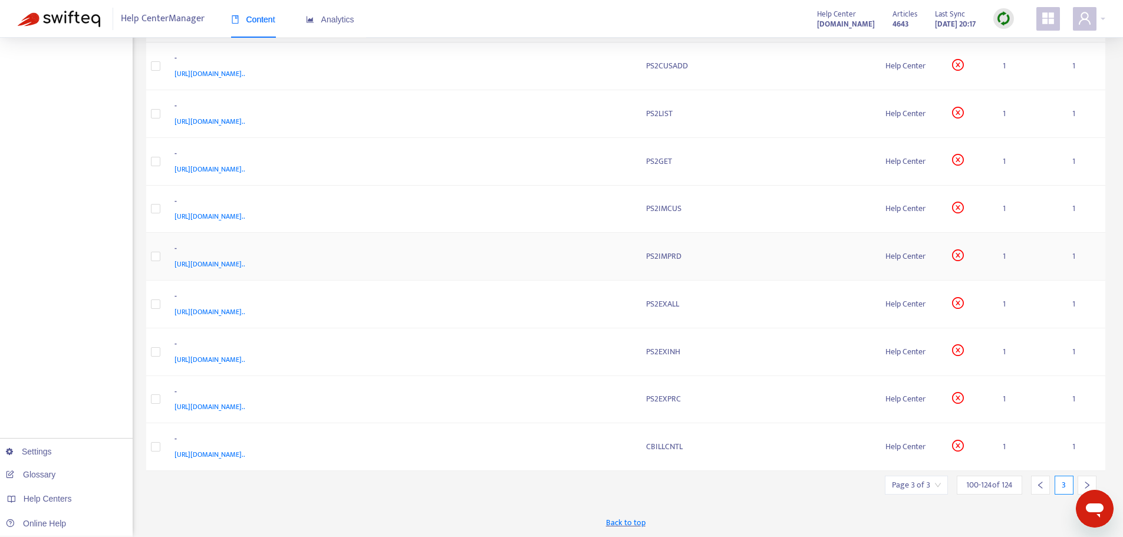
click at [561, 255] on div "-" at bounding box center [398, 249] width 449 height 15
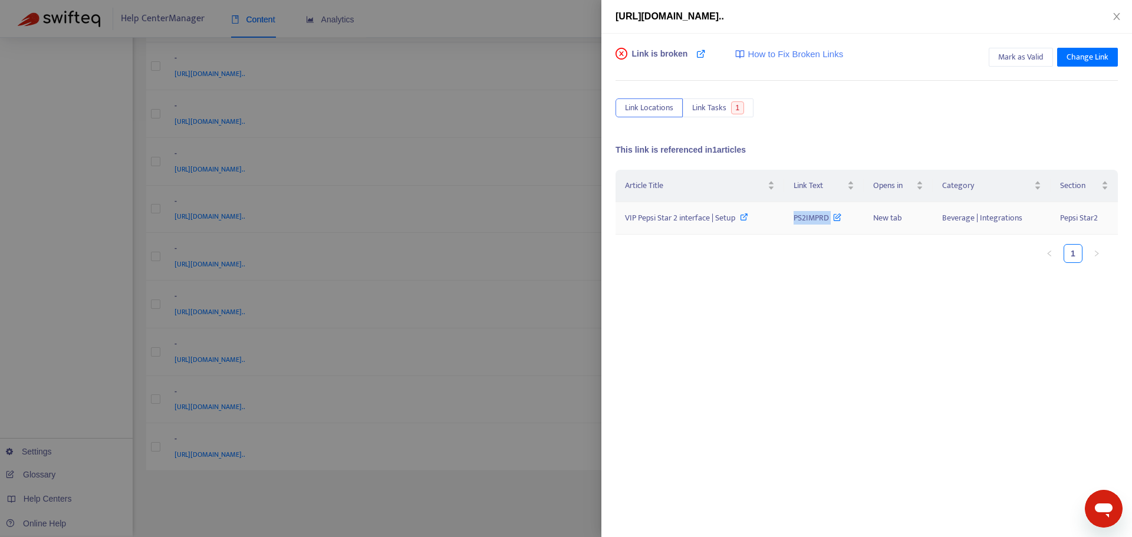
drag, startPoint x: 788, startPoint y: 215, endPoint x: 841, endPoint y: 219, distance: 53.2
click at [841, 219] on td "PS2IMPRD" at bounding box center [823, 218] width 79 height 32
click at [705, 220] on span "VIP Pepsi Star 2 interface | Setup" at bounding box center [680, 218] width 110 height 14
drag, startPoint x: 792, startPoint y: 217, endPoint x: 829, endPoint y: 223, distance: 38.2
click at [829, 223] on td "PS2IMPRD" at bounding box center [823, 218] width 79 height 32
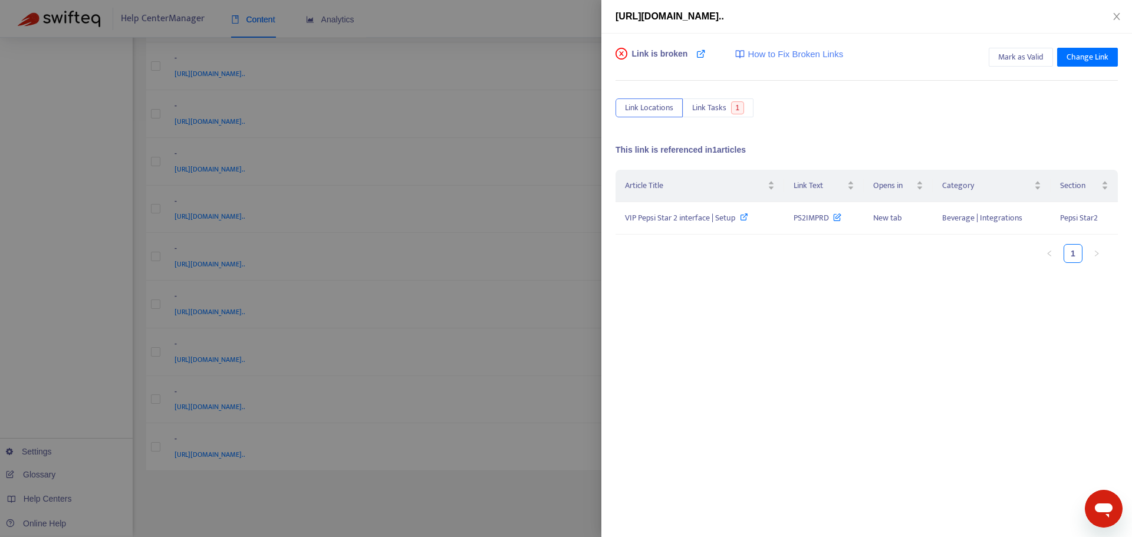
click at [576, 196] on div at bounding box center [566, 268] width 1132 height 537
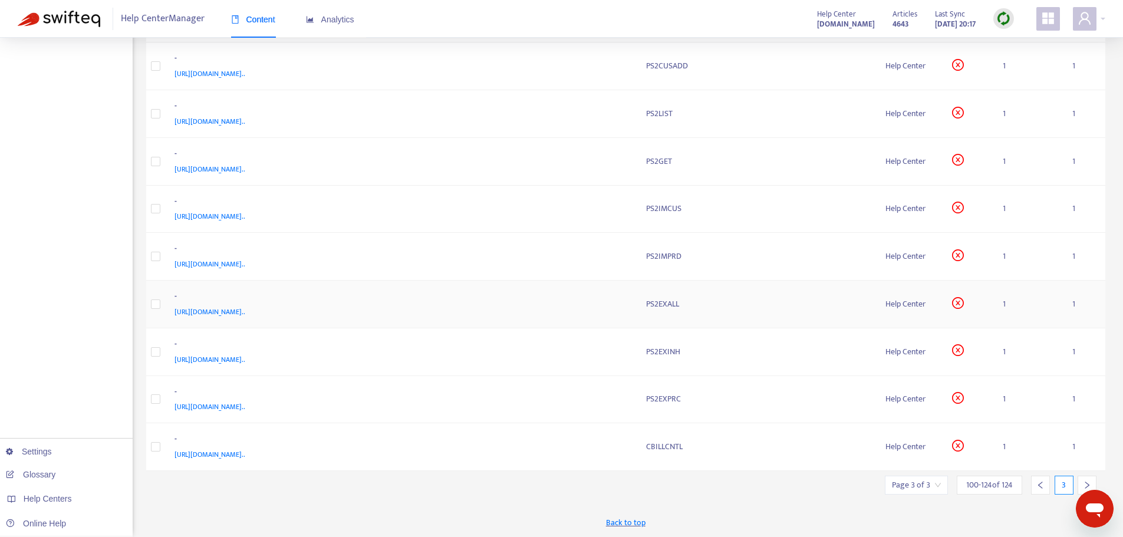
click at [605, 298] on div "-" at bounding box center [398, 297] width 449 height 15
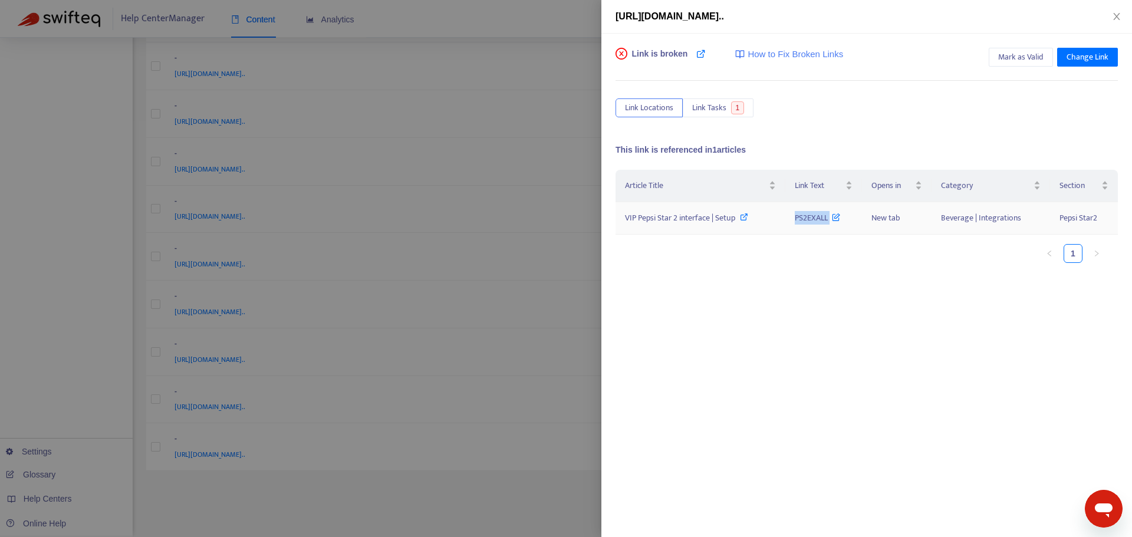
drag, startPoint x: 777, startPoint y: 217, endPoint x: 837, endPoint y: 216, distance: 60.1
click at [837, 216] on tr "VIP Pepsi Star 2 interface | Setup PS2EXALL New tab Beverage | Integrations Pep…" at bounding box center [866, 218] width 502 height 32
click at [693, 220] on span "VIP Pepsi Star 2 interface | Setup" at bounding box center [680, 218] width 110 height 14
drag, startPoint x: 792, startPoint y: 215, endPoint x: 831, endPoint y: 217, distance: 39.0
click at [831, 217] on td "PS2EXALL" at bounding box center [823, 218] width 77 height 32
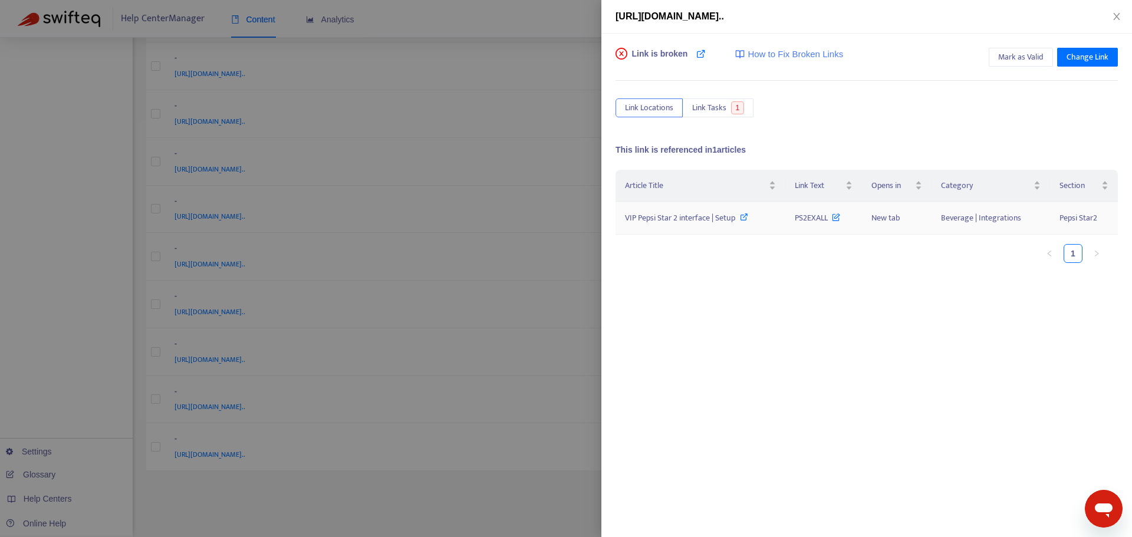
click at [652, 214] on span "VIP Pepsi Star 2 interface | Setup" at bounding box center [680, 218] width 110 height 14
click at [502, 301] on div at bounding box center [566, 268] width 1132 height 537
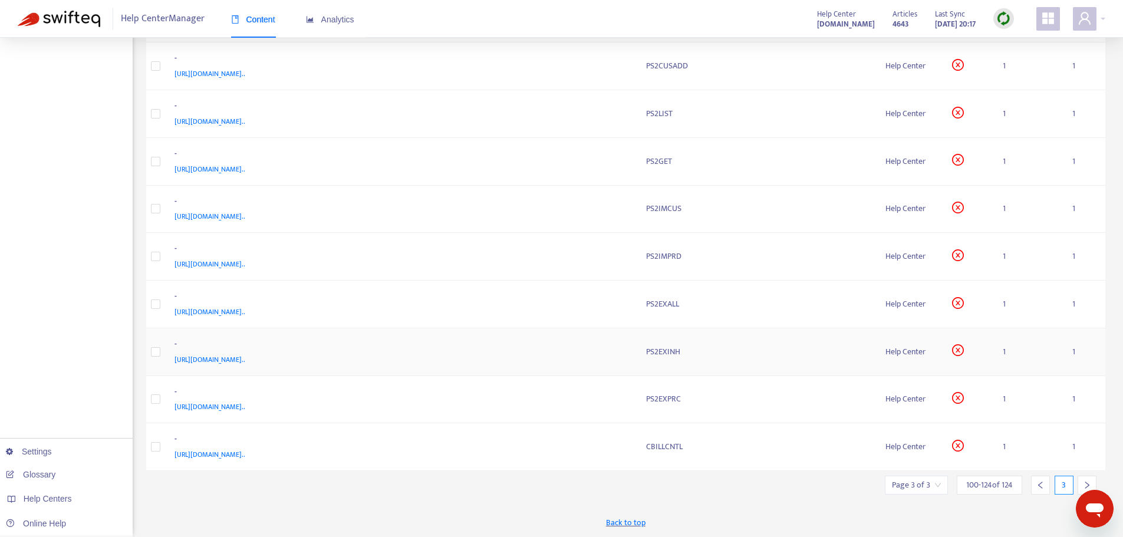
click at [573, 356] on div "[URL][DOMAIN_NAME].." at bounding box center [398, 359] width 449 height 13
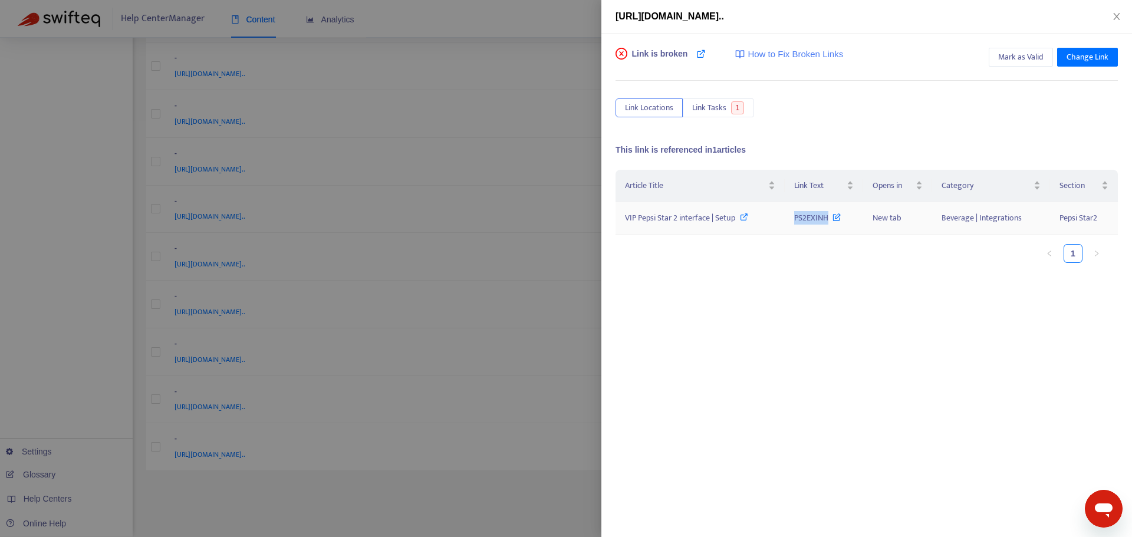
drag, startPoint x: 790, startPoint y: 217, endPoint x: 829, endPoint y: 223, distance: 39.3
click at [829, 223] on td "PS2EXINH" at bounding box center [823, 218] width 78 height 32
click at [678, 216] on span "VIP Pepsi Star 2 interface | Setup" at bounding box center [680, 218] width 110 height 14
click at [566, 315] on div at bounding box center [566, 268] width 1132 height 537
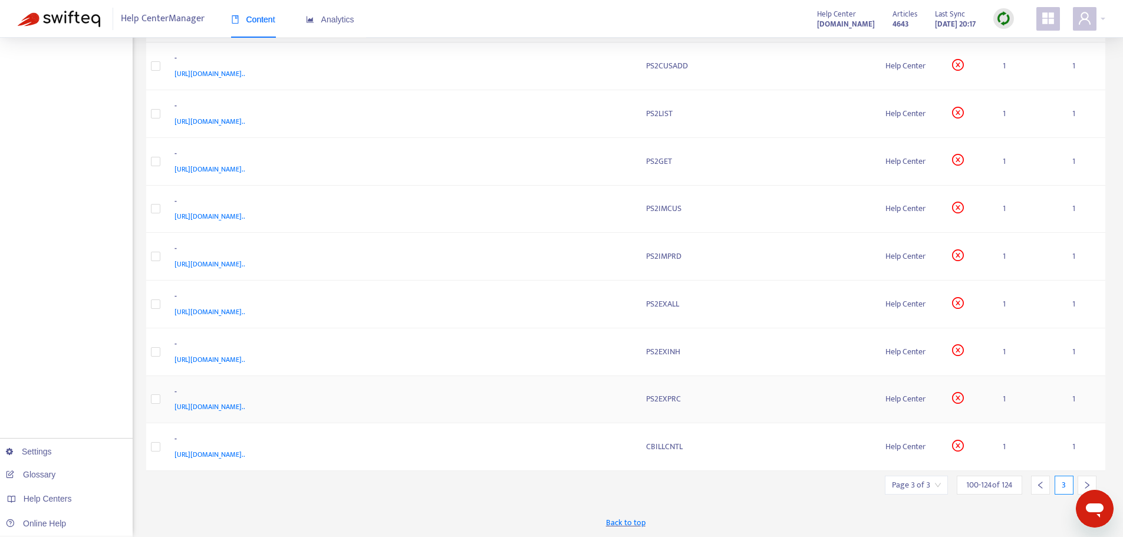
click at [598, 402] on div "[URL][DOMAIN_NAME].." at bounding box center [398, 406] width 449 height 13
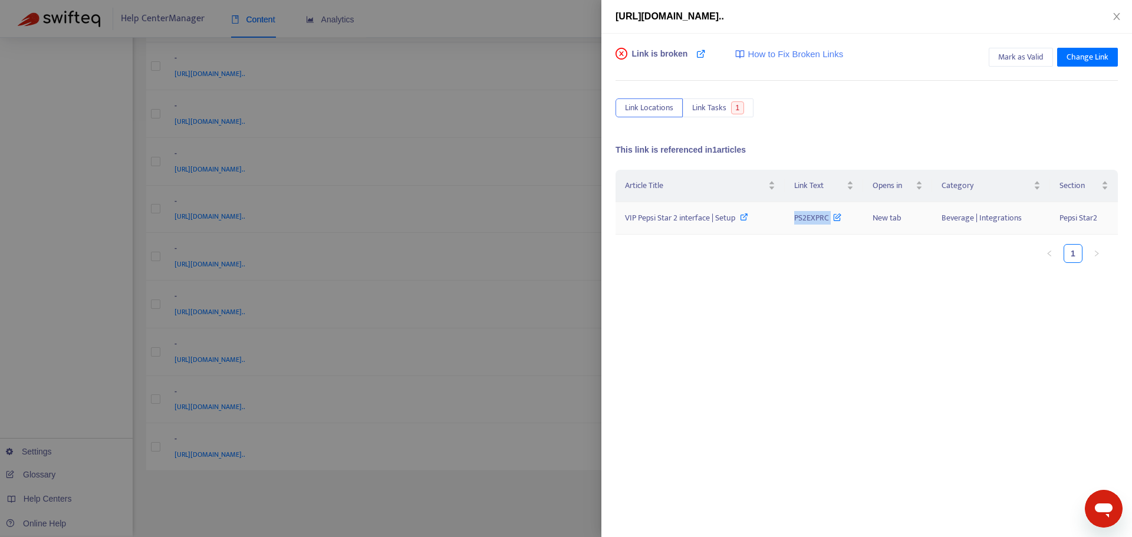
drag, startPoint x: 787, startPoint y: 215, endPoint x: 846, endPoint y: 219, distance: 58.5
click at [846, 219] on td "PS2EXPRC" at bounding box center [823, 218] width 78 height 32
click at [681, 215] on span "VIP Pepsi Star 2 interface | Setup" at bounding box center [680, 218] width 110 height 14
click at [558, 279] on div at bounding box center [566, 268] width 1132 height 537
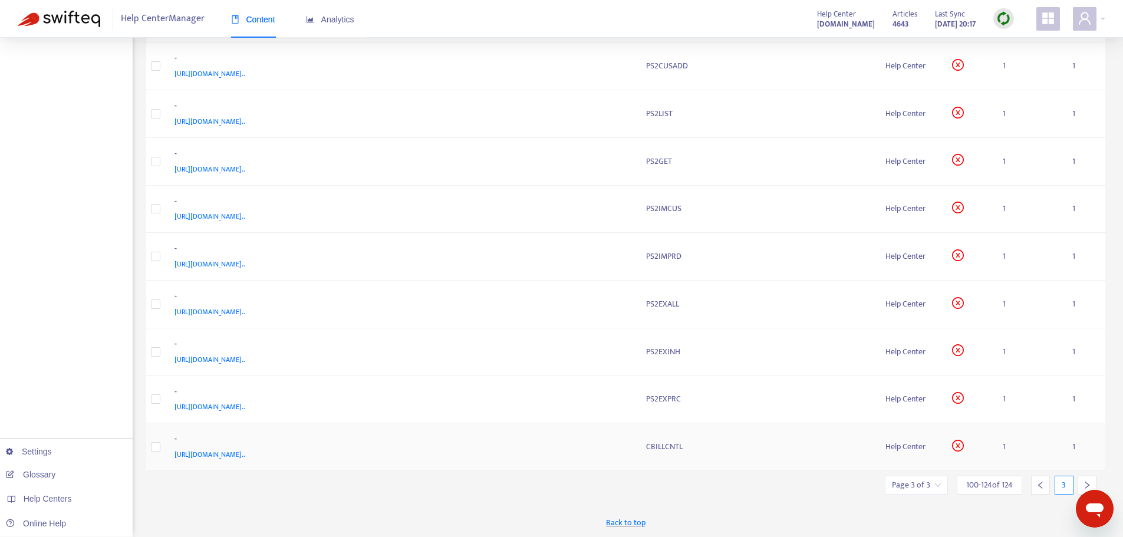
click at [578, 456] on div "[URL][DOMAIN_NAME].." at bounding box center [398, 454] width 449 height 13
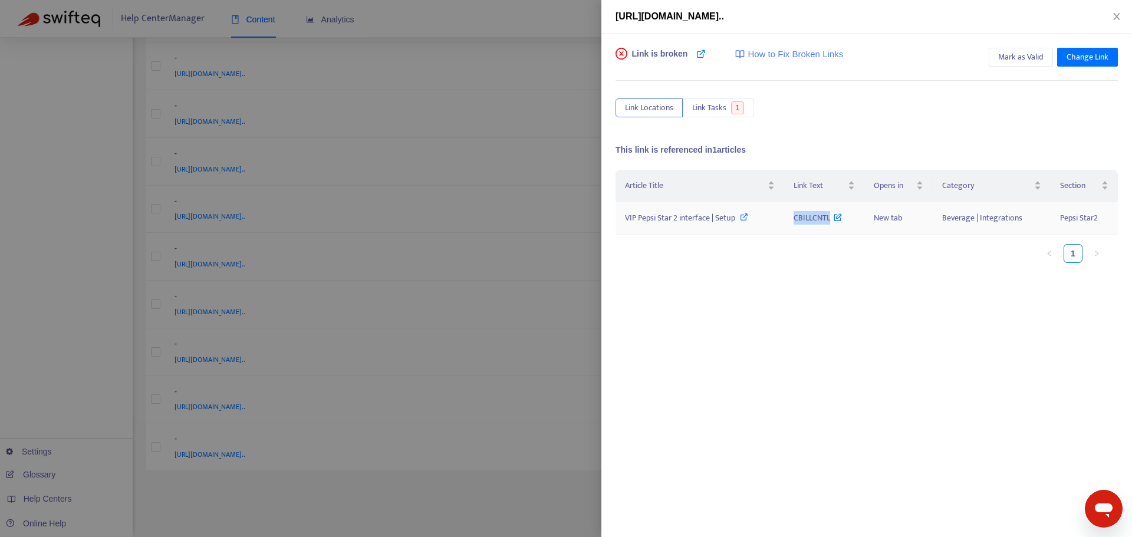
drag, startPoint x: 780, startPoint y: 216, endPoint x: 831, endPoint y: 219, distance: 50.8
click at [831, 219] on tr "VIP Pepsi Star 2 interface | Setup CBILLCNTL New tab Beverage | Integrations Pe…" at bounding box center [866, 218] width 502 height 32
click at [695, 216] on span "VIP Pepsi Star 2 interface | Setup" at bounding box center [680, 218] width 110 height 14
click at [588, 270] on div at bounding box center [566, 268] width 1132 height 537
